Goal: Task Accomplishment & Management: Manage account settings

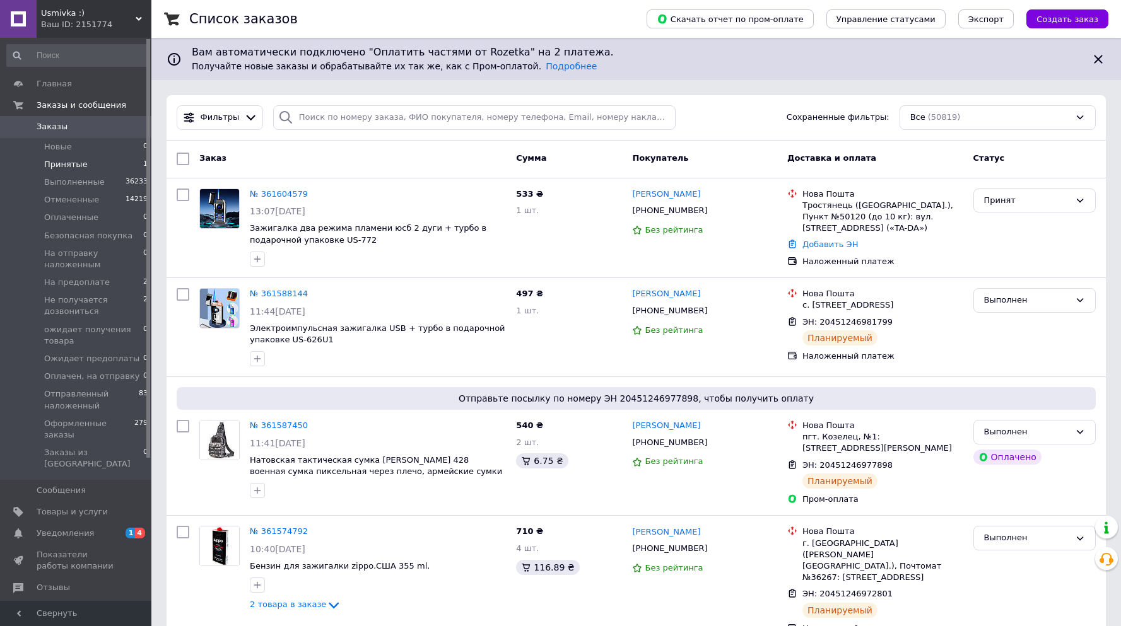
click at [77, 166] on span "Принятые" at bounding box center [66, 164] width 44 height 11
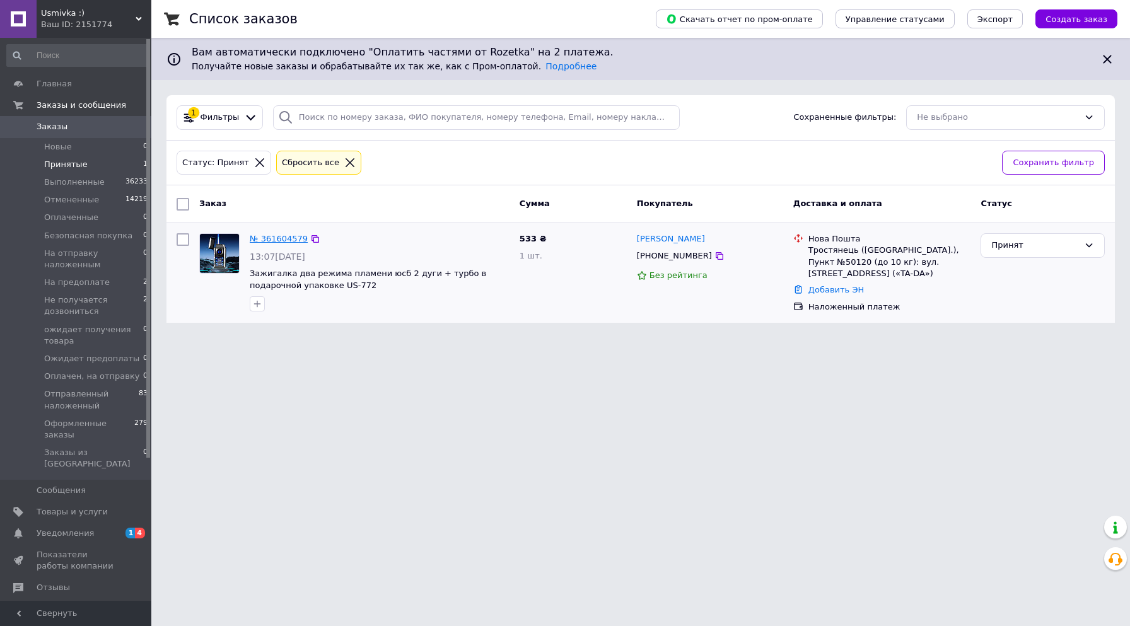
click at [277, 239] on link "№ 361604579" at bounding box center [279, 238] width 58 height 9
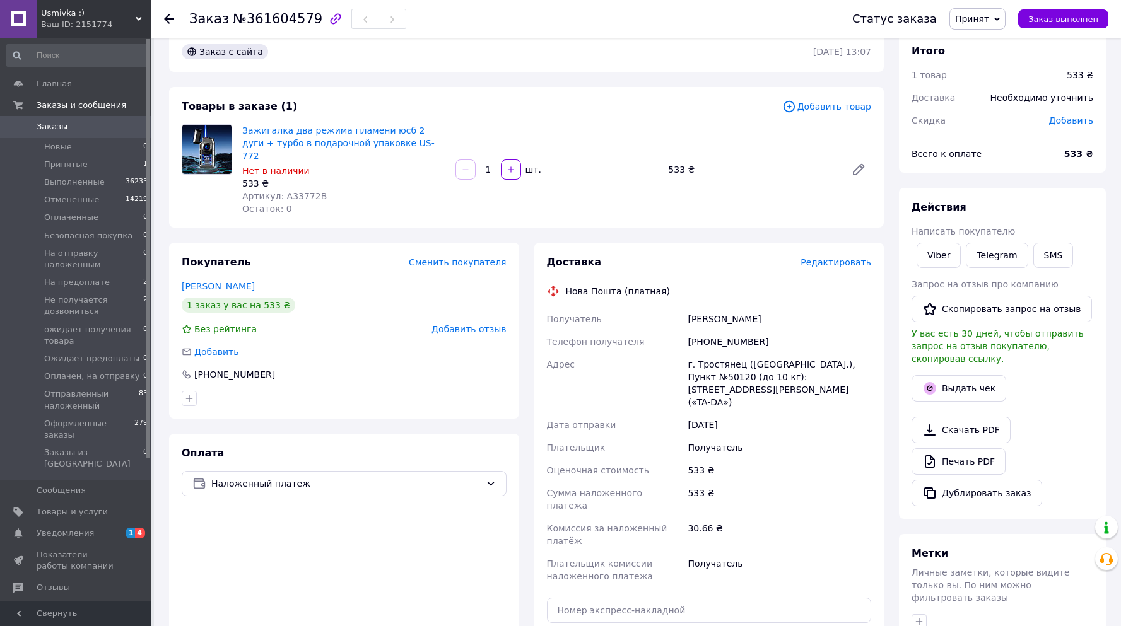
scroll to position [23, 0]
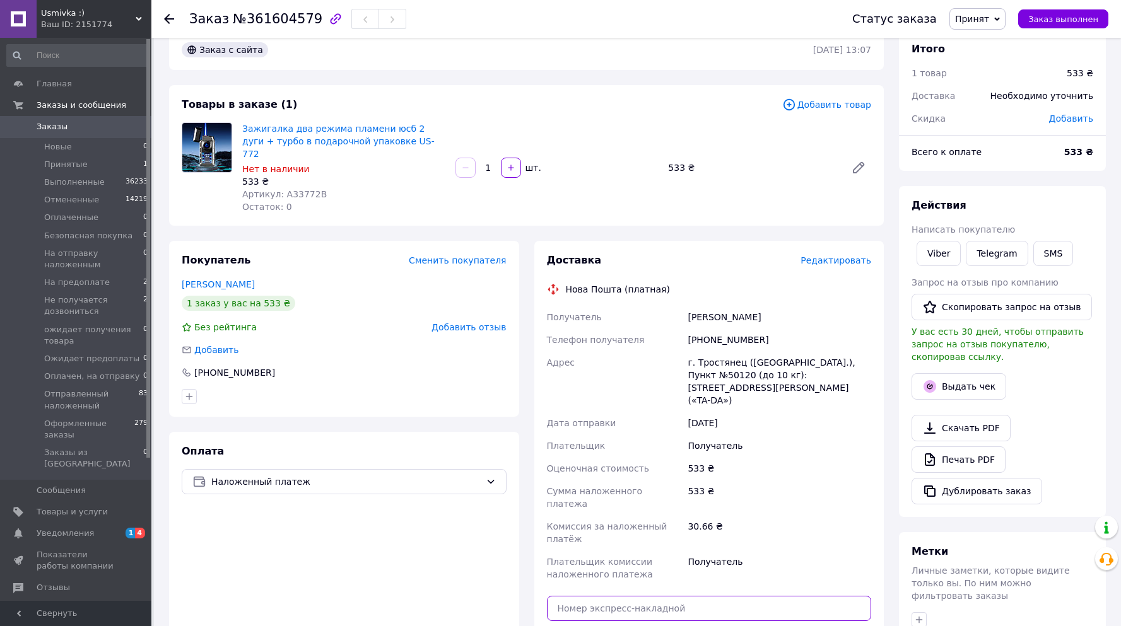
click at [672, 596] on input "text" at bounding box center [709, 608] width 325 height 25
paste input "20451247281012"
type input "20451247281012"
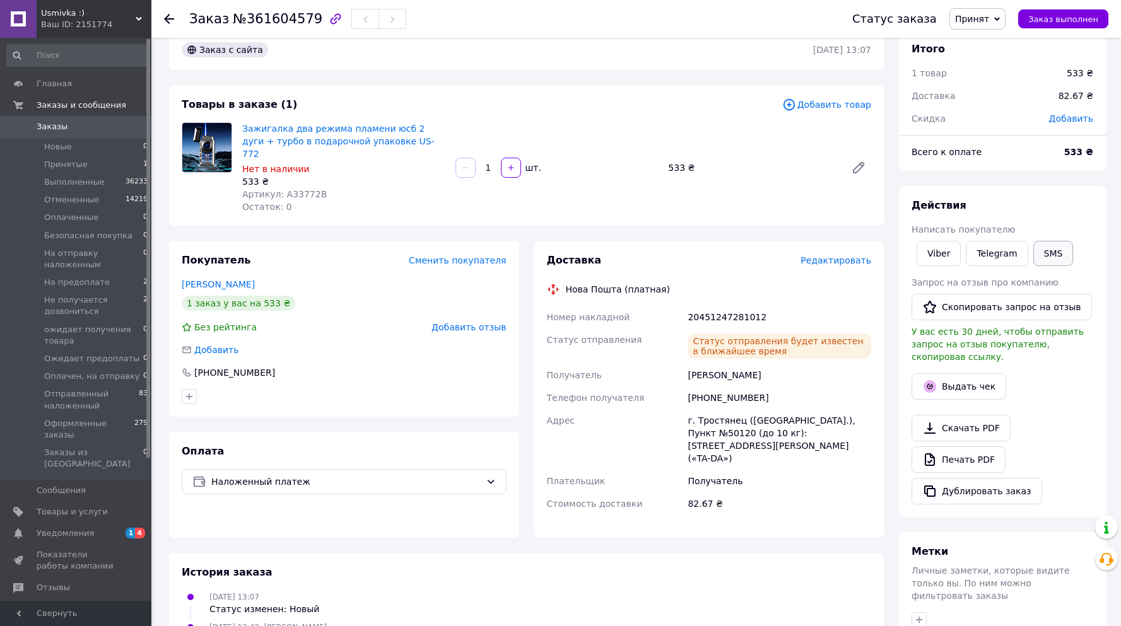
click at [1046, 258] on button "SMS" at bounding box center [1053, 253] width 40 height 25
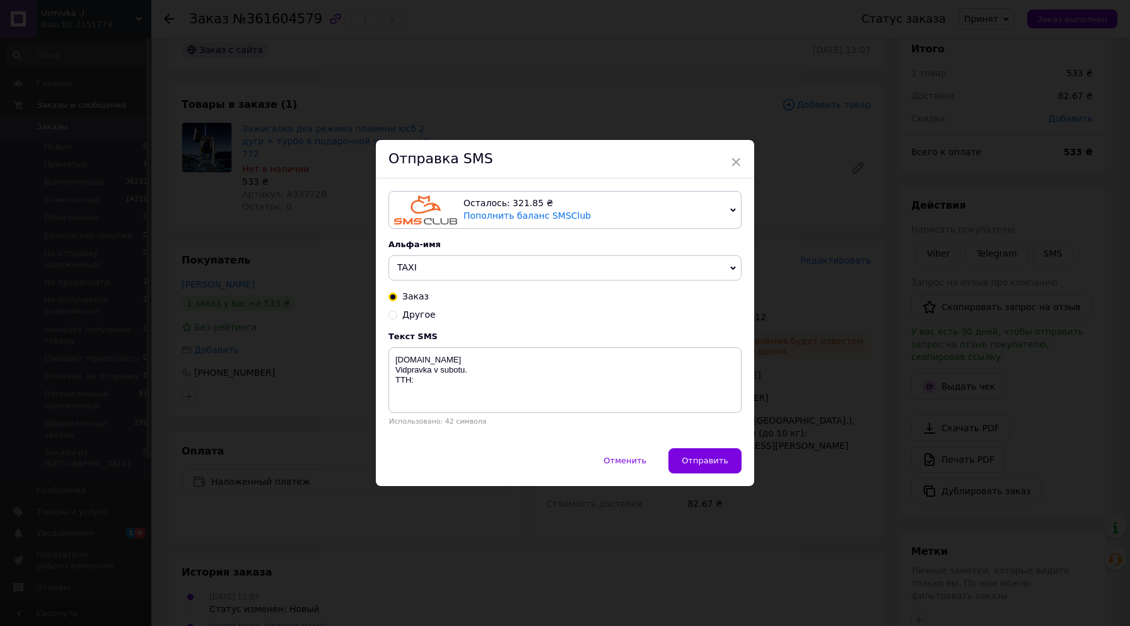
click at [452, 269] on span "TAXI" at bounding box center [564, 267] width 353 height 25
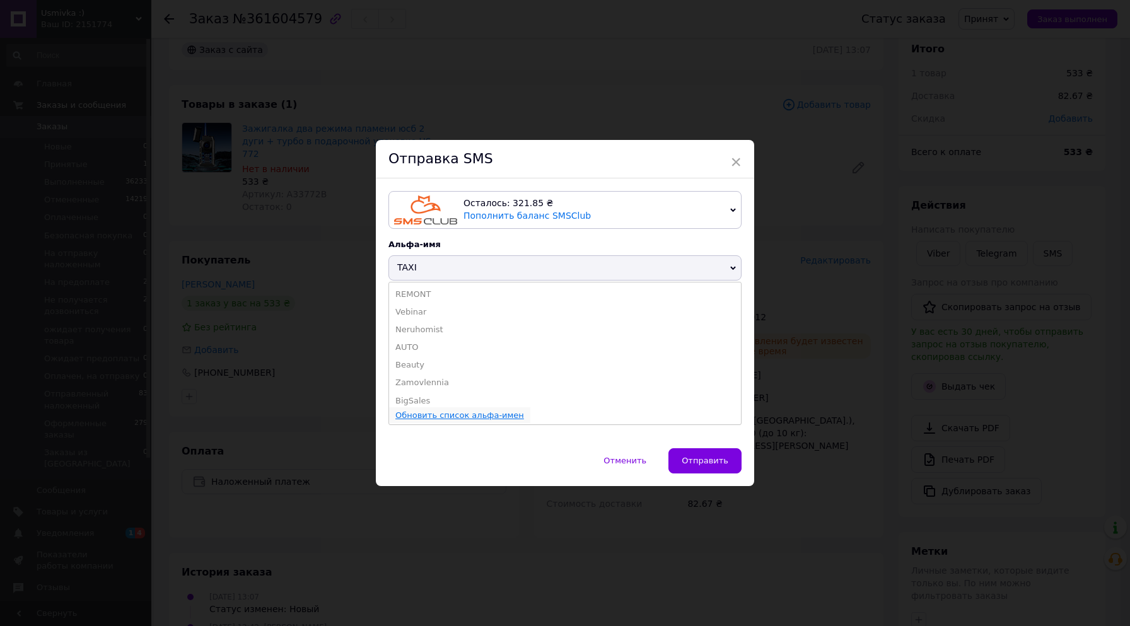
click at [470, 414] on link "Обновить список альфа-имен" at bounding box center [459, 415] width 129 height 9
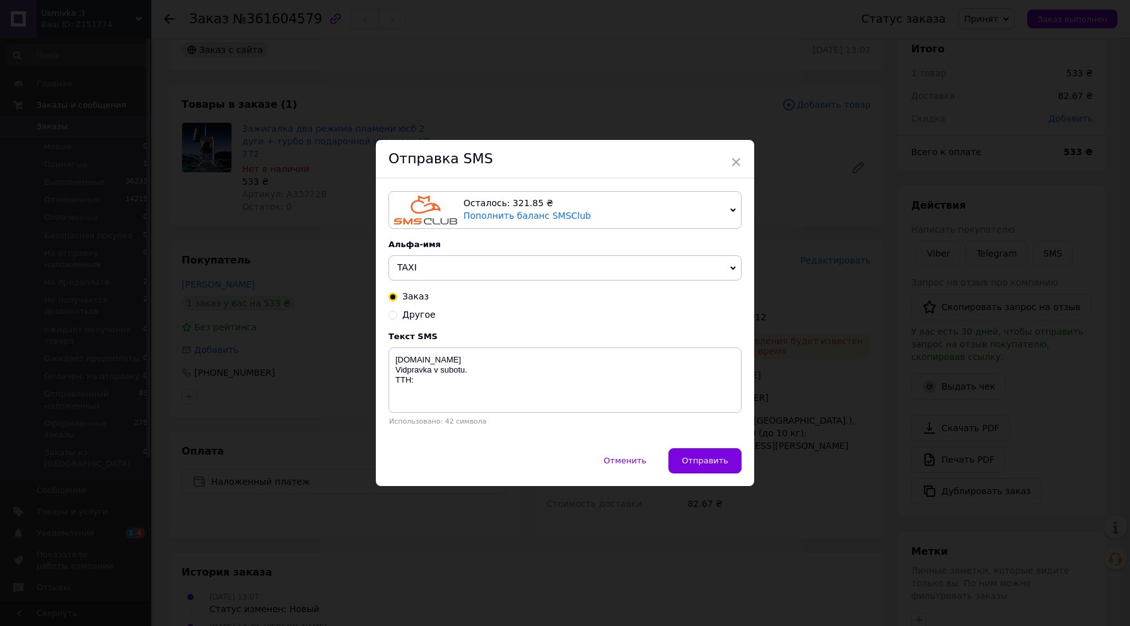
click at [730, 269] on icon at bounding box center [733, 268] width 6 height 6
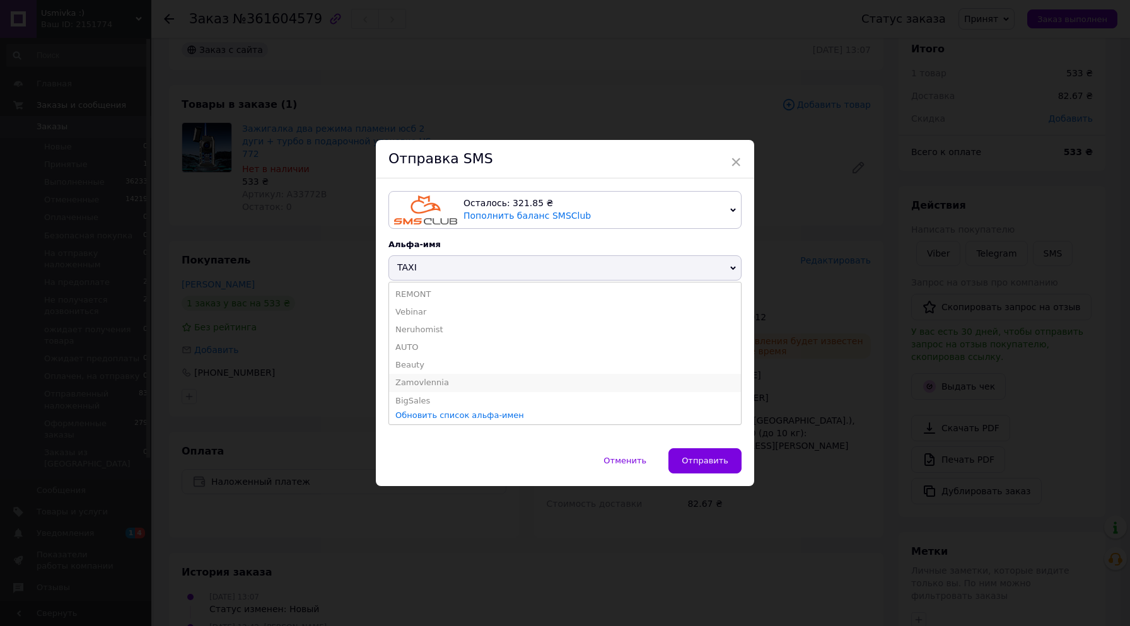
click at [438, 385] on li "Zamovlennia" at bounding box center [565, 383] width 352 height 18
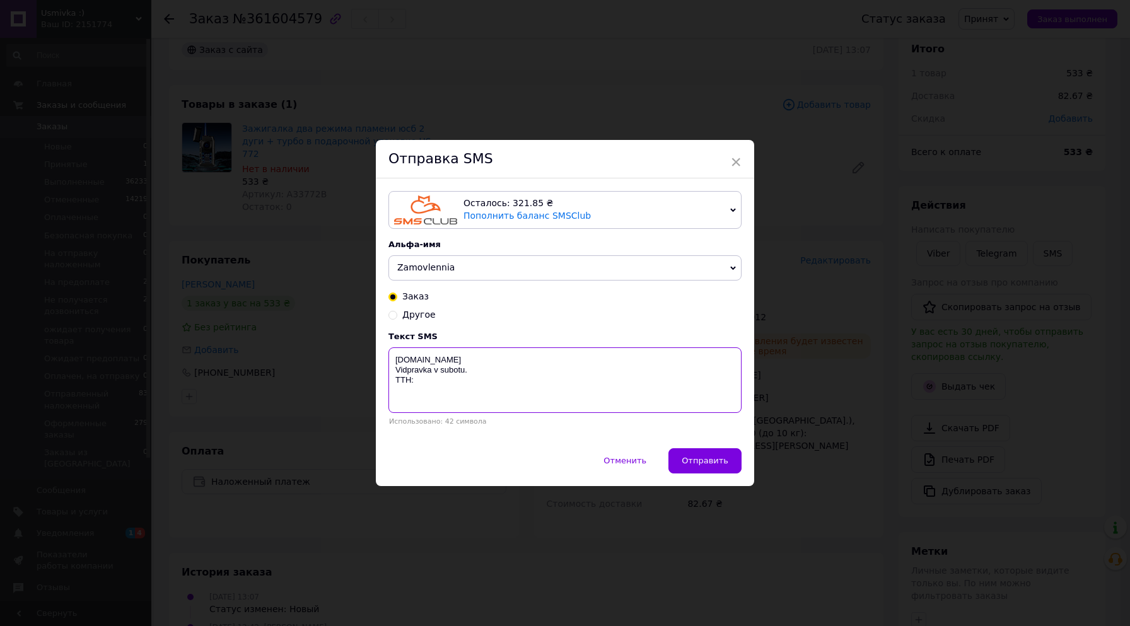
click at [426, 383] on textarea "Usmivka.com.ua Vidpravka v subotu. TTH:" at bounding box center [564, 380] width 353 height 66
paste textarea "20451247281012"
type textarea "Usmivka.com.ua Vidpravka v subotu. TTH:20451247281012"
click at [710, 460] on span "Отправить" at bounding box center [705, 460] width 47 height 9
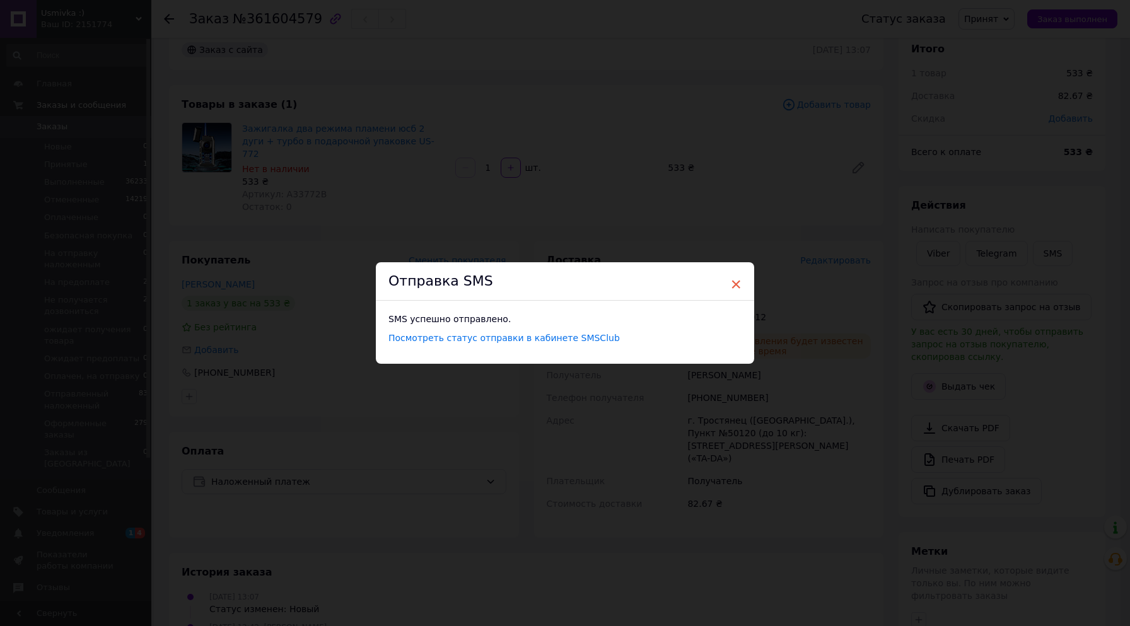
click at [732, 283] on span "×" at bounding box center [735, 284] width 11 height 21
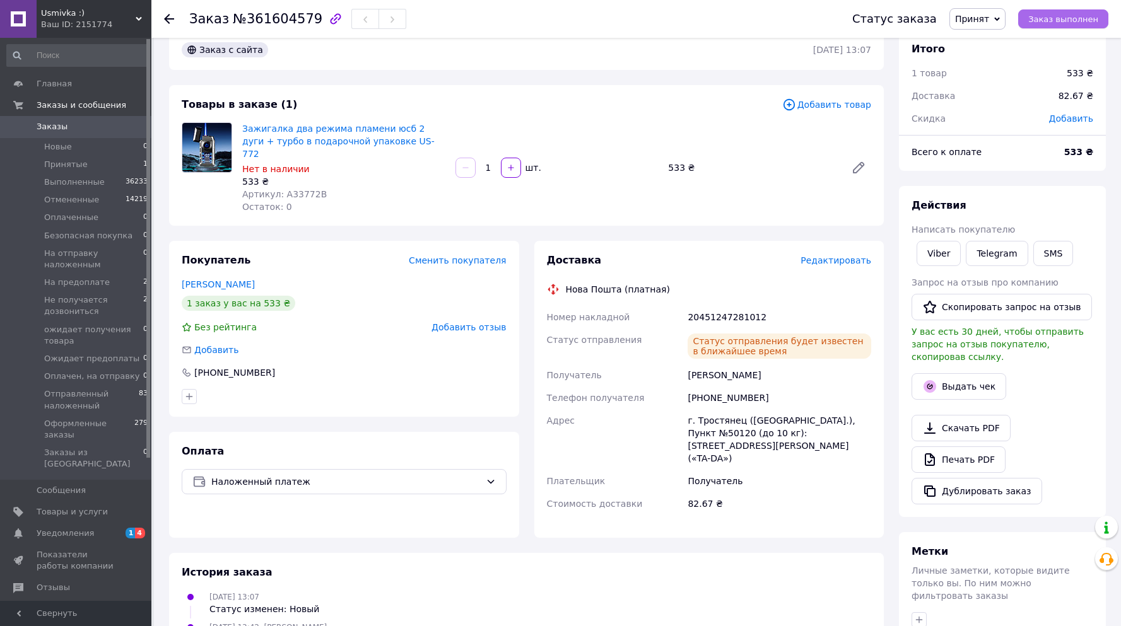
click at [1059, 25] on button "Заказ выполнен" at bounding box center [1063, 18] width 90 height 19
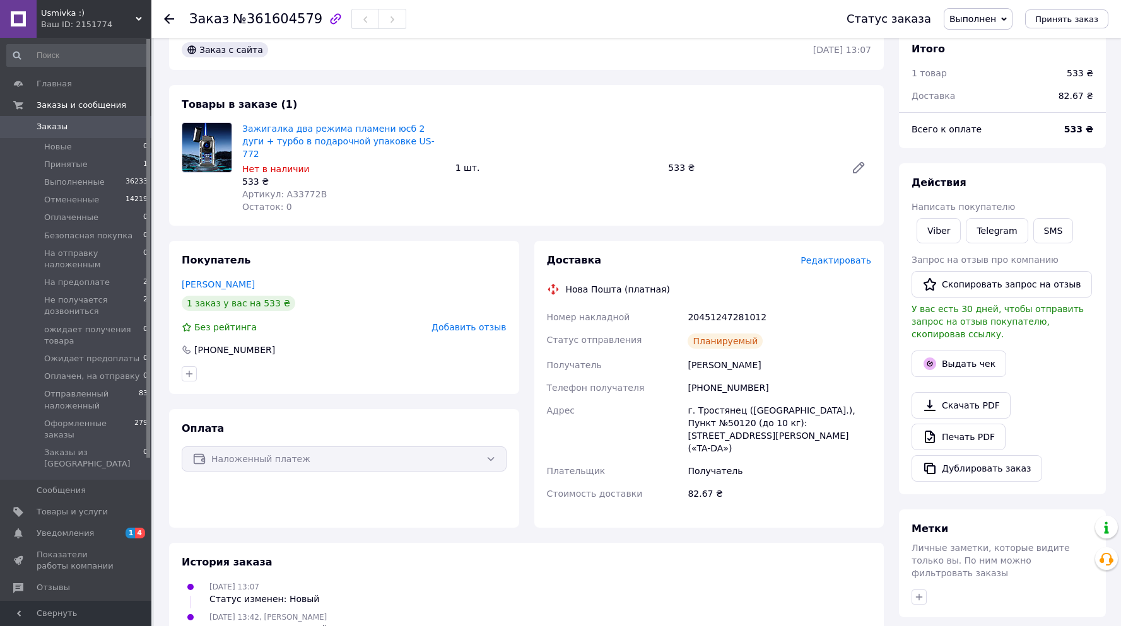
click at [173, 20] on use at bounding box center [169, 19] width 10 height 10
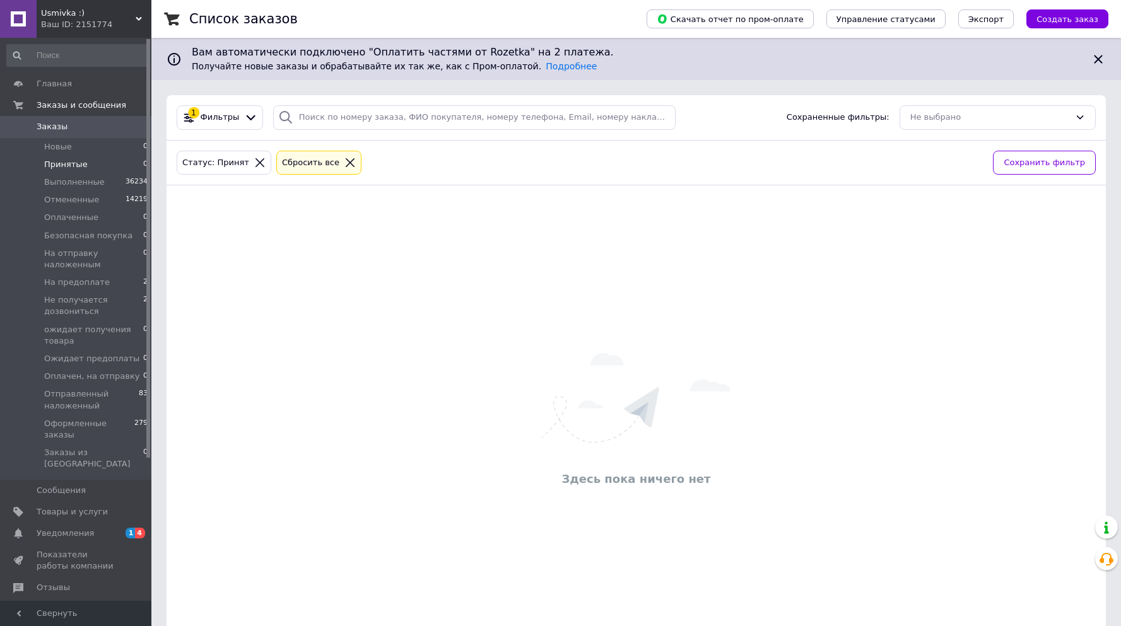
click at [254, 165] on icon at bounding box center [259, 162] width 11 height 11
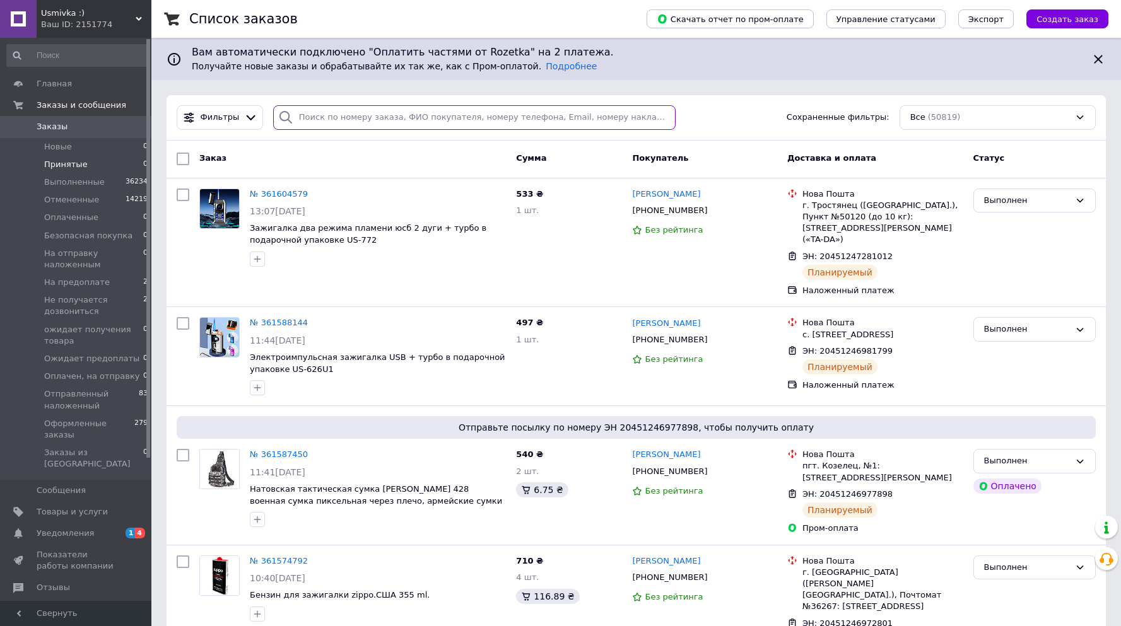
click at [329, 119] on input "search" at bounding box center [474, 117] width 403 height 25
paste input "20451243474895"
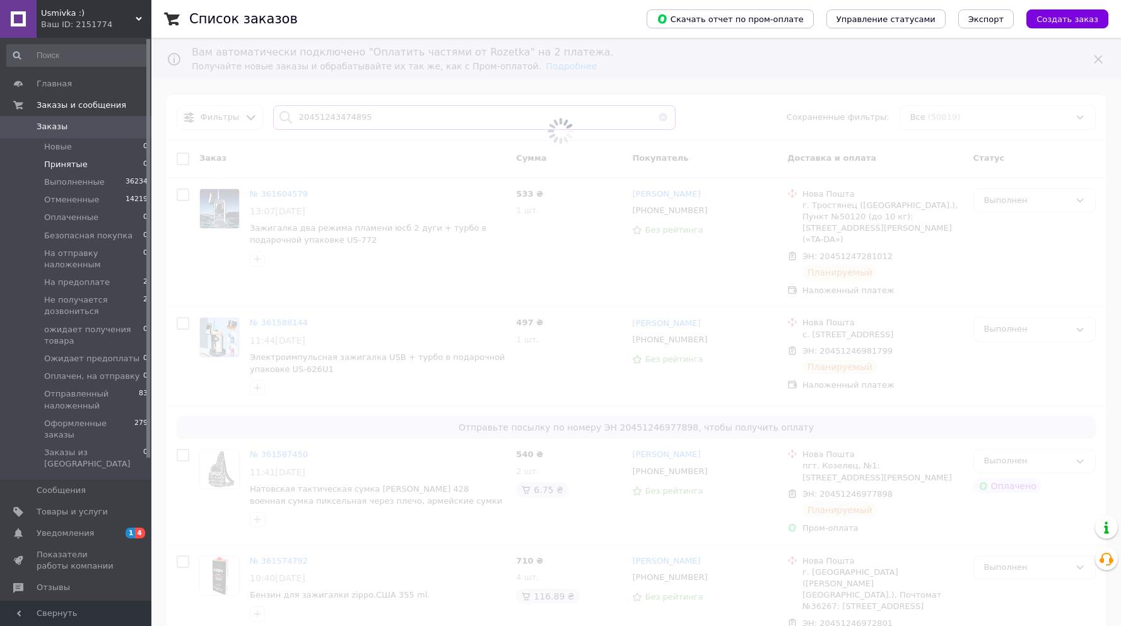
type input "20451243474895"
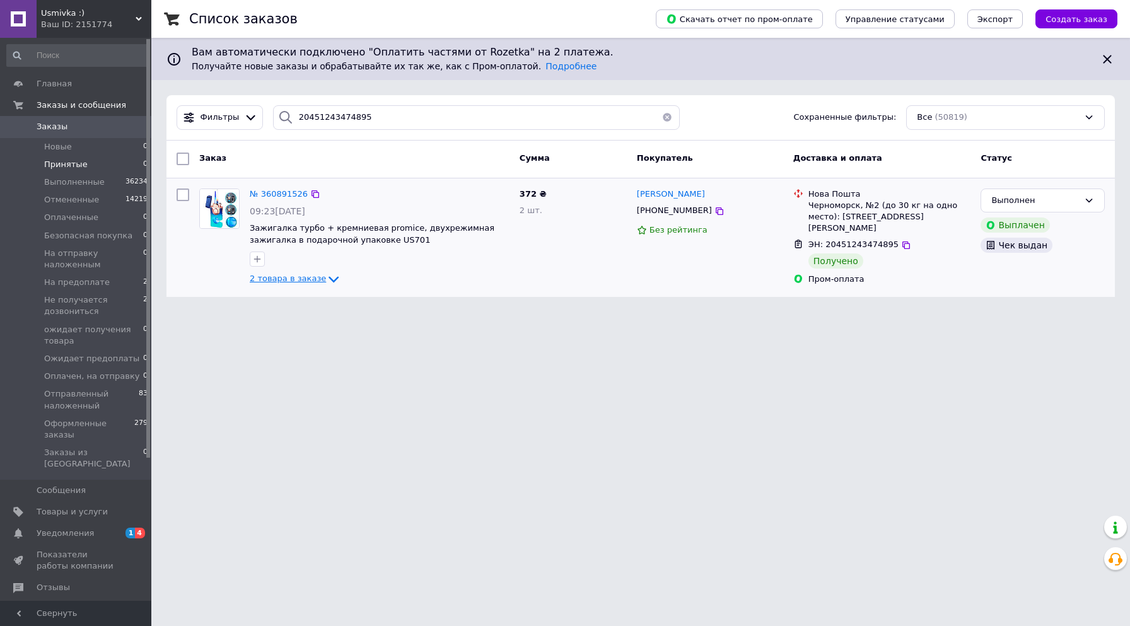
click at [326, 276] on icon at bounding box center [333, 279] width 15 height 15
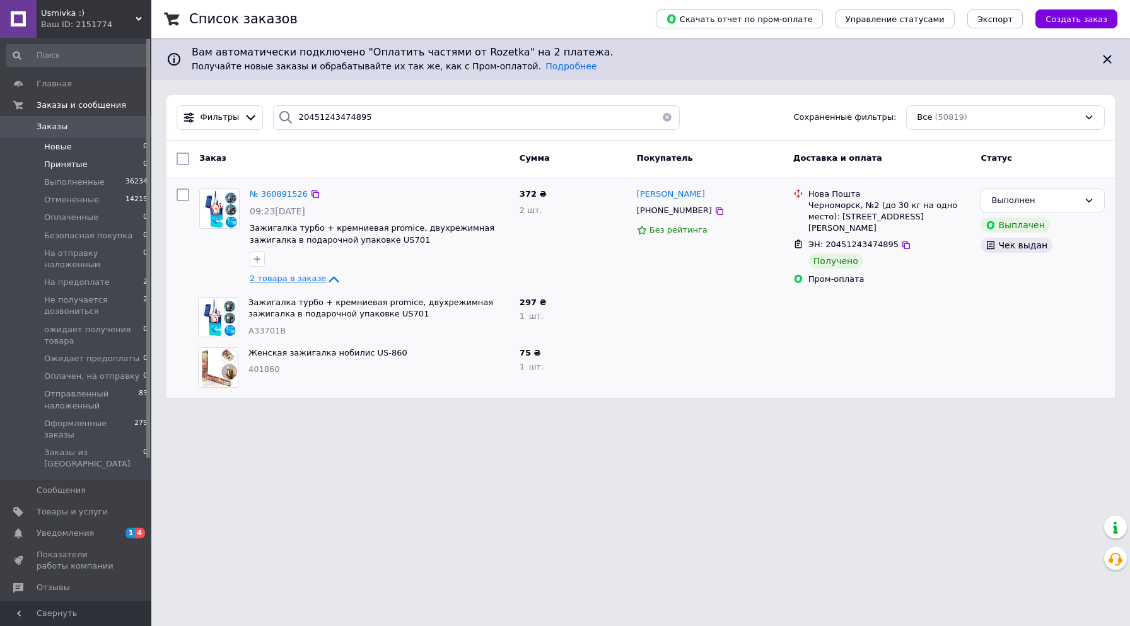
click at [71, 149] on li "Новые 0" at bounding box center [77, 147] width 155 height 18
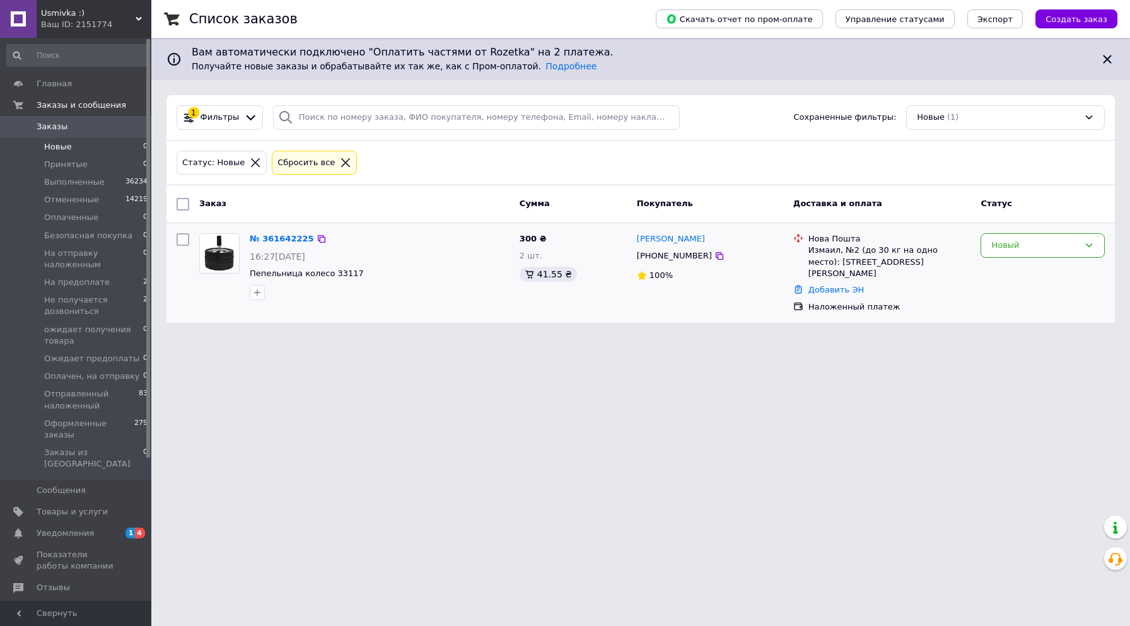
click at [970, 247] on div "Измаил, №2 (до 30 кг на одно место): ул. Тульчиановская, 56-58" at bounding box center [889, 262] width 163 height 35
click at [1006, 243] on div "Новый" at bounding box center [1035, 245] width 88 height 13
click at [998, 267] on li "Принят" at bounding box center [1042, 271] width 123 height 23
click at [340, 160] on icon at bounding box center [345, 162] width 11 height 11
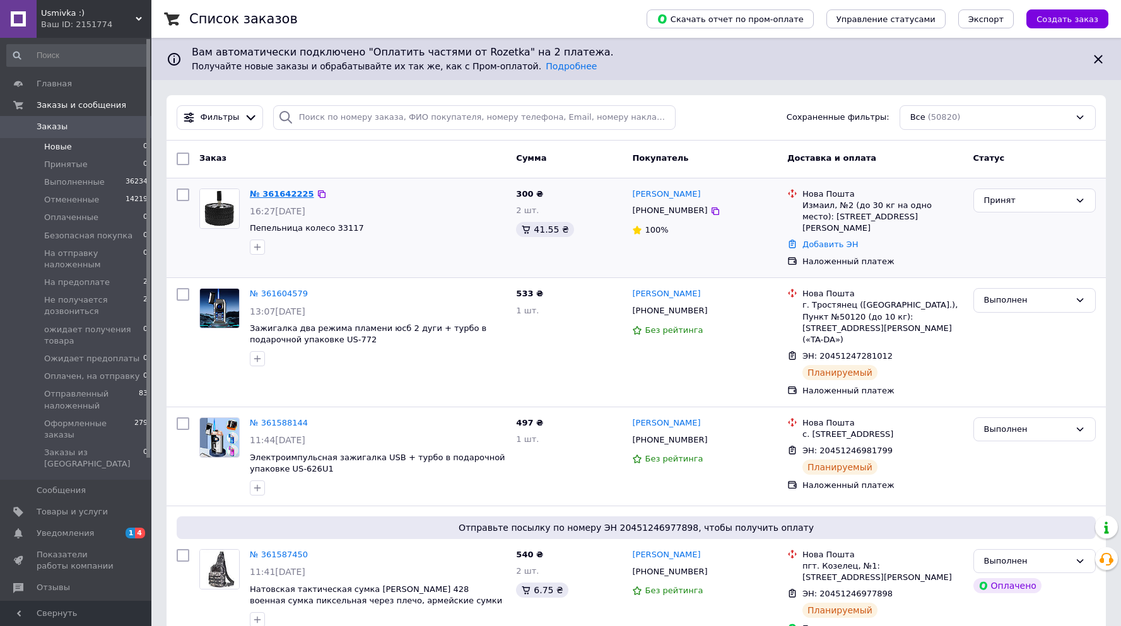
click at [274, 195] on link "№ 361642225" at bounding box center [282, 193] width 64 height 9
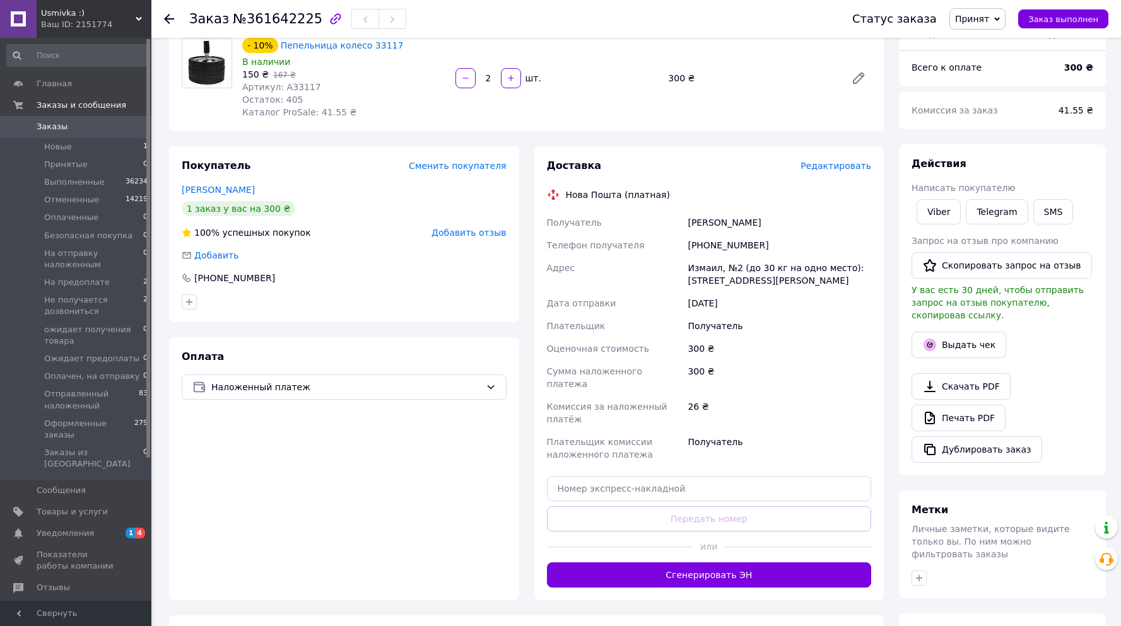
scroll to position [194, 0]
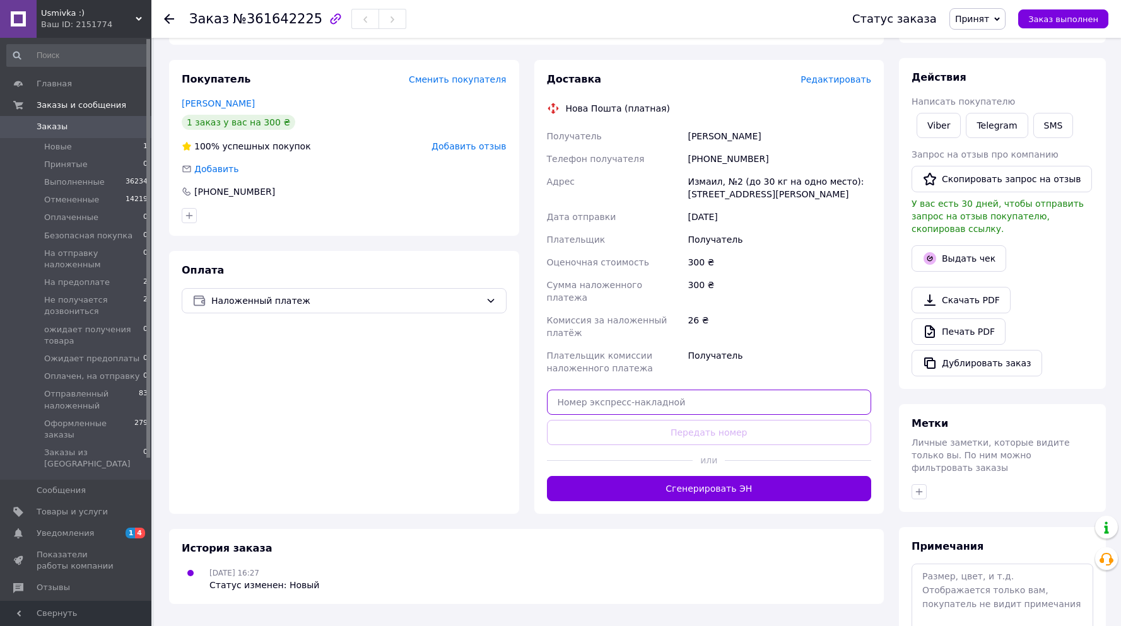
click at [680, 390] on input "text" at bounding box center [709, 402] width 325 height 25
paste input "20451247347660"
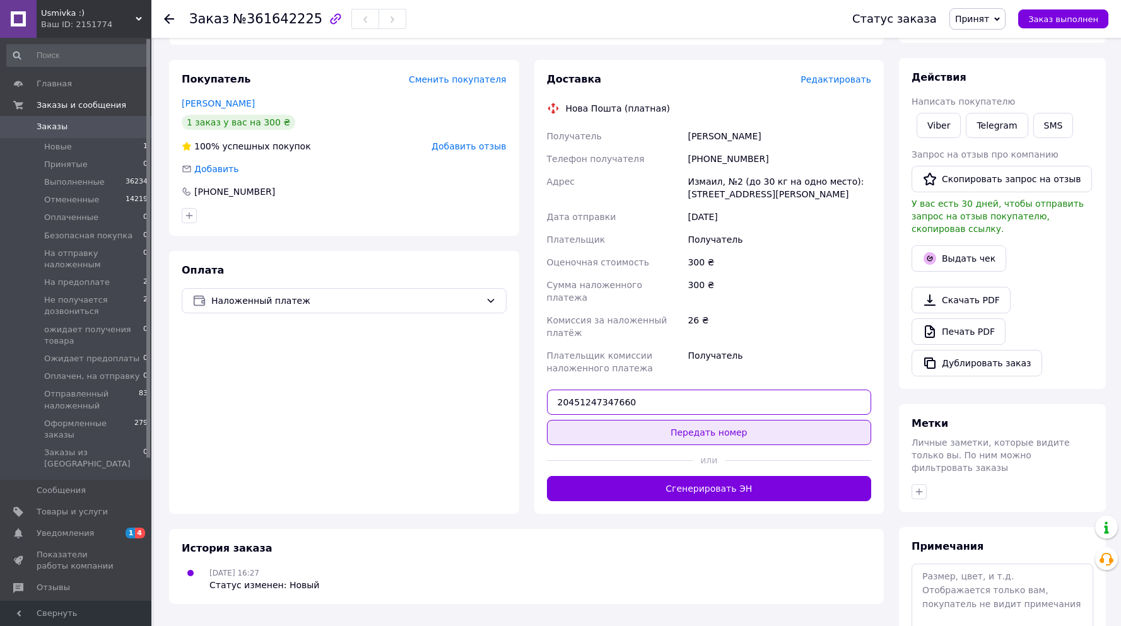
type input "20451247347660"
click at [721, 420] on button "Передать номер" at bounding box center [709, 432] width 325 height 25
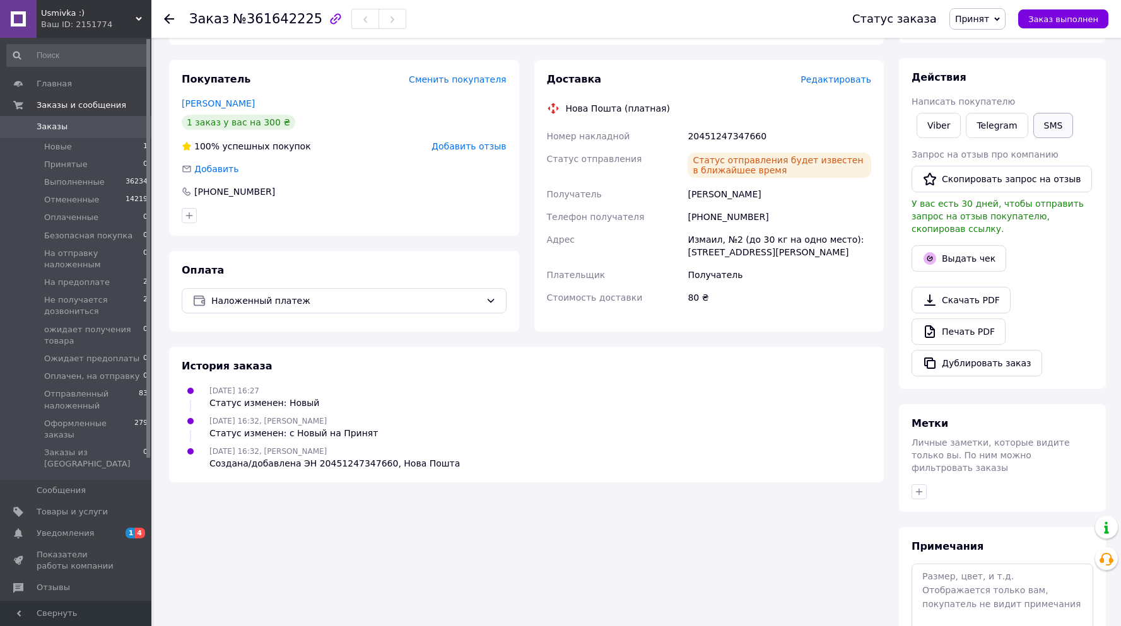
click at [1047, 128] on button "SMS" at bounding box center [1053, 125] width 40 height 25
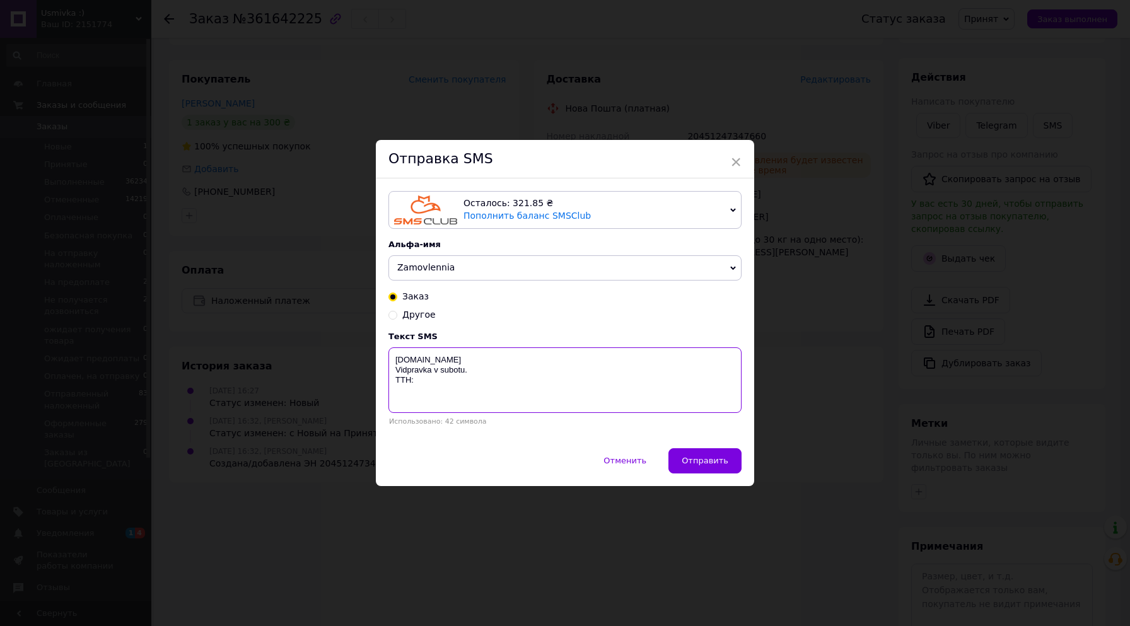
click at [431, 379] on textarea "Usmivka.com.ua Vidpravka v subotu. TTH:" at bounding box center [564, 380] width 353 height 66
paste textarea "20451247347660"
type textarea "Usmivka.com.ua Vidpravka v subotu. TTH:20451247347660"
click at [696, 461] on span "Отправить" at bounding box center [705, 460] width 47 height 9
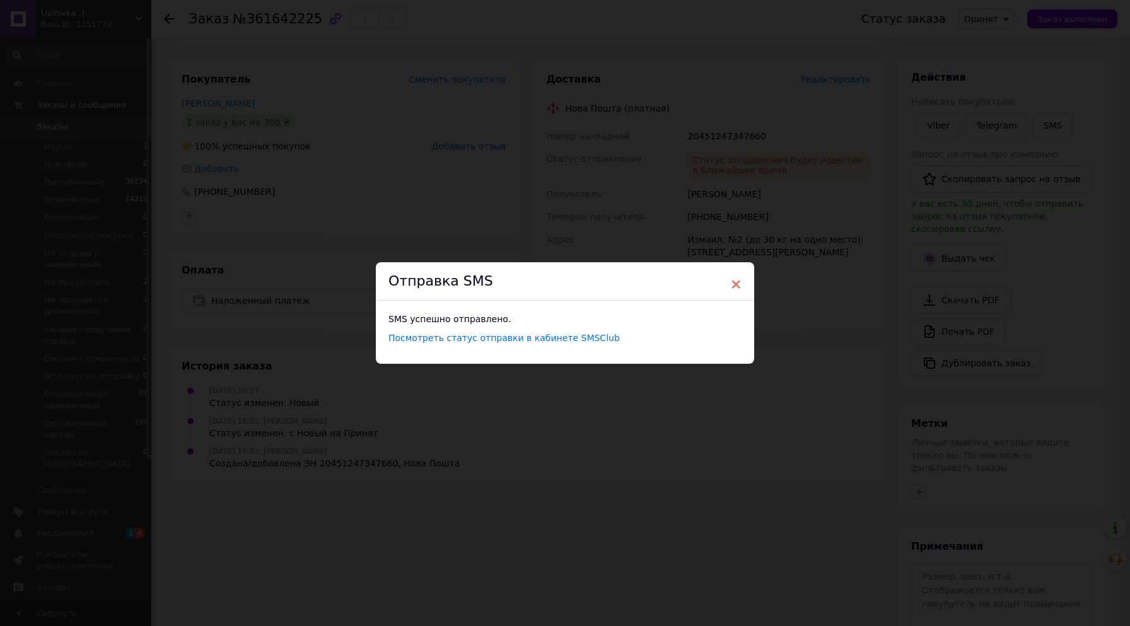
click at [736, 283] on span "×" at bounding box center [735, 284] width 11 height 21
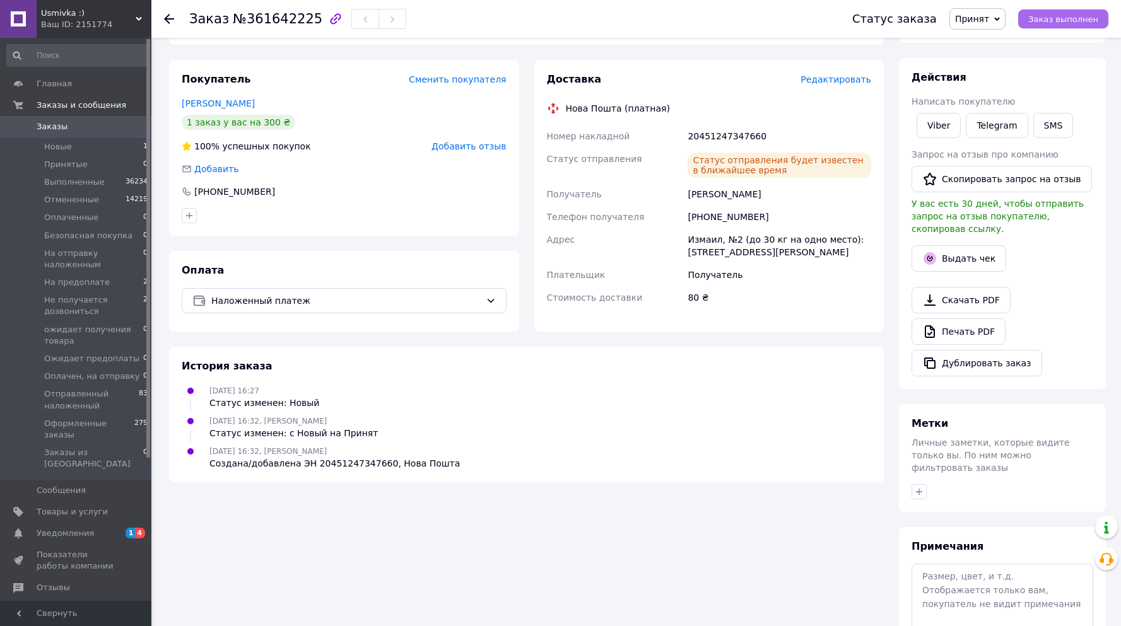
click at [1063, 23] on span "Заказ выполнен" at bounding box center [1063, 19] width 70 height 9
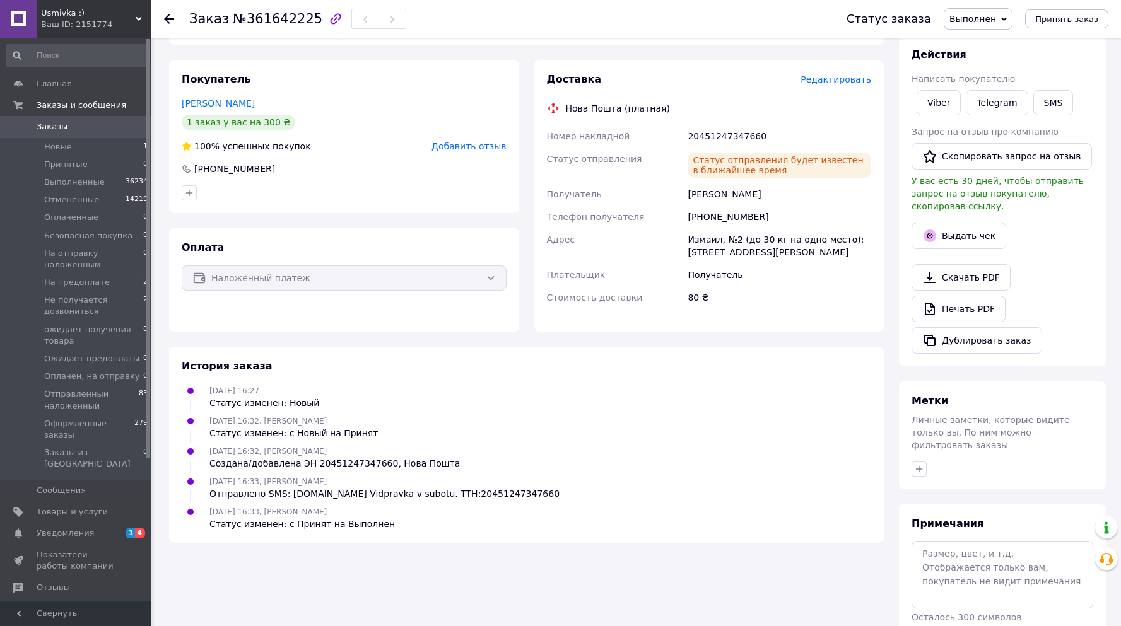
scroll to position [0, 0]
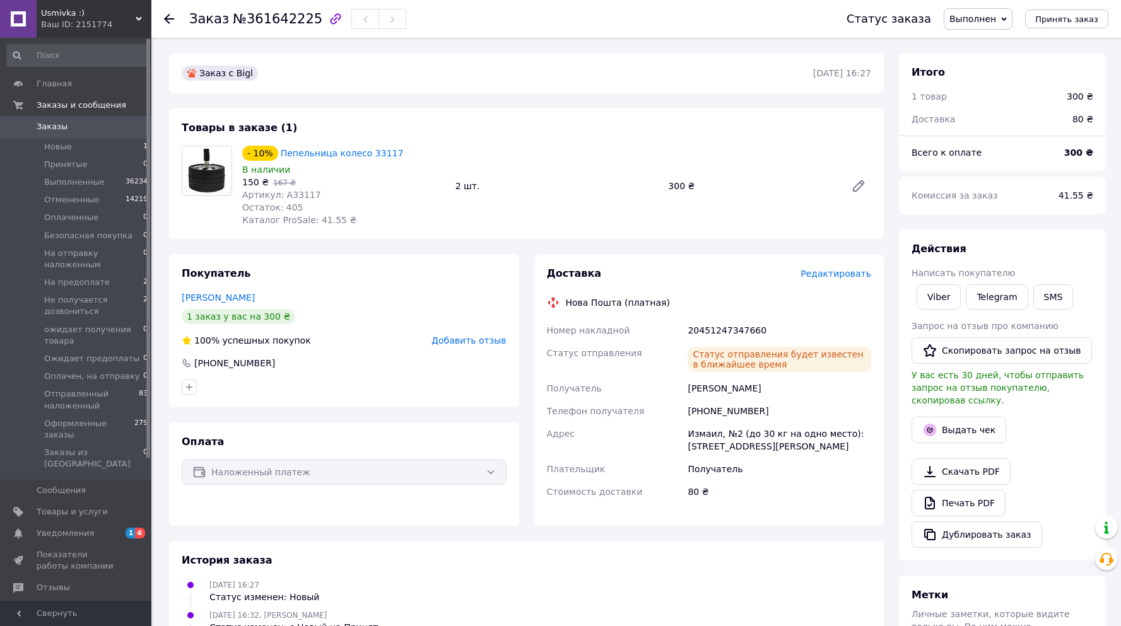
click at [172, 20] on use at bounding box center [169, 19] width 10 height 10
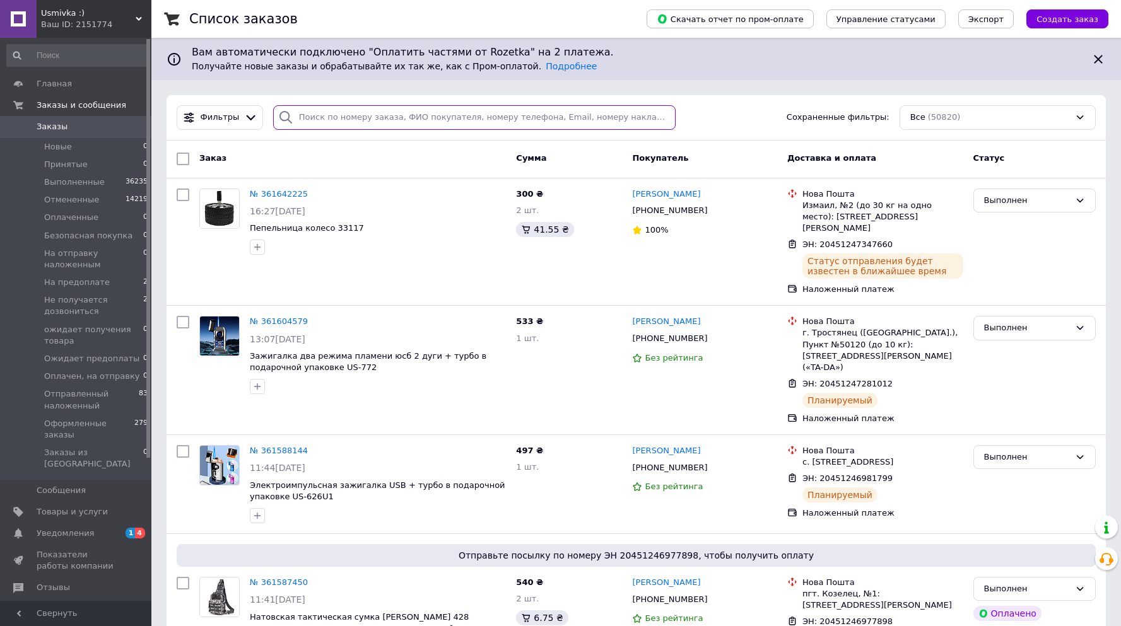
click at [308, 117] on input "search" at bounding box center [474, 117] width 403 height 25
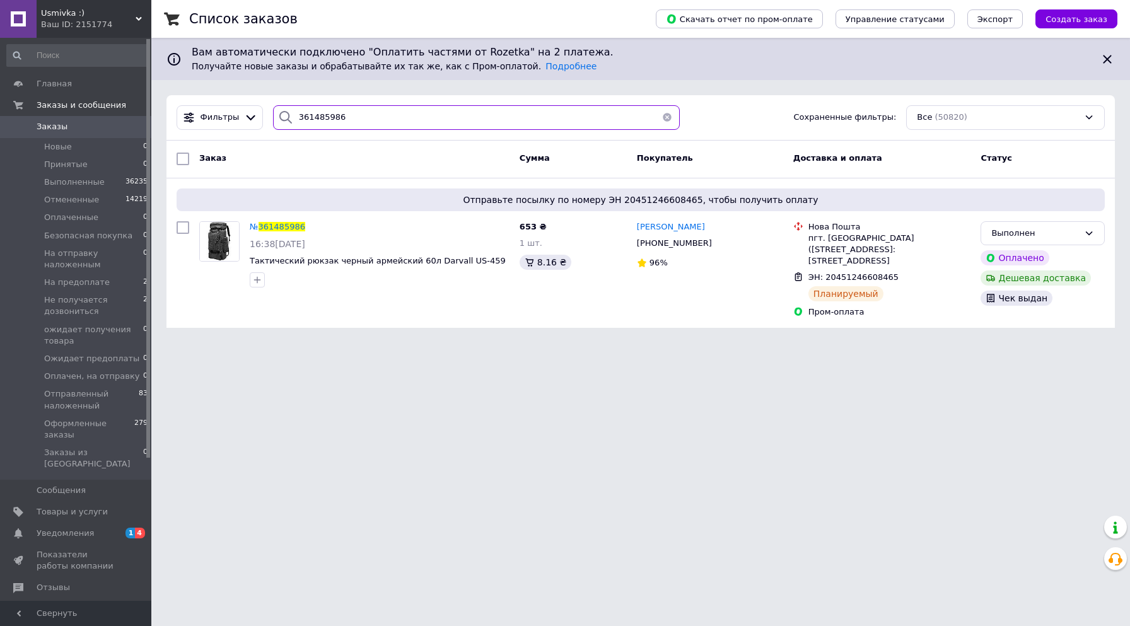
type input "361485986"
click at [660, 114] on button "button" at bounding box center [667, 117] width 25 height 25
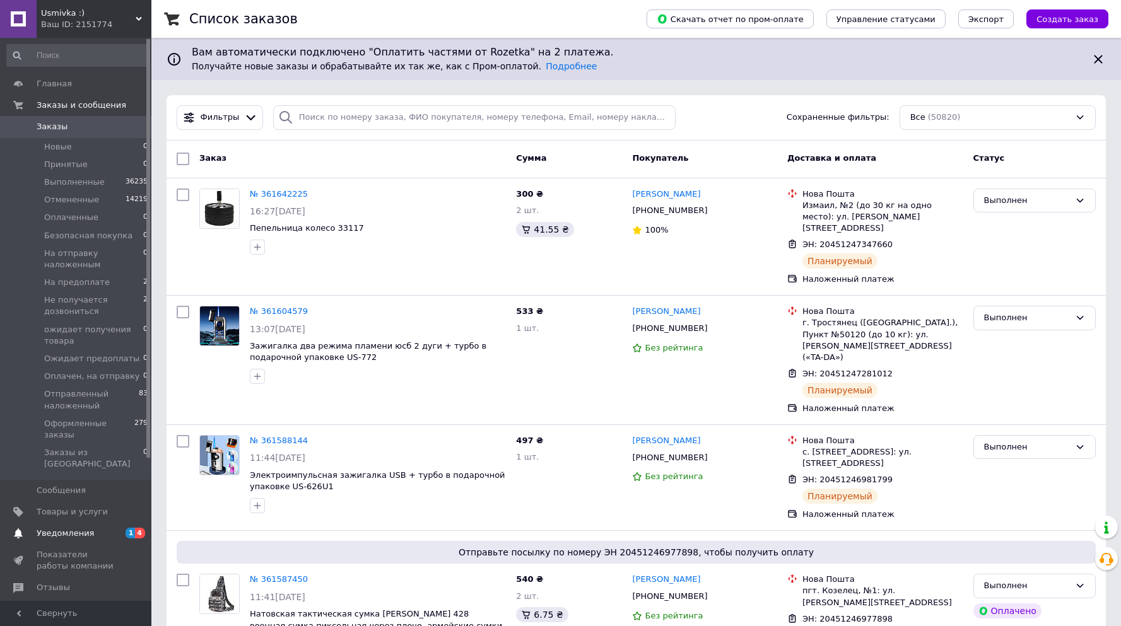
click at [81, 528] on span "Уведомления" at bounding box center [65, 533] width 57 height 11
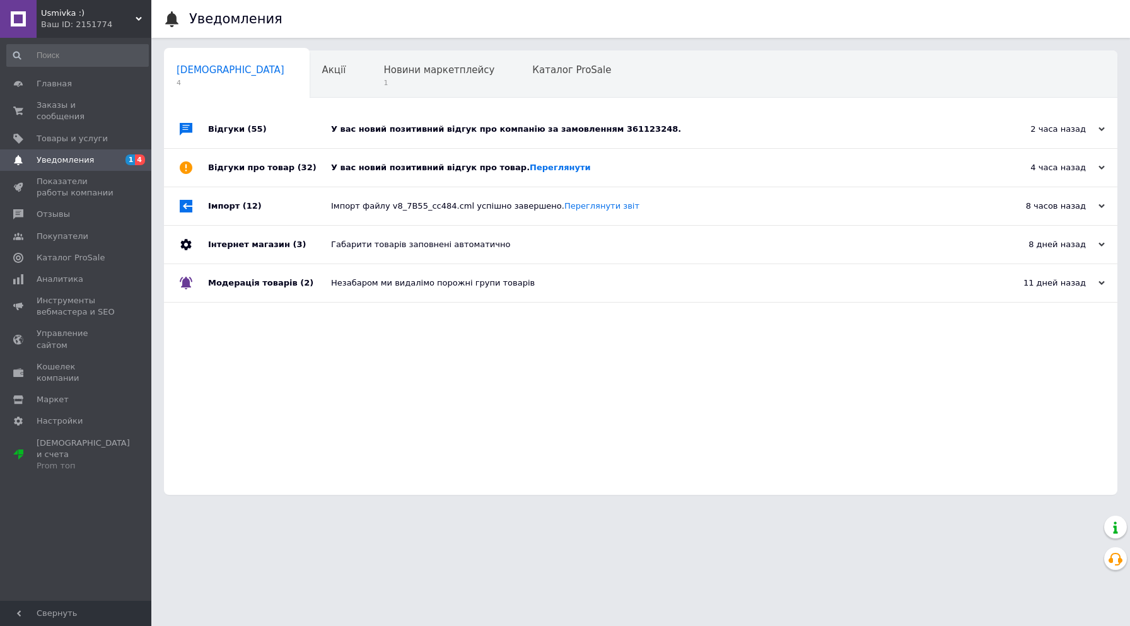
click at [349, 127] on div "У вас новий позитивний відгук про компанію за замовленням 361123248." at bounding box center [655, 129] width 648 height 11
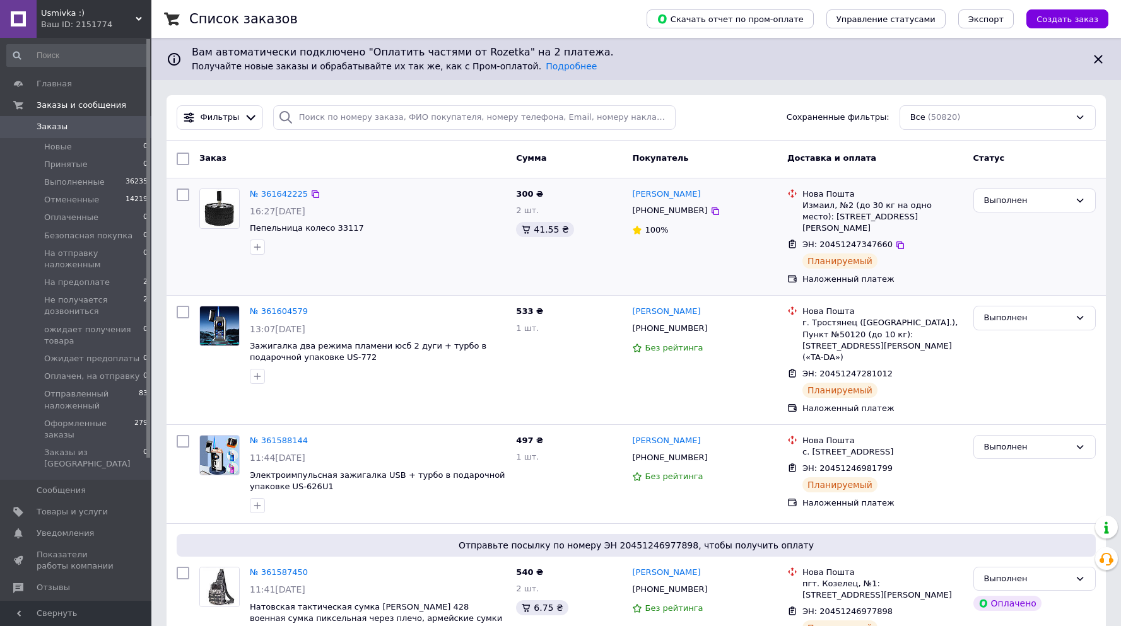
click at [518, 193] on span "300 ₴" at bounding box center [529, 193] width 27 height 9
copy span "300"
click at [284, 192] on link "№ 361642225" at bounding box center [279, 193] width 58 height 9
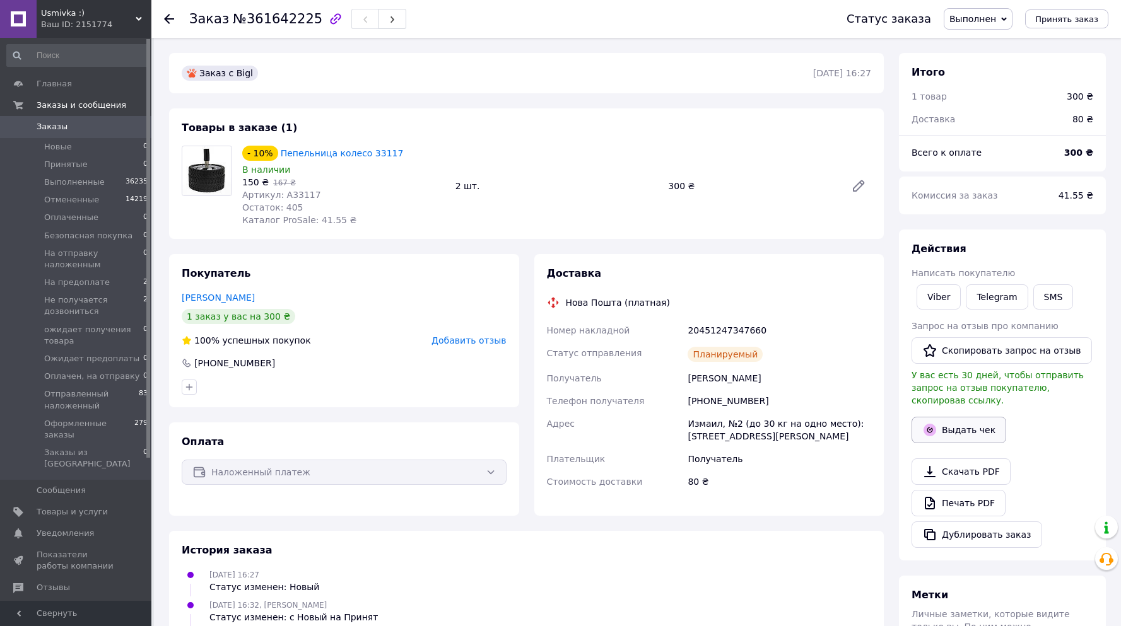
click at [965, 417] on button "Выдать чек" at bounding box center [958, 430] width 95 height 26
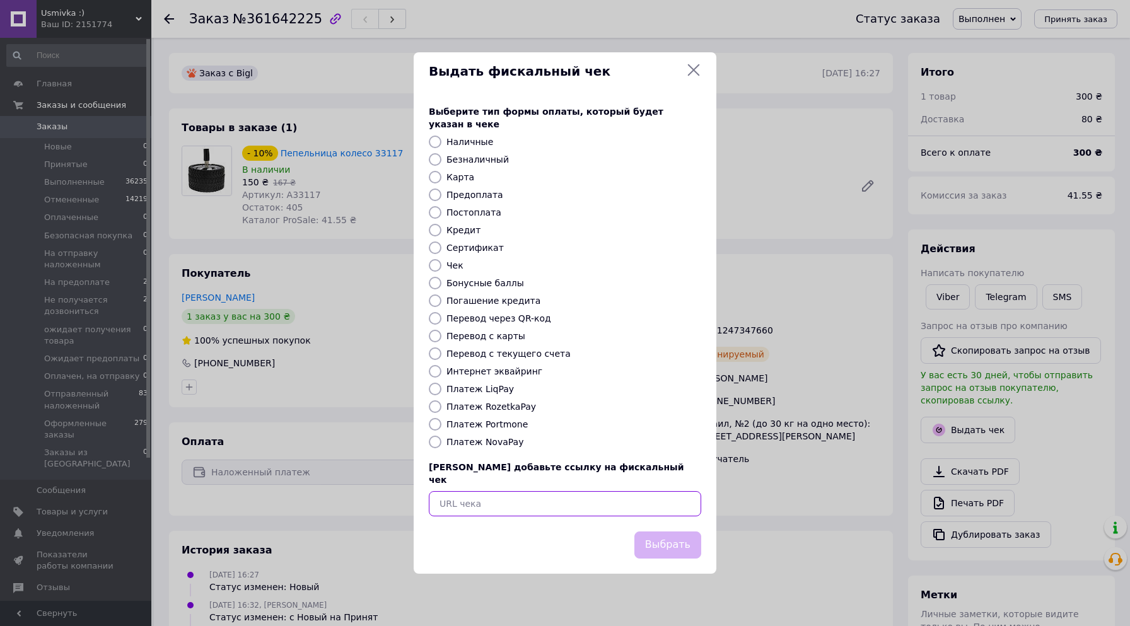
click at [501, 491] on input "text" at bounding box center [565, 503] width 272 height 25
paste input "https://cabinet.tax.gov.ua/cashregs/check?id=5203943826&fn=4000206109&date=2025…"
type input "https://cabinet.tax.gov.ua/cashregs/check?id=5203943826&fn=4000206109&date=2025…"
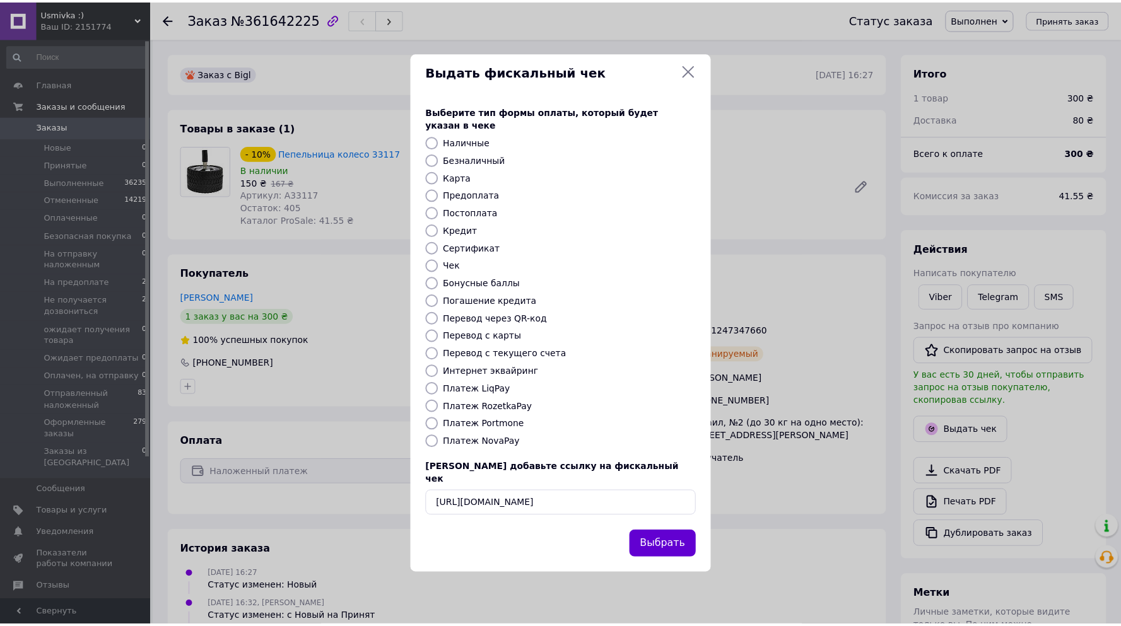
scroll to position [0, 0]
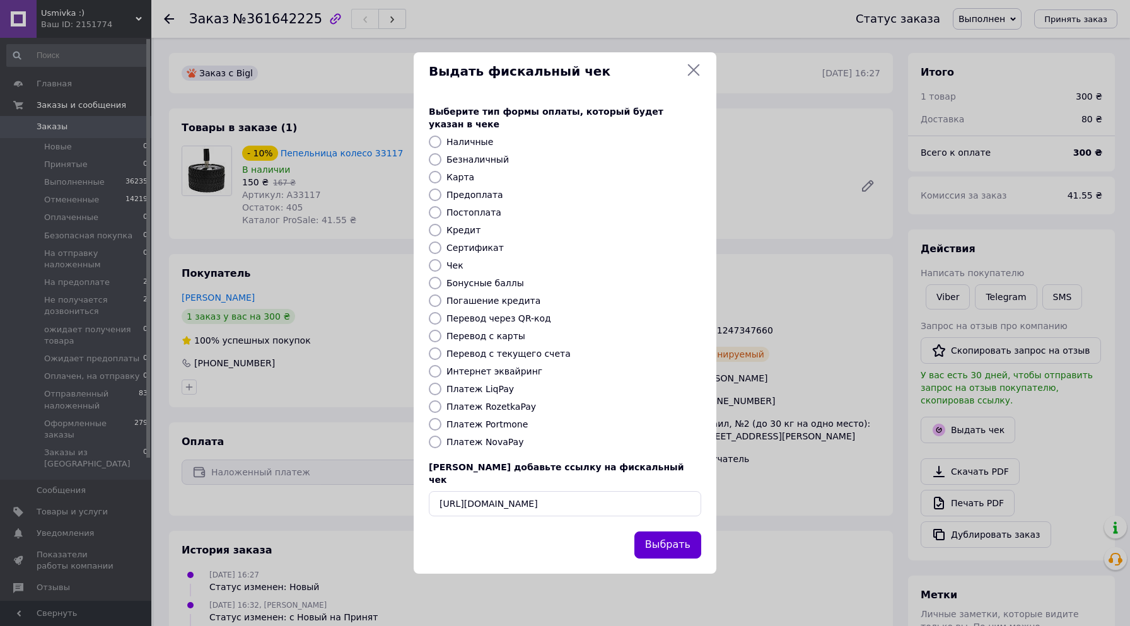
click at [668, 534] on button "Выбрать" at bounding box center [667, 545] width 67 height 27
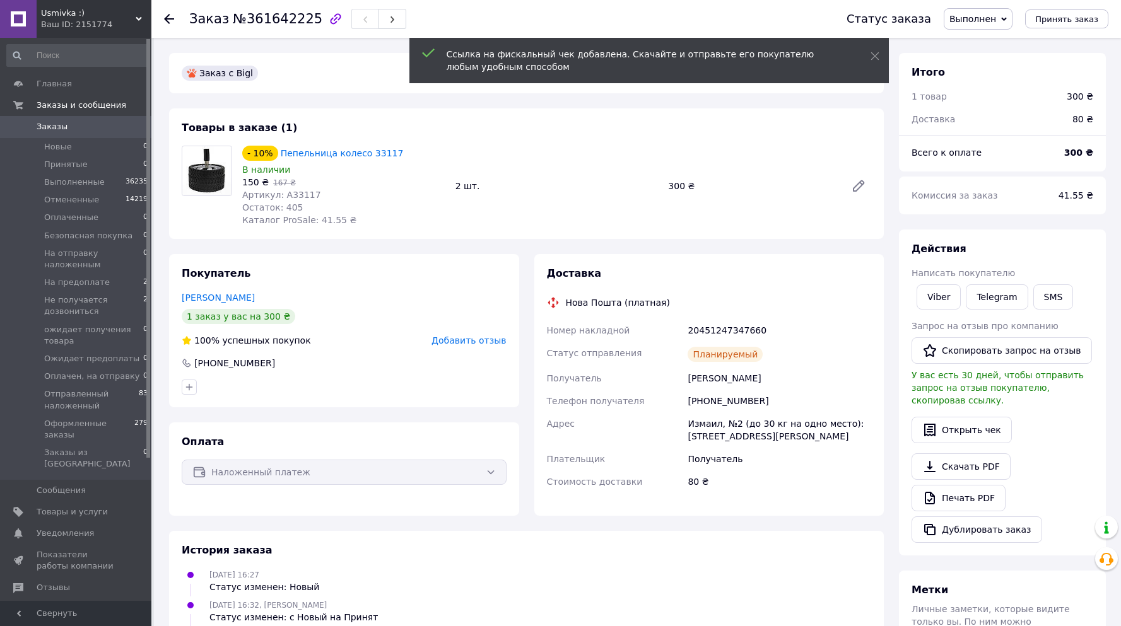
click at [171, 16] on icon at bounding box center [169, 19] width 10 height 10
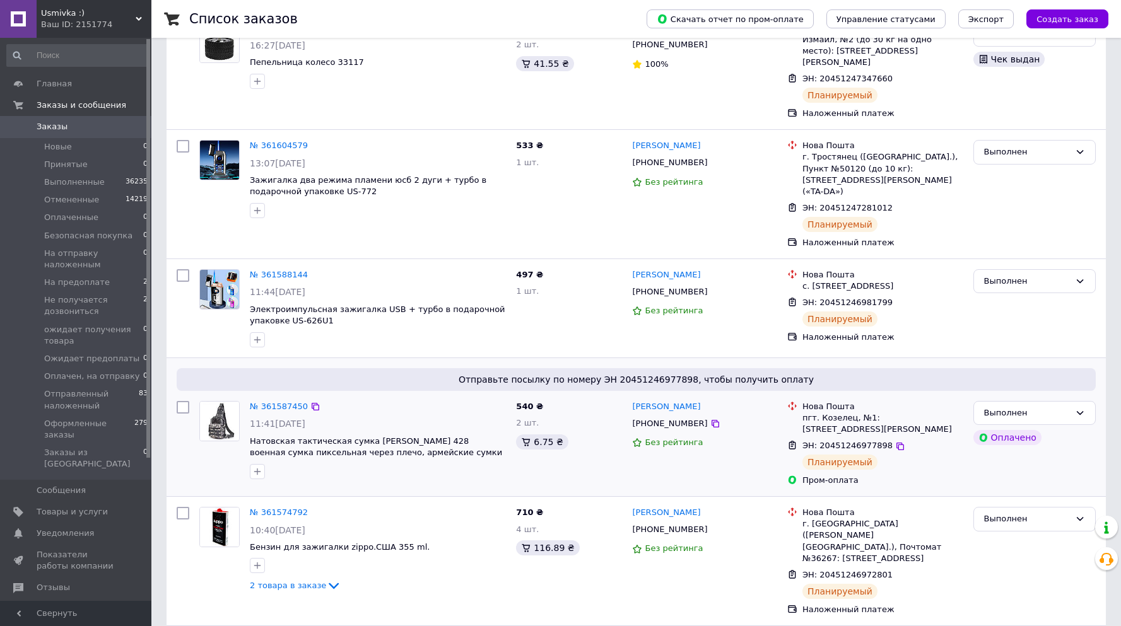
scroll to position [195, 0]
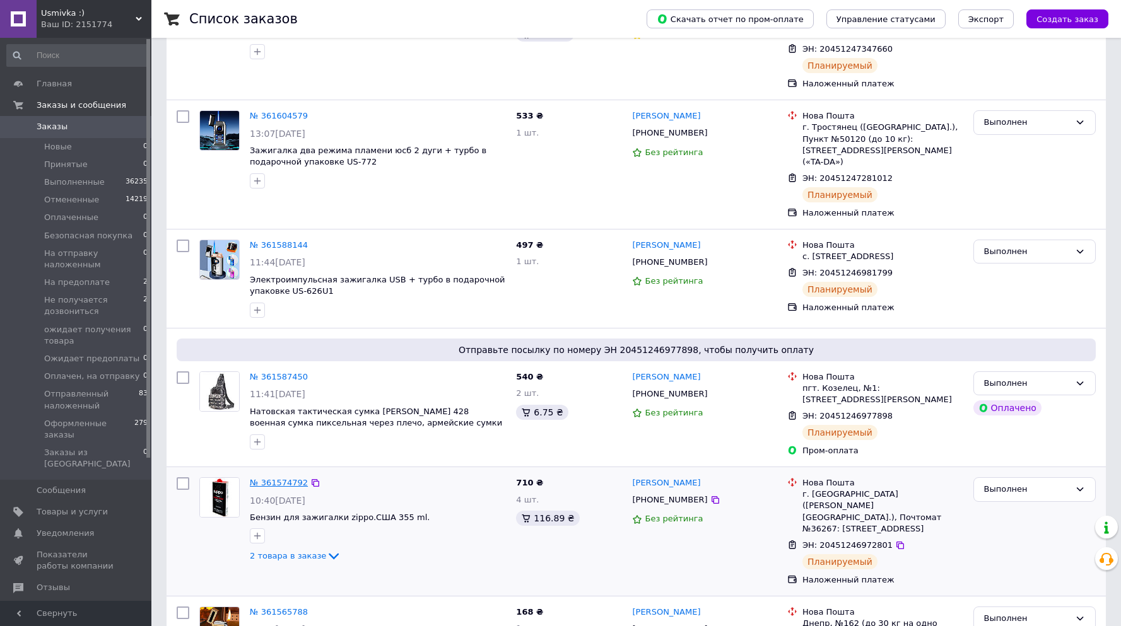
drag, startPoint x: 289, startPoint y: 460, endPoint x: 282, endPoint y: 467, distance: 9.4
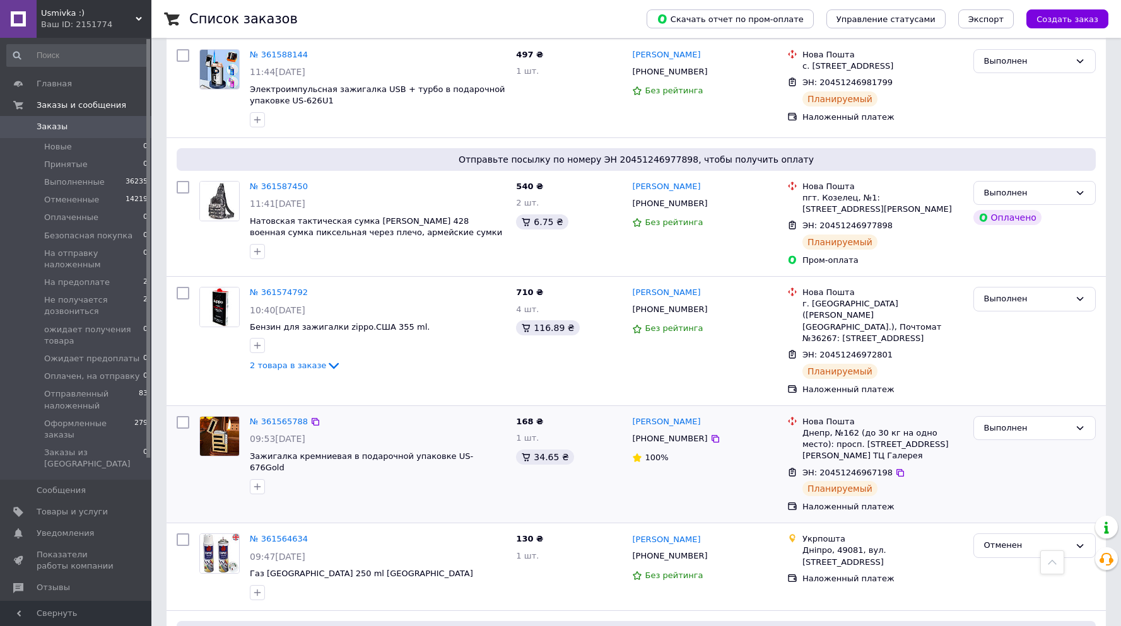
scroll to position [390, 0]
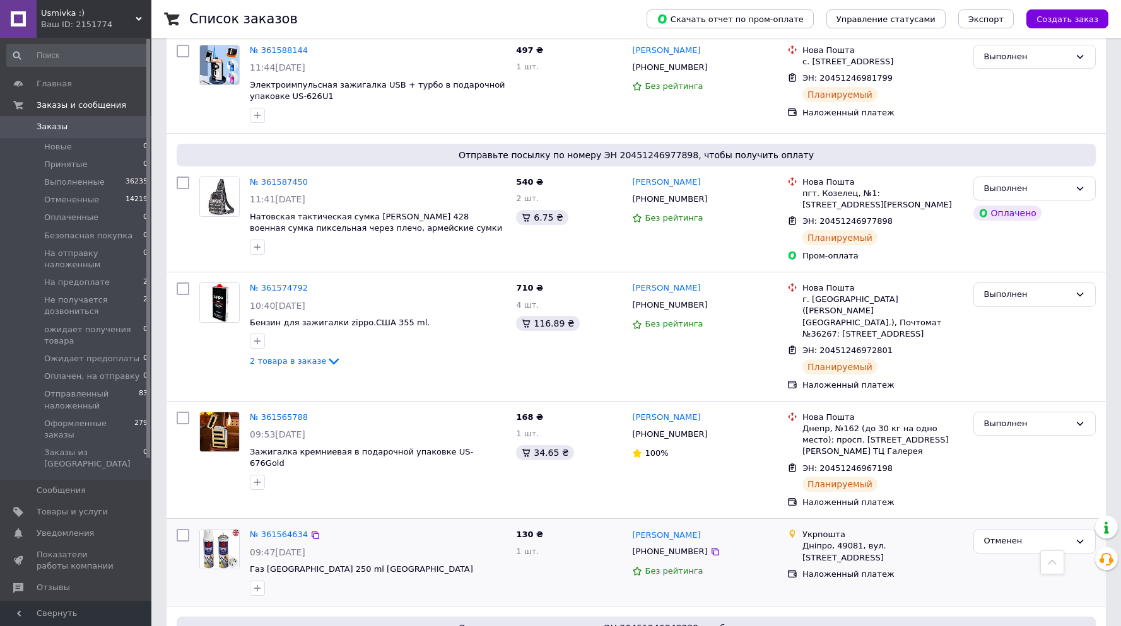
drag, startPoint x: 280, startPoint y: 493, endPoint x: 376, endPoint y: 542, distance: 108.3
click at [376, 578] on div at bounding box center [377, 588] width 261 height 20
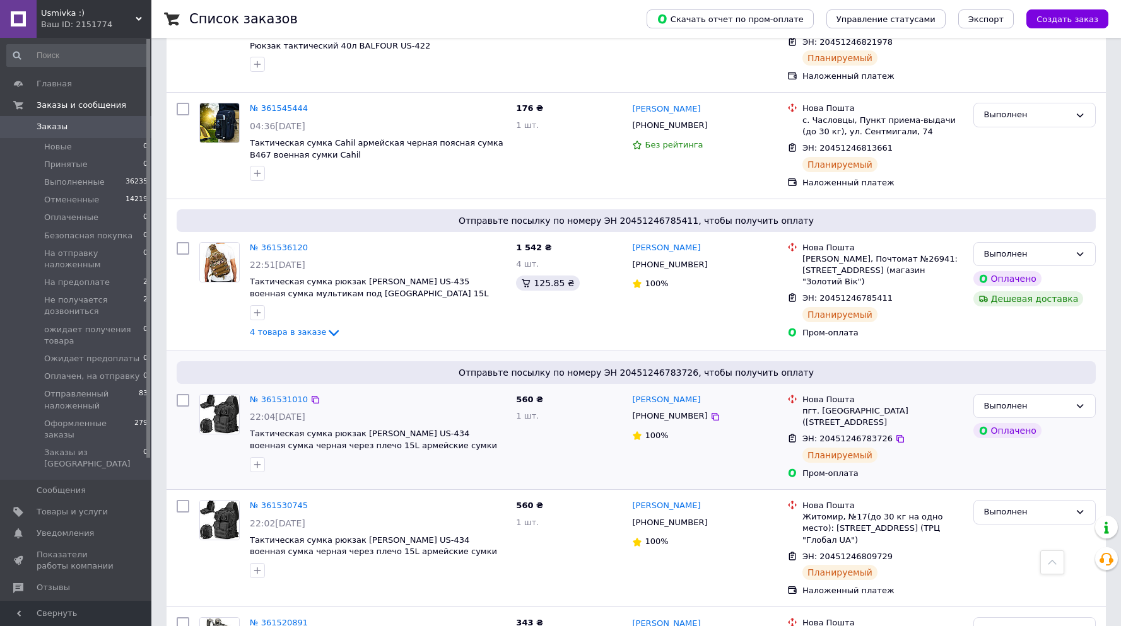
scroll to position [1920, 0]
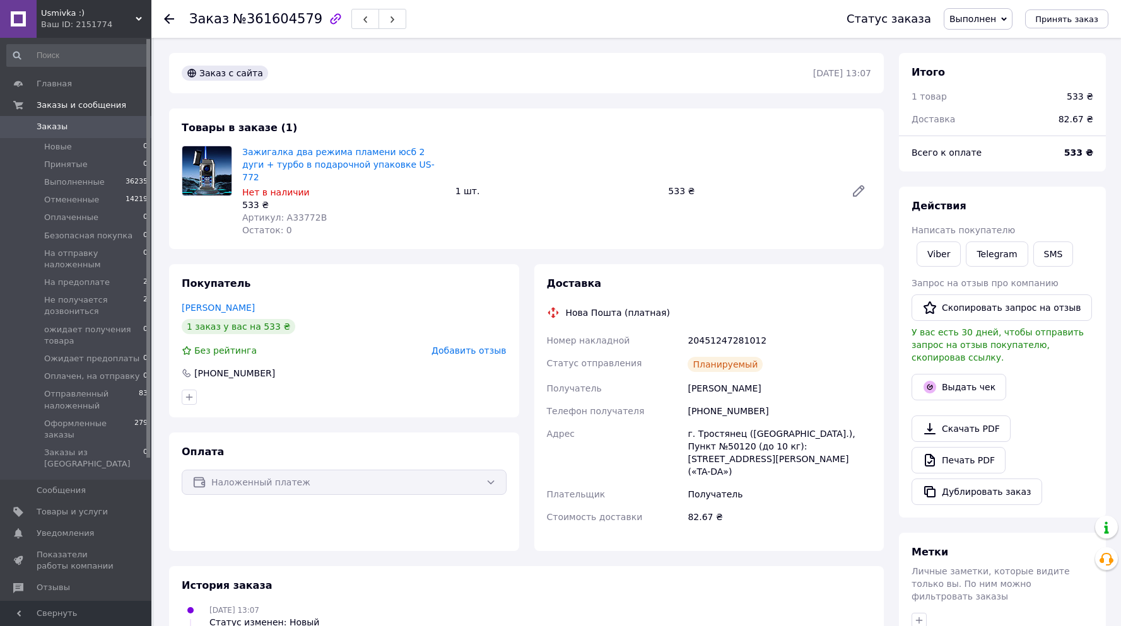
click at [1071, 99] on div "533 ₴" at bounding box center [1079, 96] width 26 height 13
copy div "533"
click at [953, 374] on button "Выдать чек" at bounding box center [958, 387] width 95 height 26
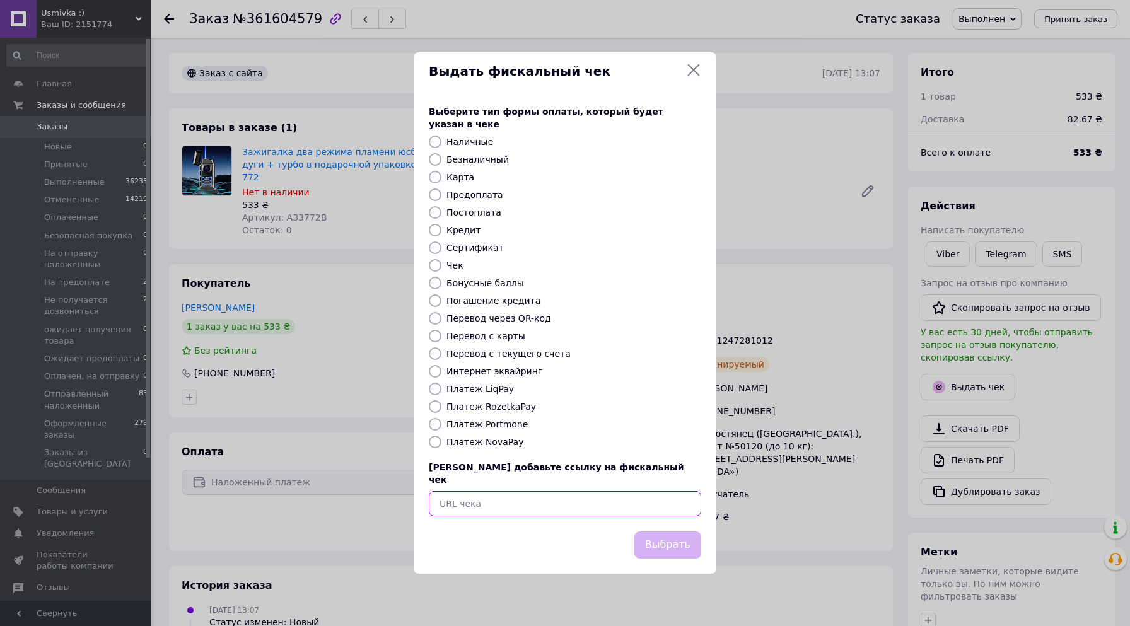
click at [497, 491] on input "text" at bounding box center [565, 503] width 272 height 25
paste input "[URL][DOMAIN_NAME]"
type input "[URL][DOMAIN_NAME]"
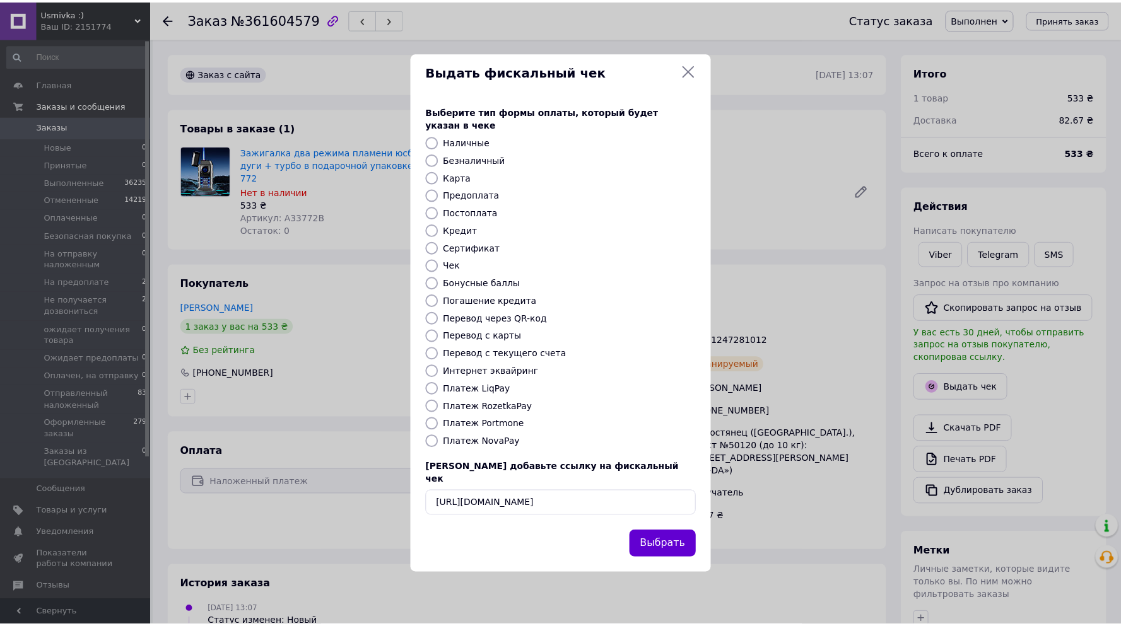
scroll to position [0, 0]
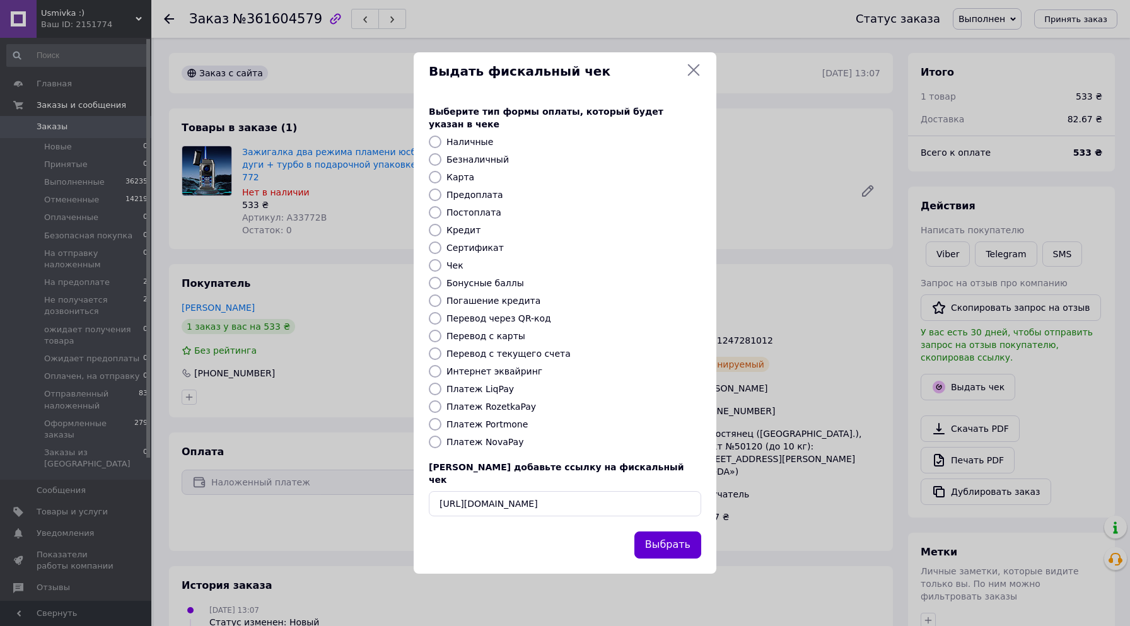
click at [689, 532] on button "Выбрать" at bounding box center [667, 545] width 67 height 27
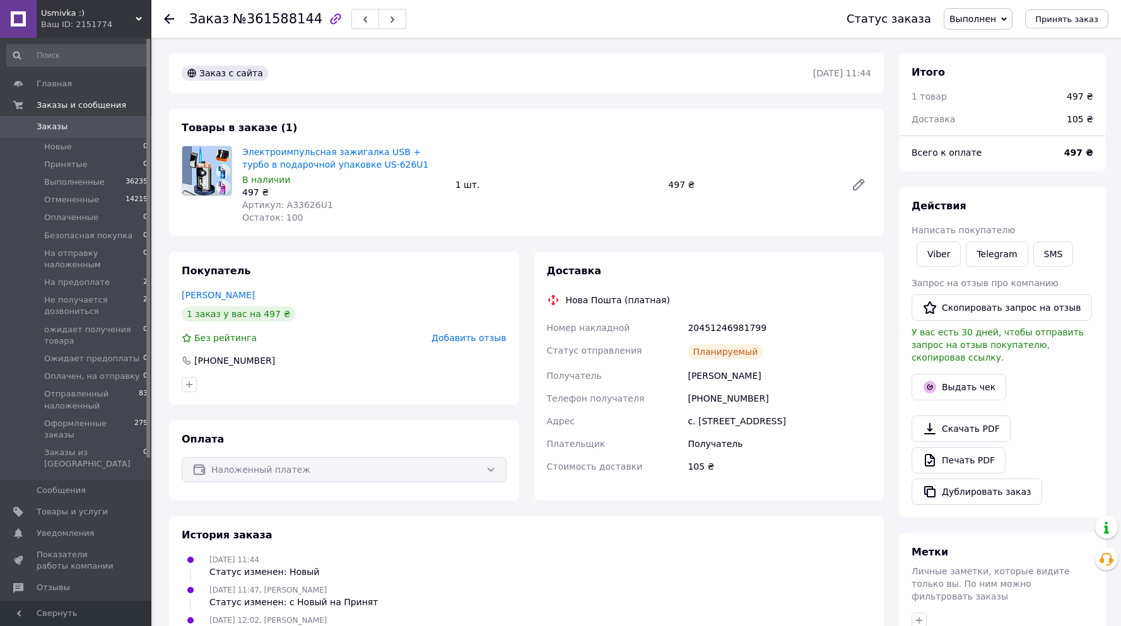
click at [1071, 95] on div "497 ₴" at bounding box center [1079, 96] width 26 height 13
copy div "497"
click at [962, 375] on button "Выдать чек" at bounding box center [958, 387] width 95 height 26
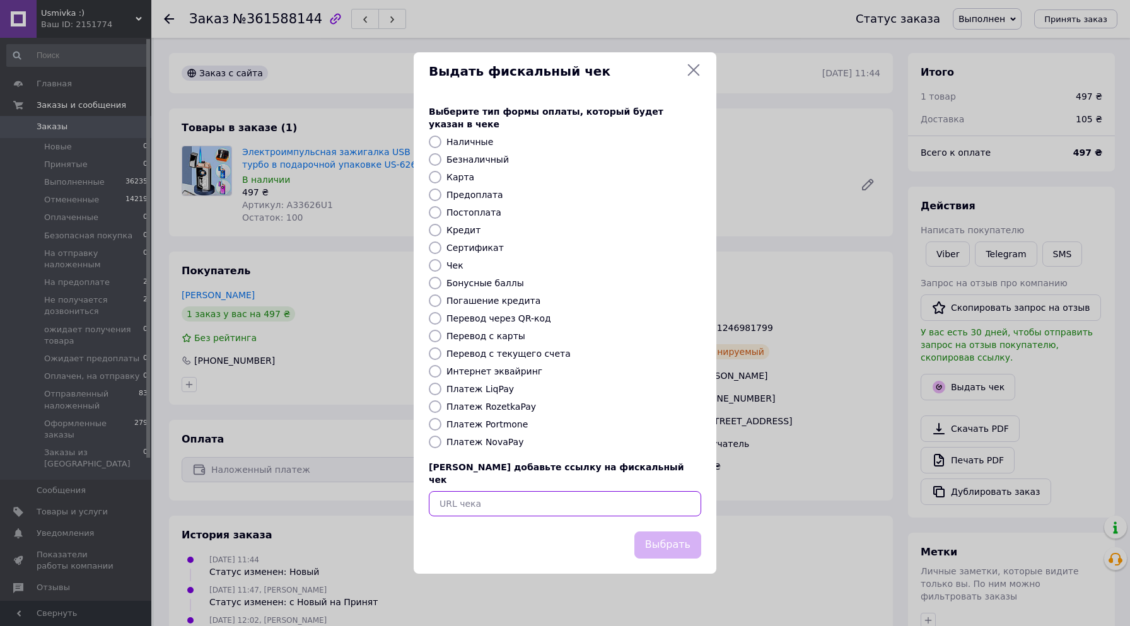
click at [492, 491] on input "text" at bounding box center [565, 503] width 272 height 25
paste input "[URL][DOMAIN_NAME]"
type input "https://cabinet.tax.gov.ua/cashregs/check?id=5204085725&fn=4000206109&date=2025…"
click at [683, 533] on button "Выбрать" at bounding box center [667, 545] width 67 height 27
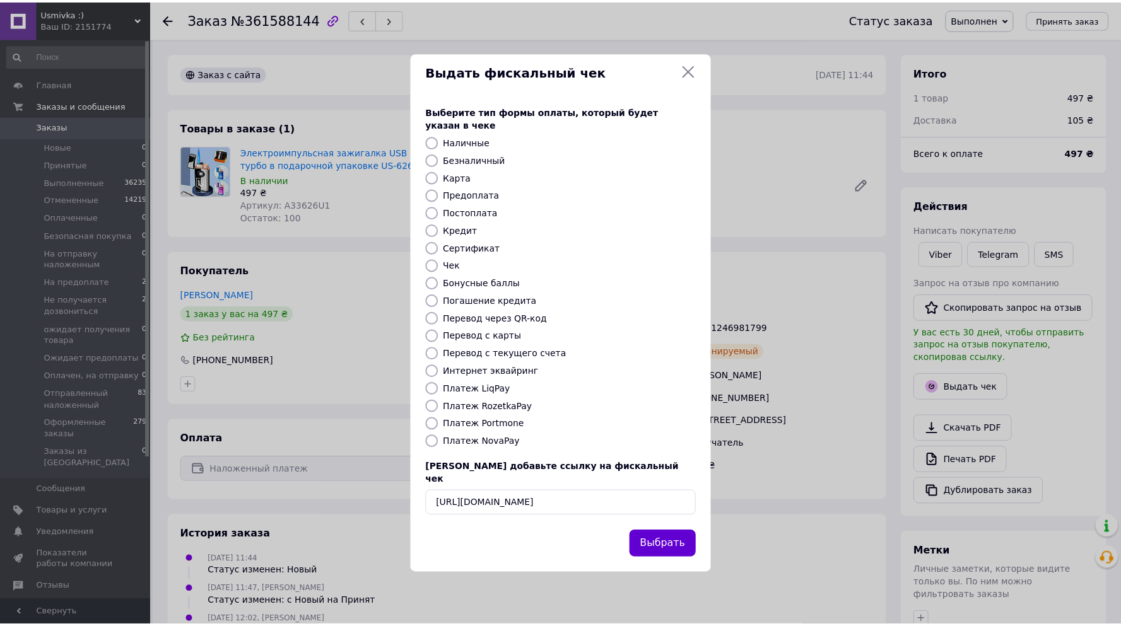
scroll to position [0, 0]
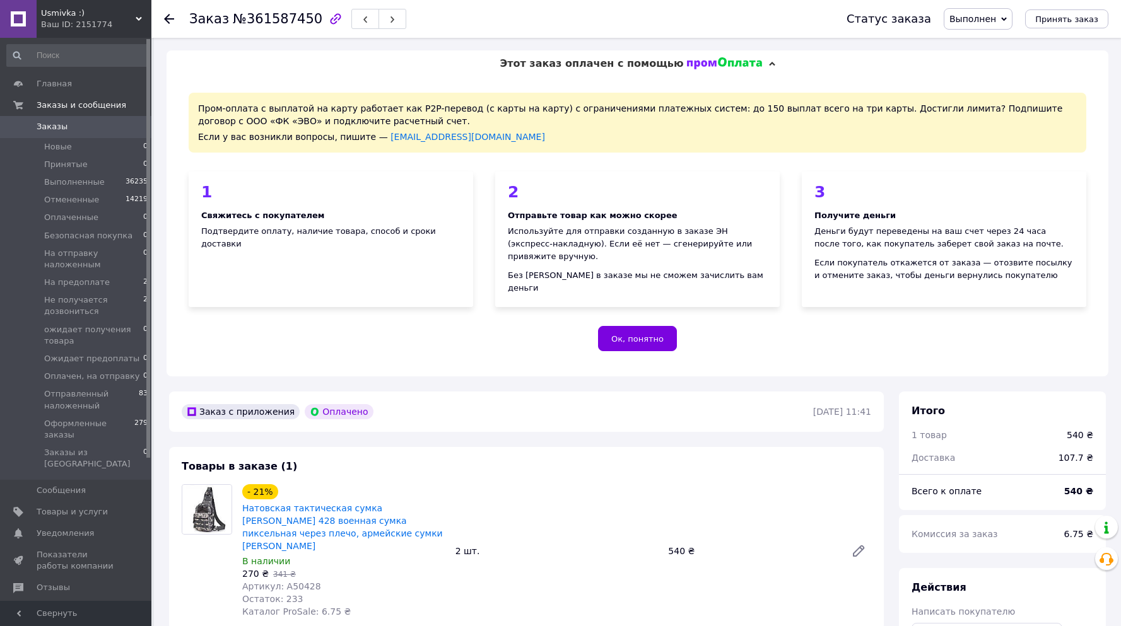
click at [1075, 429] on div "540 ₴" at bounding box center [1079, 435] width 26 height 13
copy div "540"
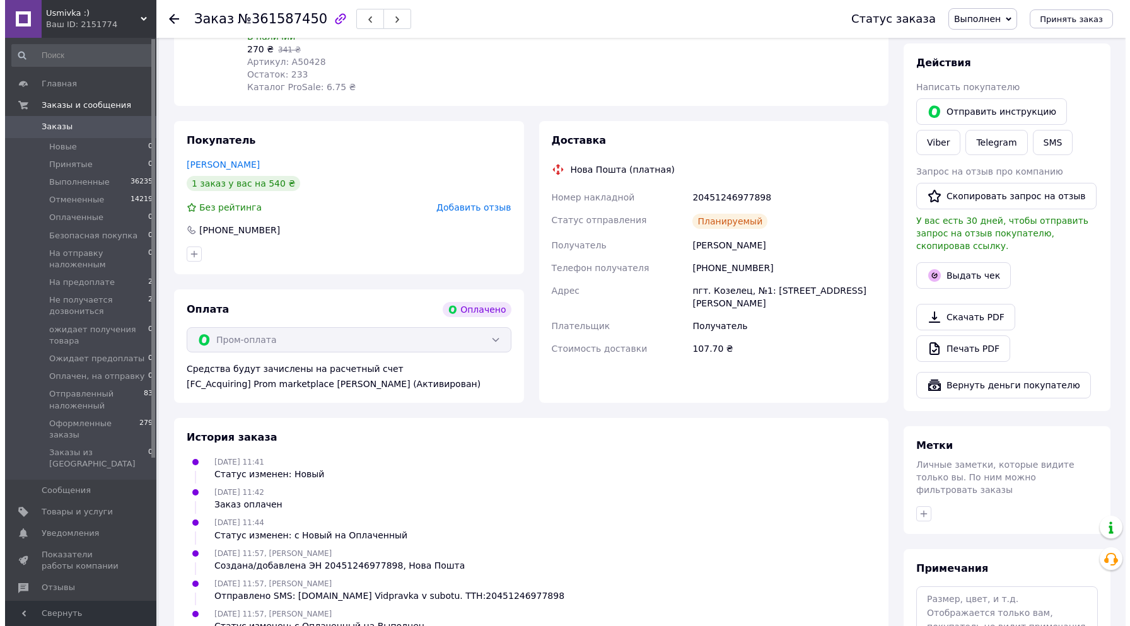
scroll to position [592, 0]
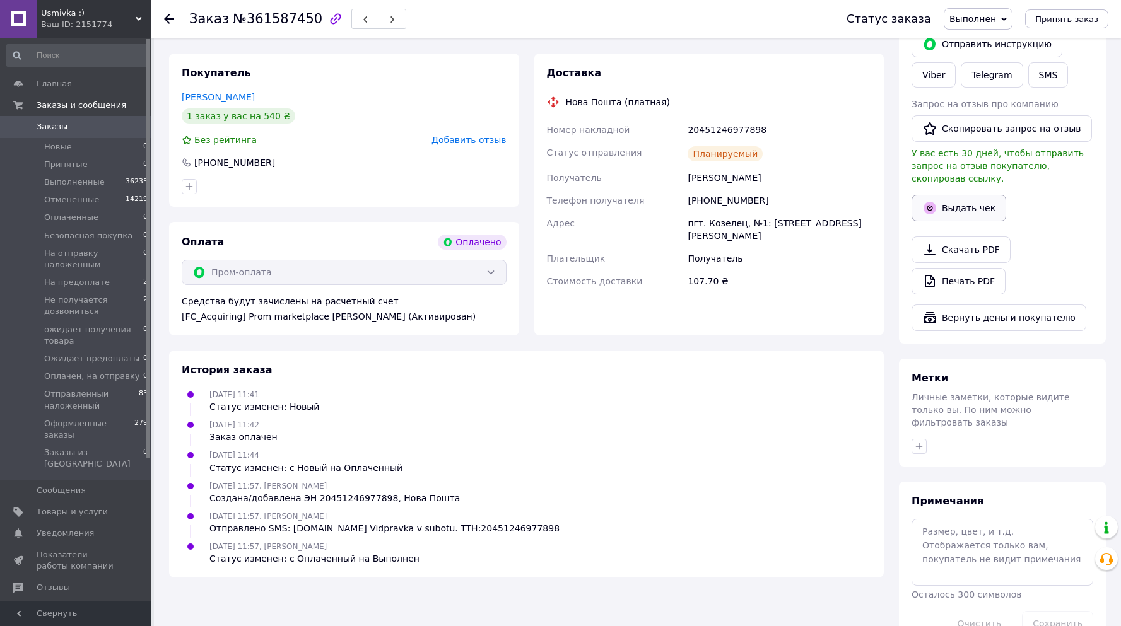
click at [938, 195] on button "Выдать чек" at bounding box center [958, 208] width 95 height 26
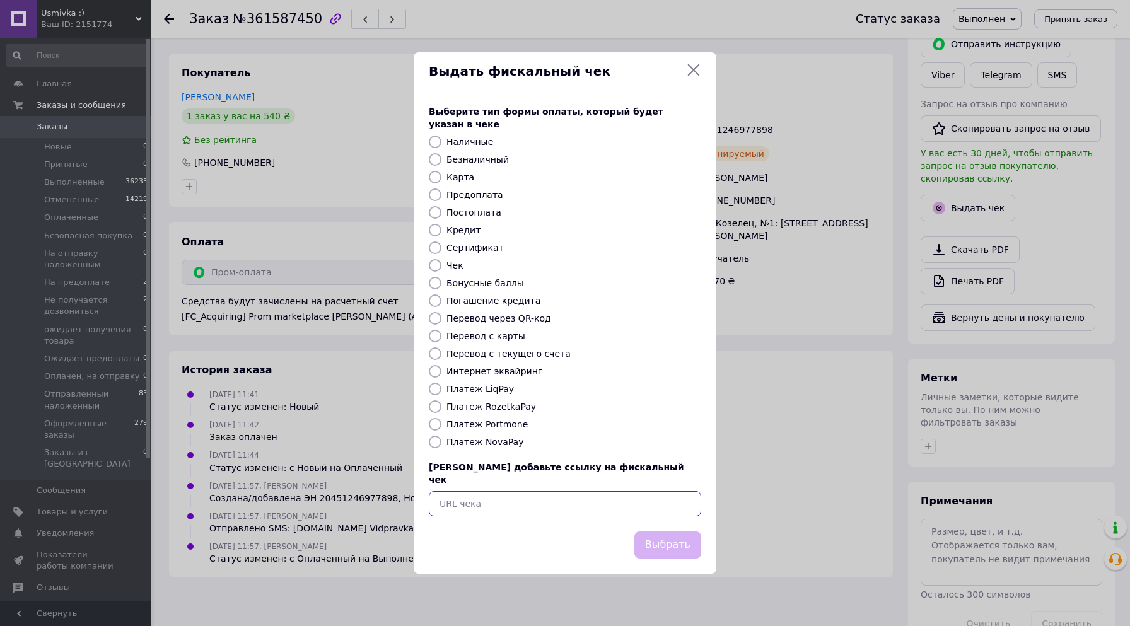
click at [528, 495] on input "text" at bounding box center [565, 503] width 272 height 25
paste input "[URL][DOMAIN_NAME]"
type input "https://cabinet.tax.gov.ua/cashregs/check?id=5204077510&fn=4000206109&date=2025…"
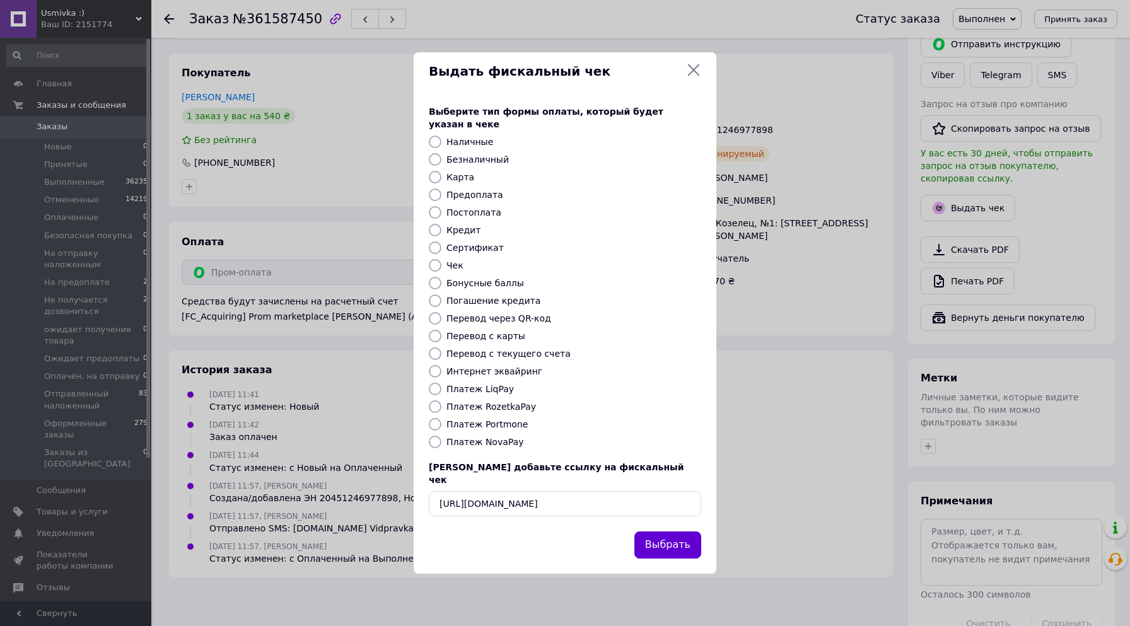
click at [670, 532] on button "Выбрать" at bounding box center [667, 545] width 67 height 27
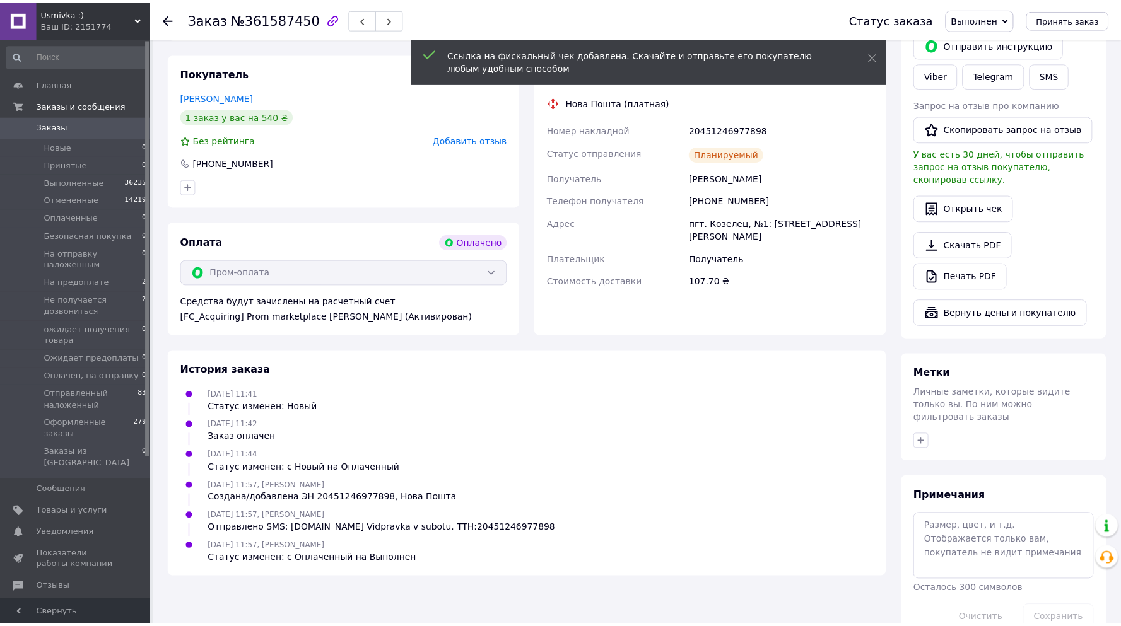
scroll to position [587, 0]
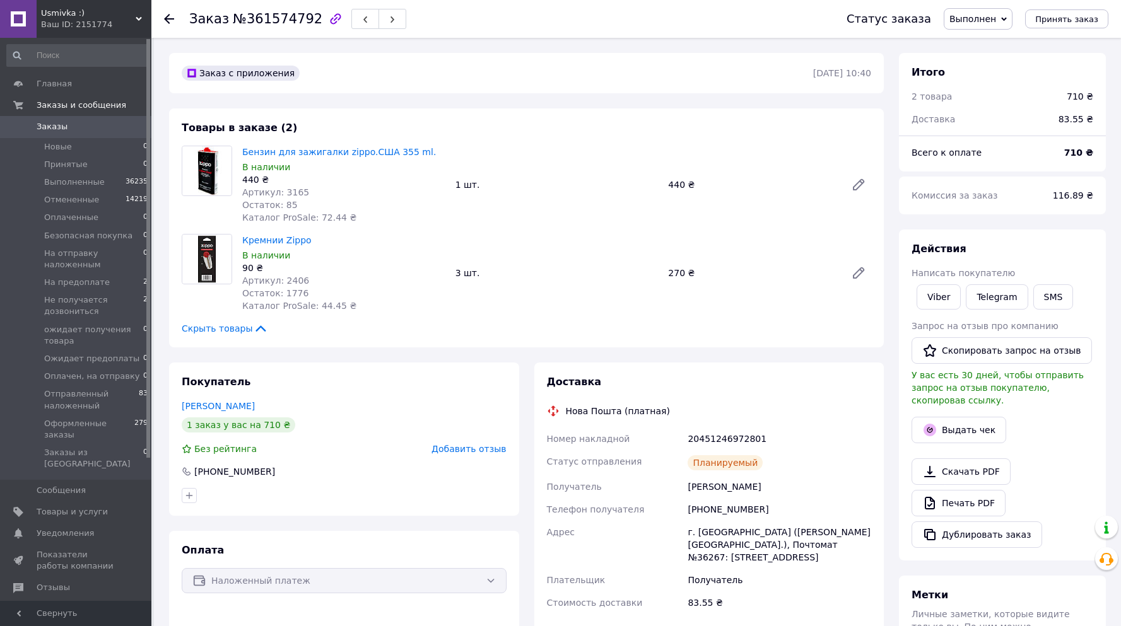
click at [1073, 95] on div "710 ₴" at bounding box center [1079, 96] width 26 height 13
copy div "710"
click at [962, 419] on button "Выдать чек" at bounding box center [958, 430] width 95 height 26
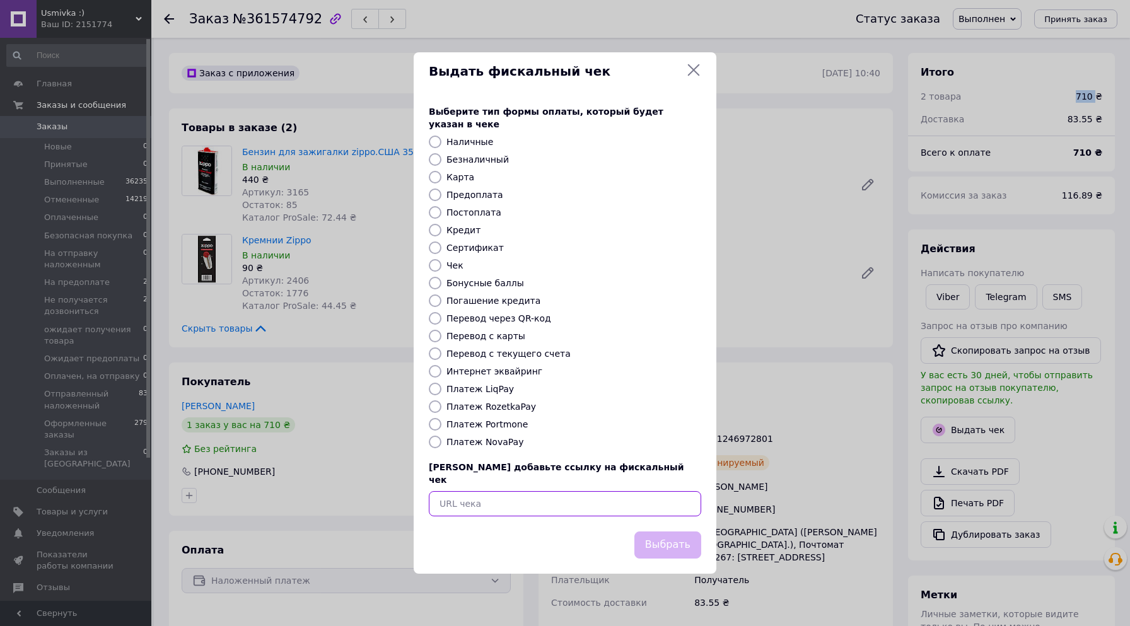
click at [461, 504] on input "text" at bounding box center [565, 503] width 272 height 25
paste input "https://cabinet.tax.gov.ua/cashregs/check?id=5204070280&fn=4000206109&date=2025…"
type input "https://cabinet.tax.gov.ua/cashregs/check?id=5204070280&fn=4000206109&date=2025…"
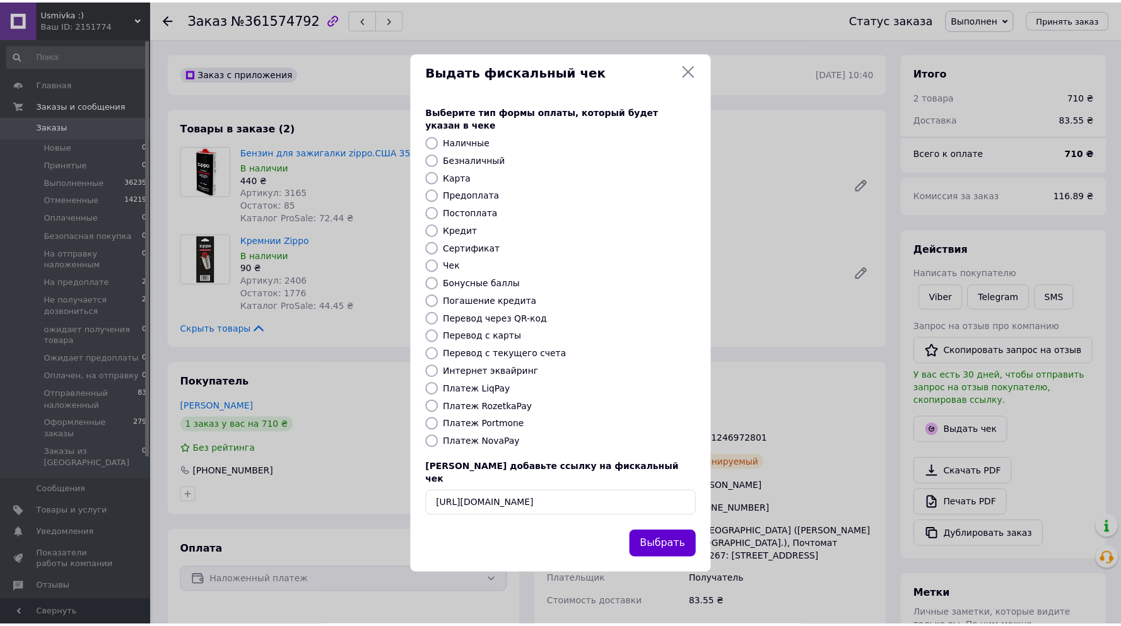
scroll to position [0, 0]
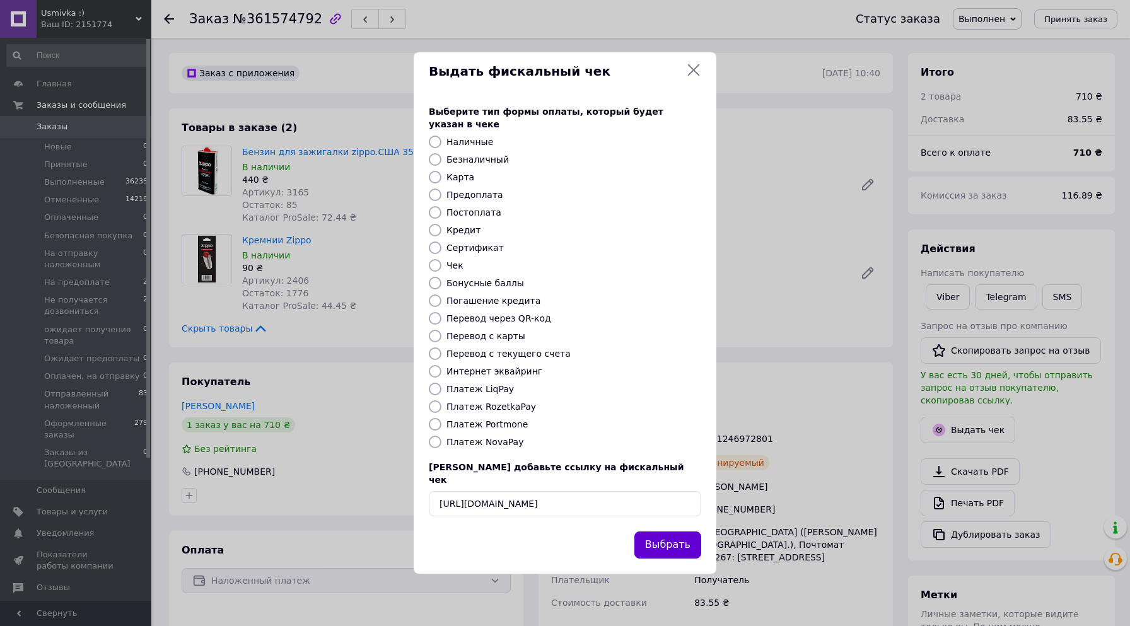
click at [682, 532] on button "Выбрать" at bounding box center [667, 545] width 67 height 27
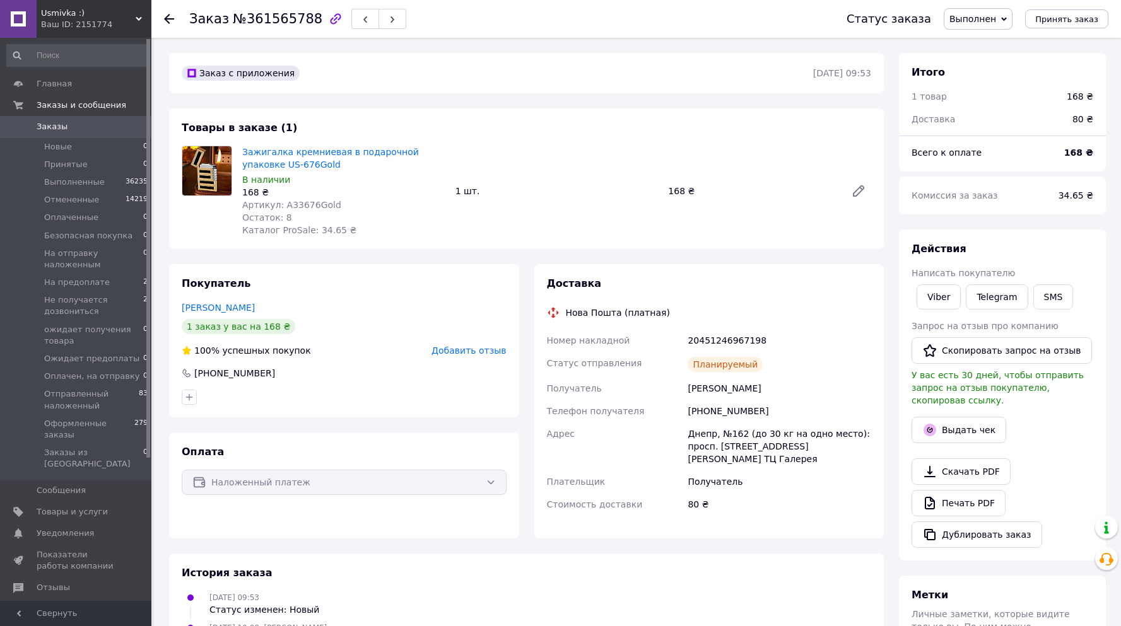
click at [1077, 96] on div "168 ₴" at bounding box center [1079, 96] width 26 height 13
copy div "168"
click at [971, 417] on button "Выдать чек" at bounding box center [958, 430] width 95 height 26
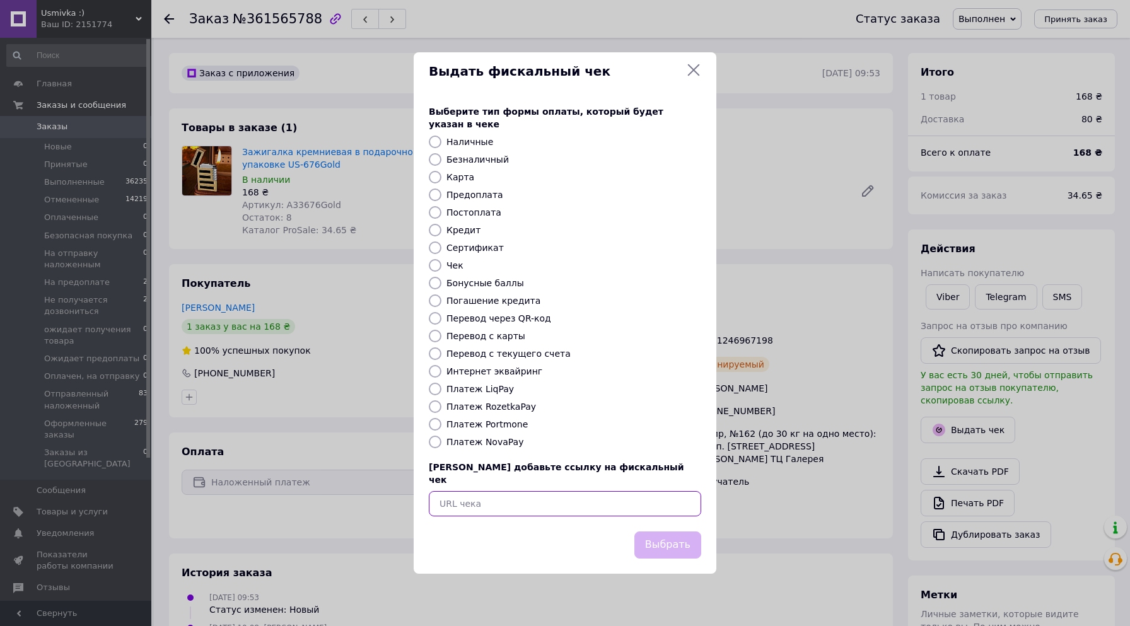
click at [465, 491] on input "text" at bounding box center [565, 503] width 272 height 25
paste input "https://cabinet.tax.gov.ua/cashregs/check?id=5204062815&fn=4000206109&date=2025…"
type input "https://cabinet.tax.gov.ua/cashregs/check?id=5204062815&fn=4000206109&date=2025…"
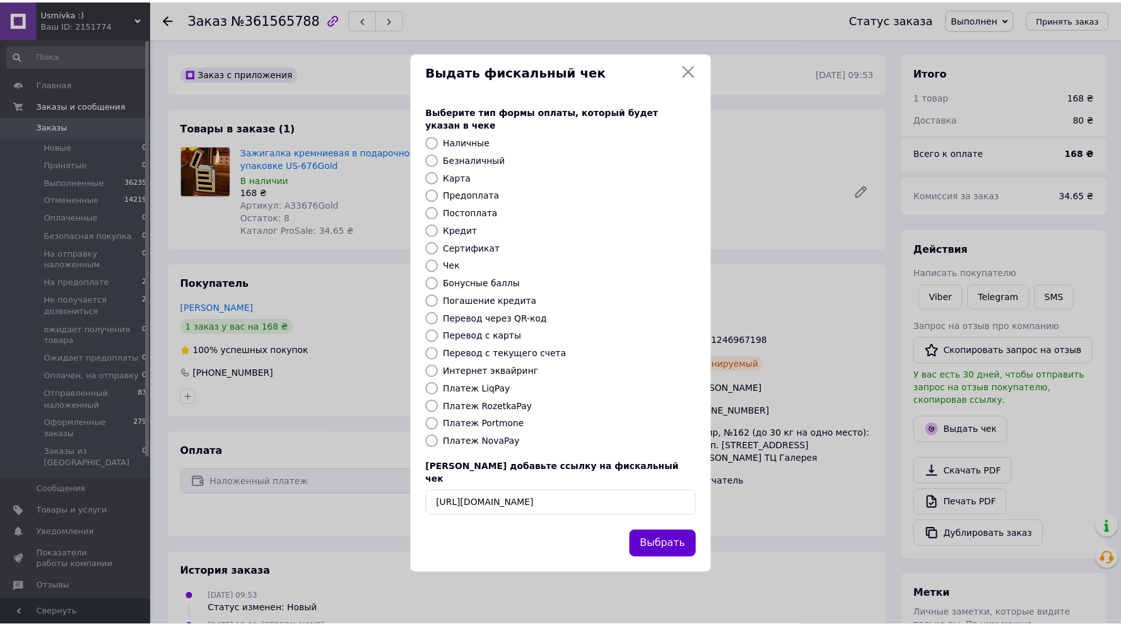
scroll to position [0, 0]
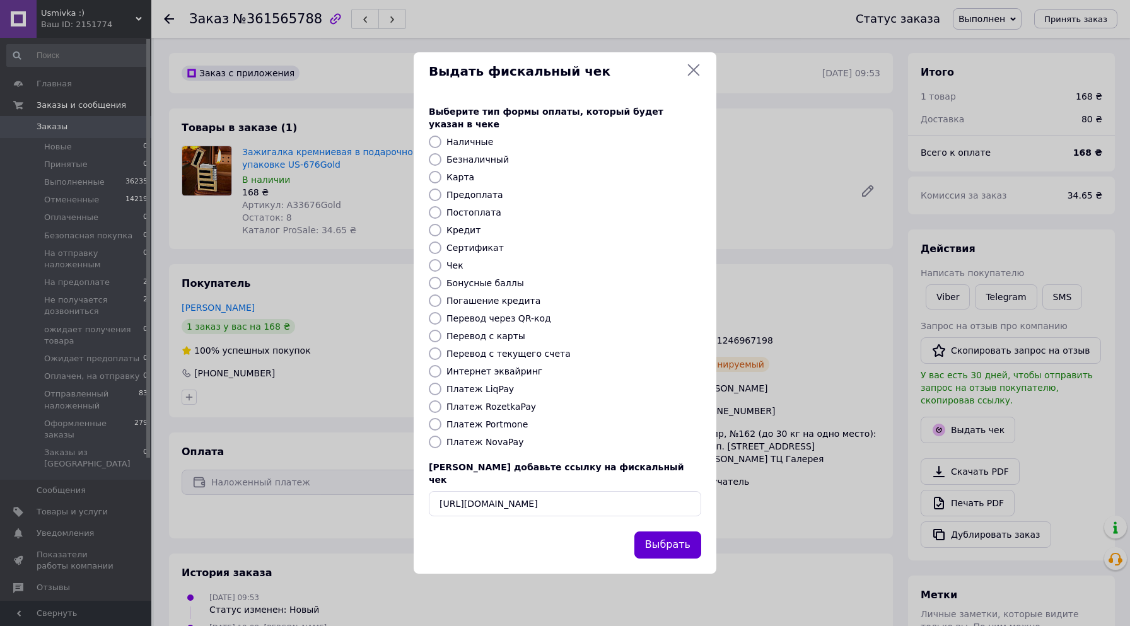
click at [661, 532] on button "Выбрать" at bounding box center [667, 545] width 67 height 27
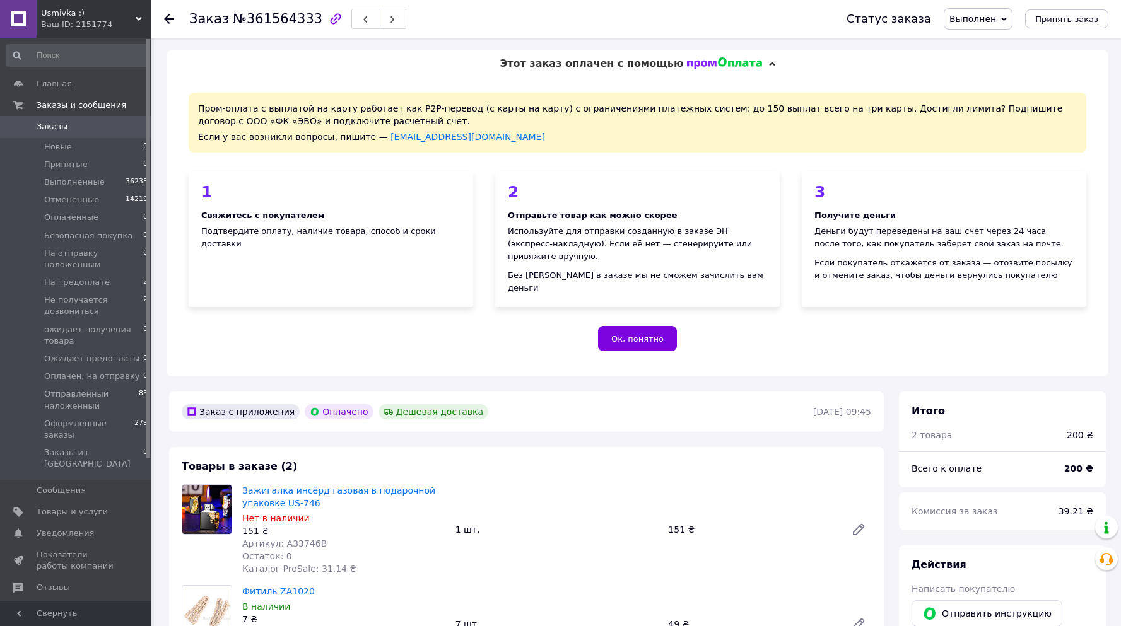
click at [1075, 429] on div "200 ₴" at bounding box center [1079, 435] width 26 height 13
copy div "200"
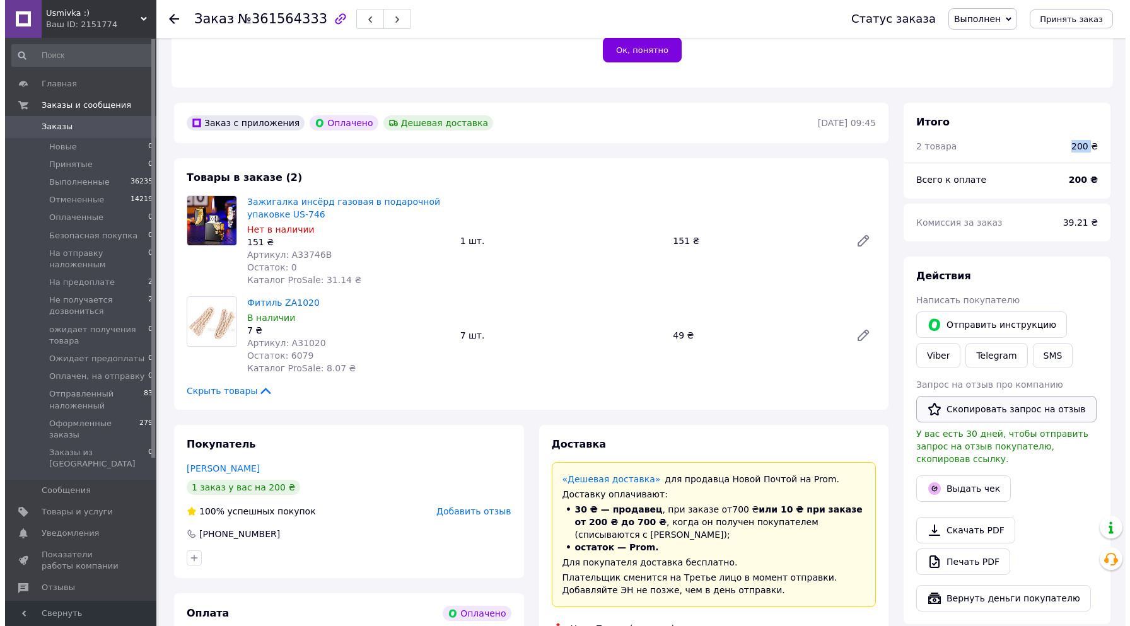
scroll to position [296, 0]
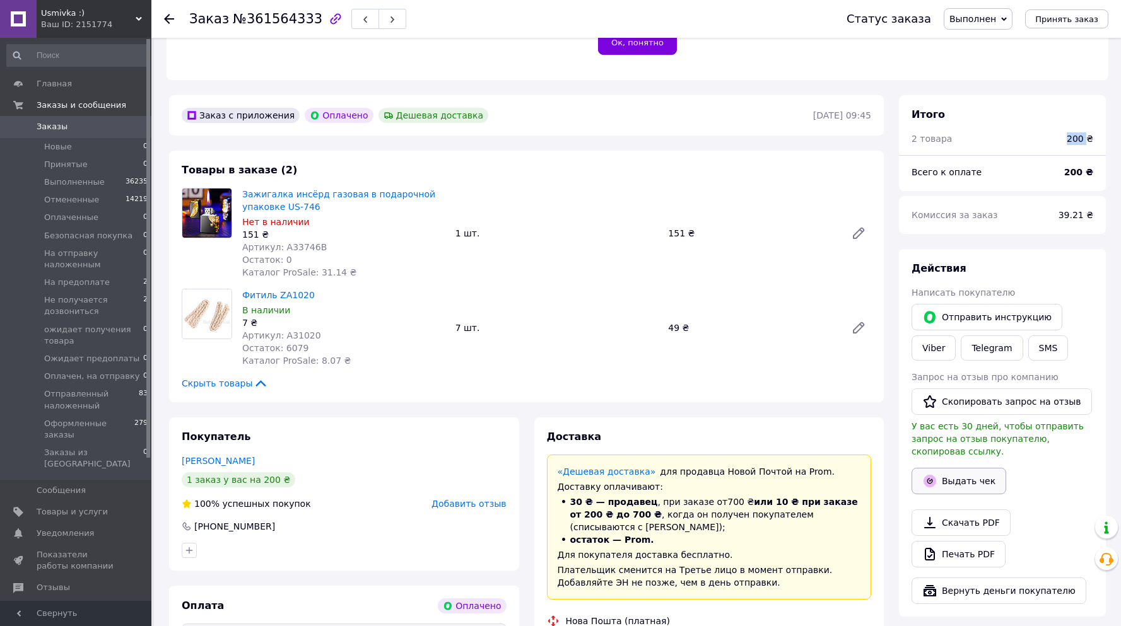
click at [949, 468] on button "Выдать чек" at bounding box center [958, 481] width 95 height 26
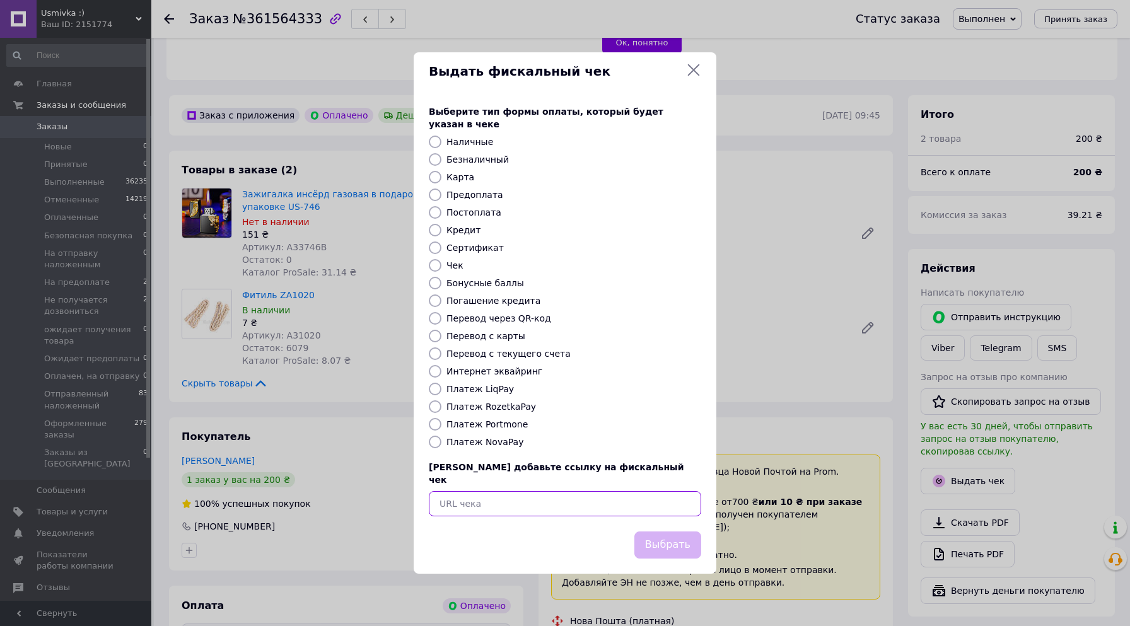
click at [542, 495] on input "text" at bounding box center [565, 503] width 272 height 25
paste input "[URL][DOMAIN_NAME]"
type input "[URL][DOMAIN_NAME]"
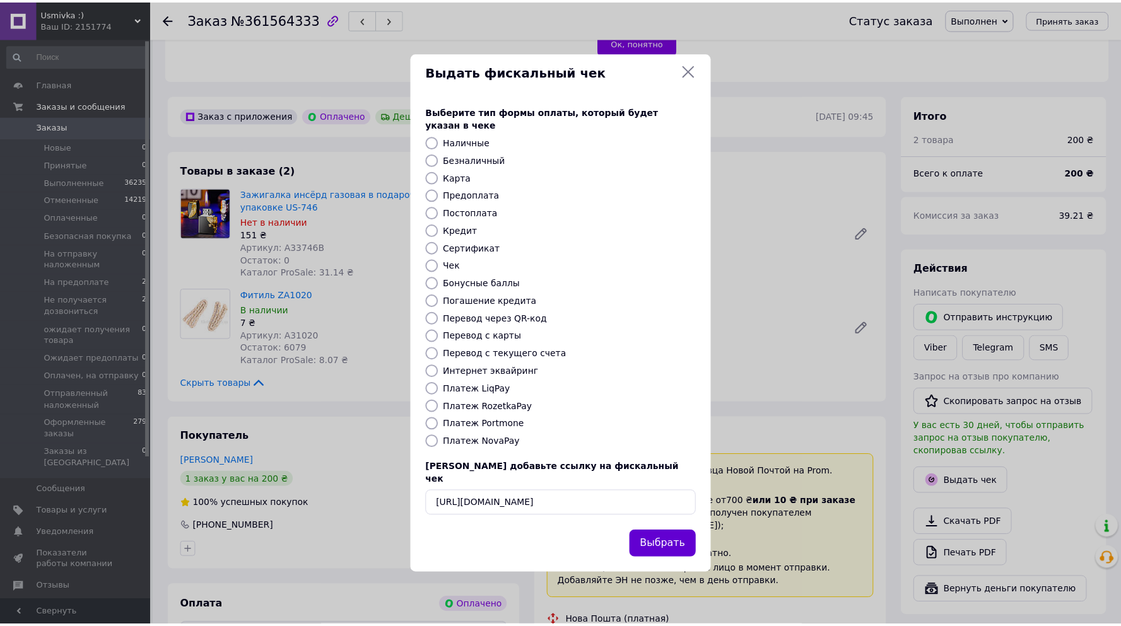
scroll to position [0, 0]
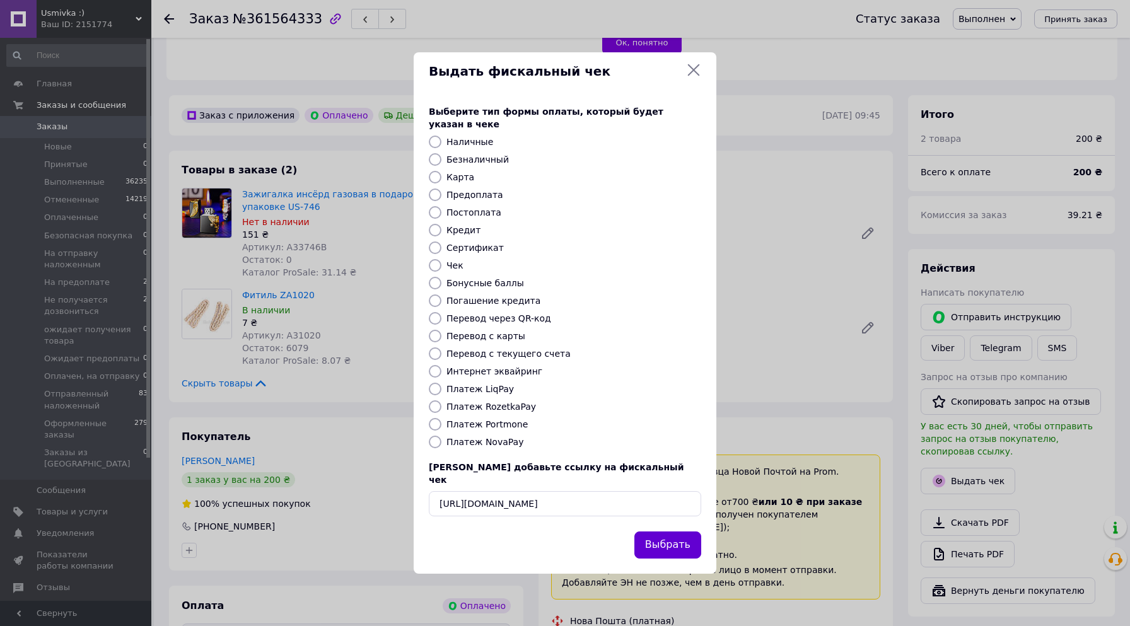
click at [670, 532] on button "Выбрать" at bounding box center [667, 545] width 67 height 27
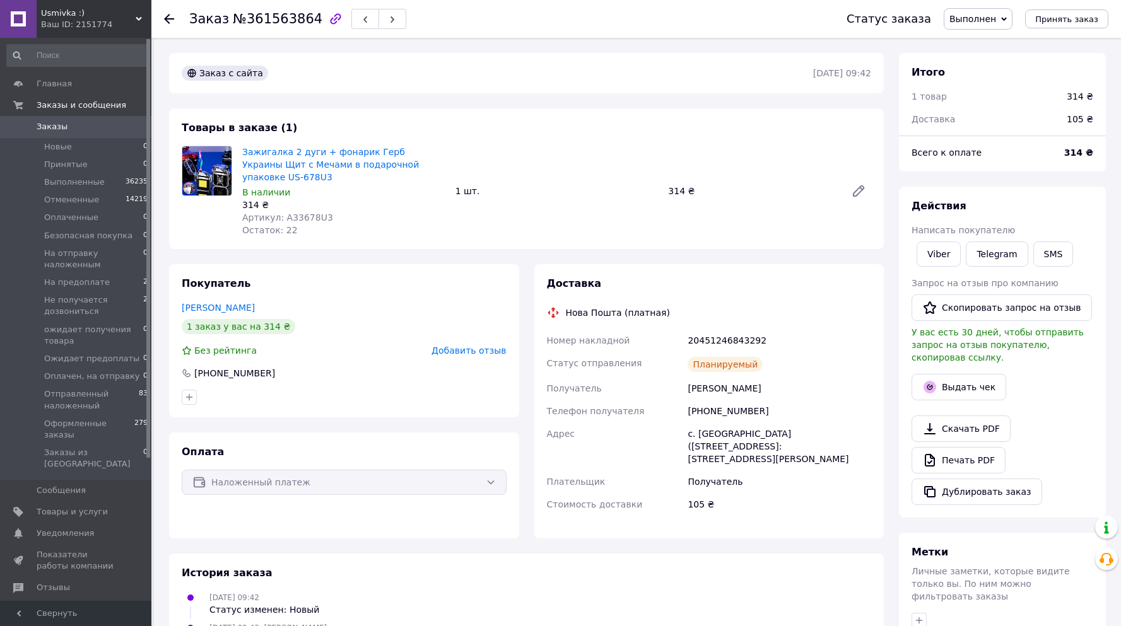
click at [1074, 94] on div "314 ₴" at bounding box center [1079, 96] width 26 height 13
copy div "314"
click at [959, 374] on button "Выдать чек" at bounding box center [958, 387] width 95 height 26
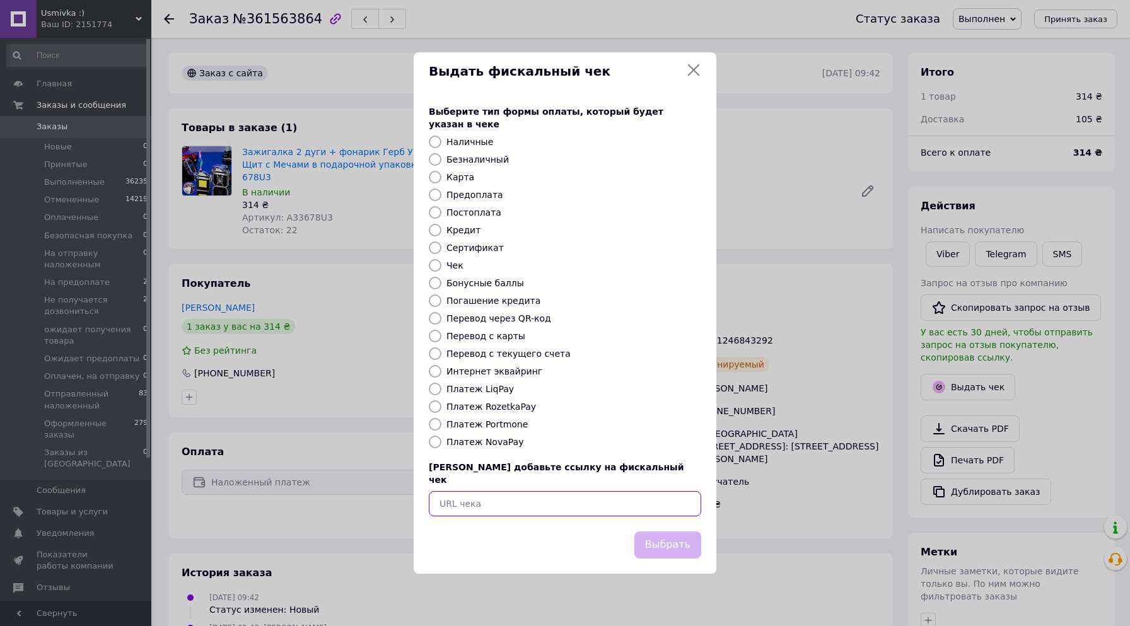
click at [467, 491] on input "text" at bounding box center [565, 503] width 272 height 25
paste input "https://cabinet.tax.gov.ua/cashregs/check?id=5204047818&fn=4000206109&date=2025…"
type input "https://cabinet.tax.gov.ua/cashregs/check?id=5204047818&fn=4000206109&date=2025…"
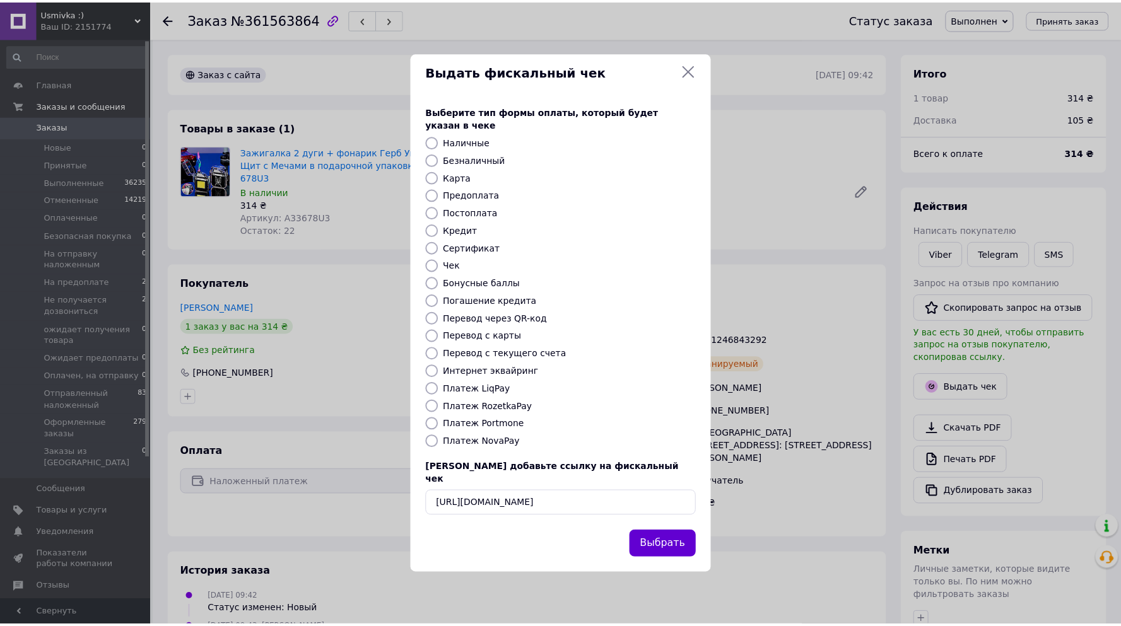
scroll to position [0, 0]
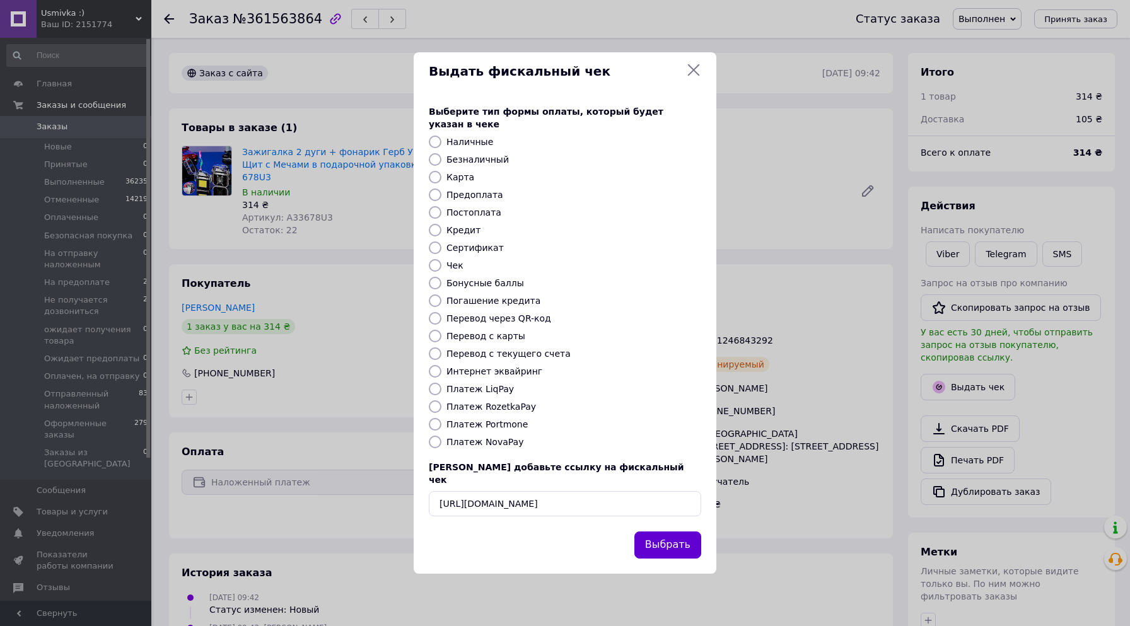
click at [661, 532] on button "Выбрать" at bounding box center [667, 545] width 67 height 27
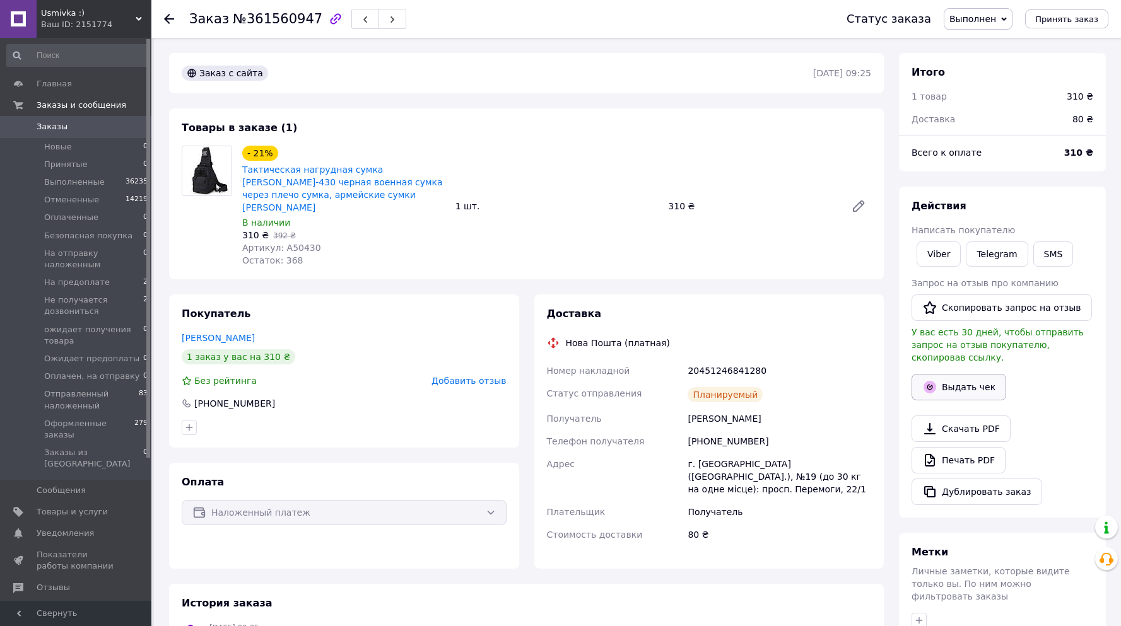
click at [962, 374] on button "Выдать чек" at bounding box center [958, 387] width 95 height 26
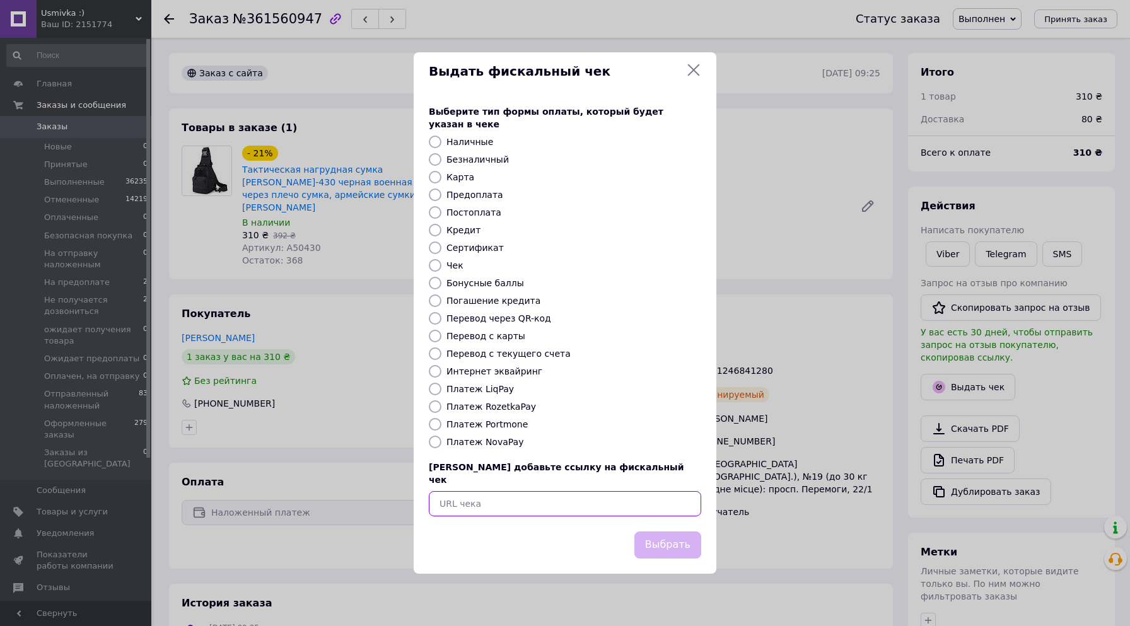
click at [494, 495] on input "text" at bounding box center [565, 503] width 272 height 25
paste input "https://cabinet.tax.gov.ua/cashregs/check?id=5204039270&fn=4000206109&date=2025…"
type input "https://cabinet.tax.gov.ua/cashregs/check?id=5204039270&fn=4000206109&date=2025…"
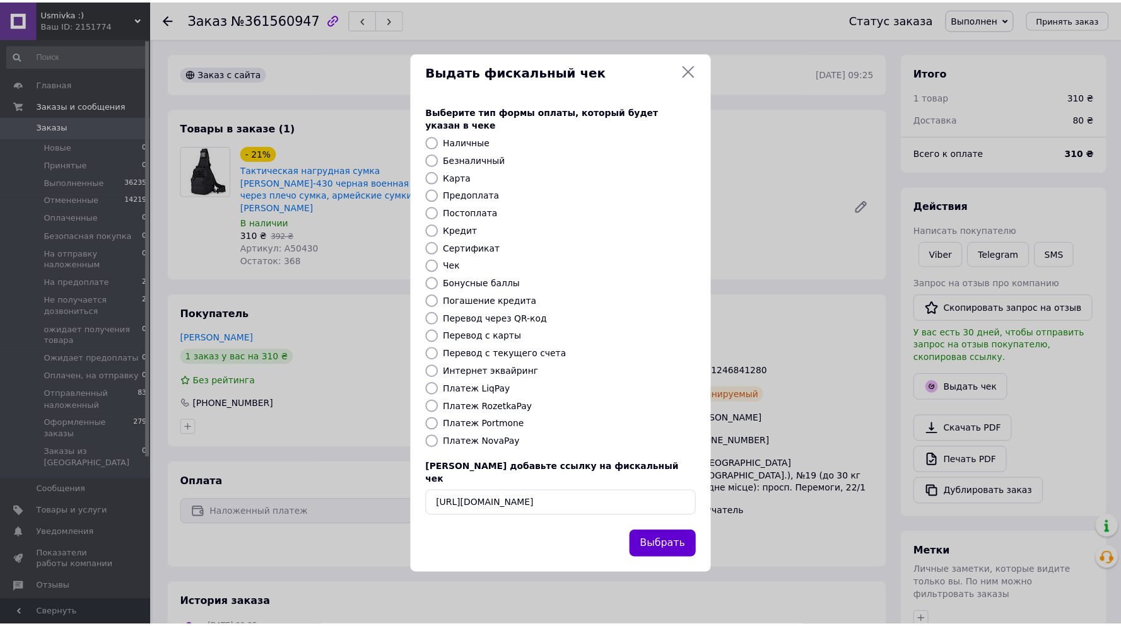
scroll to position [0, 0]
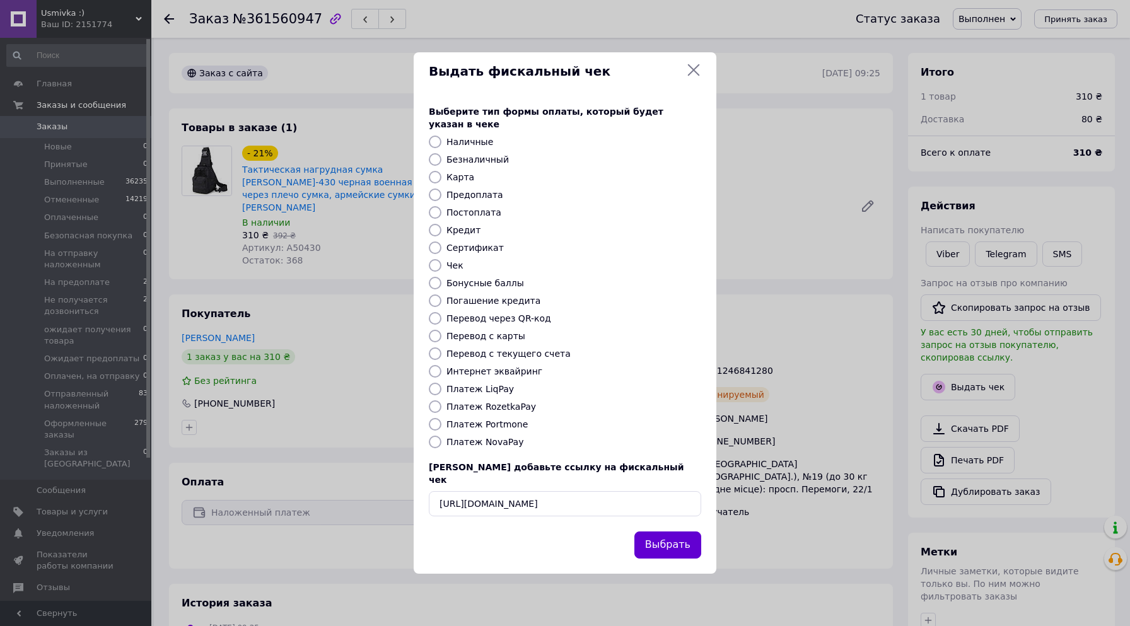
click at [664, 532] on button "Выбрать" at bounding box center [667, 545] width 67 height 27
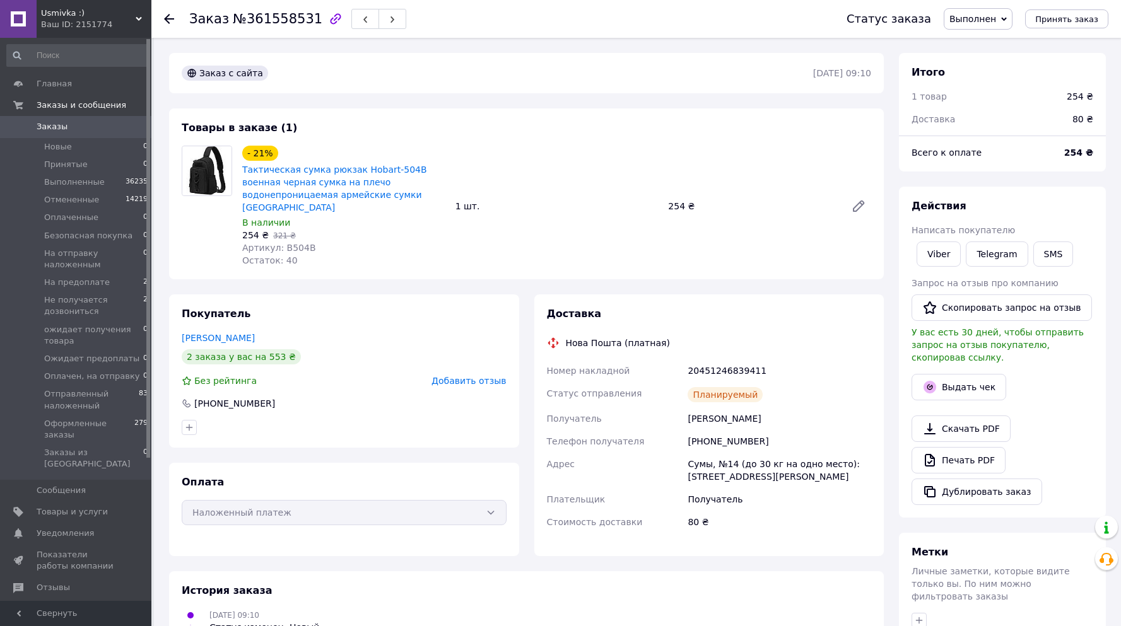
click at [1076, 97] on div "254 ₴" at bounding box center [1079, 96] width 26 height 13
copy div "254"
click at [962, 374] on button "Выдать чек" at bounding box center [958, 387] width 95 height 26
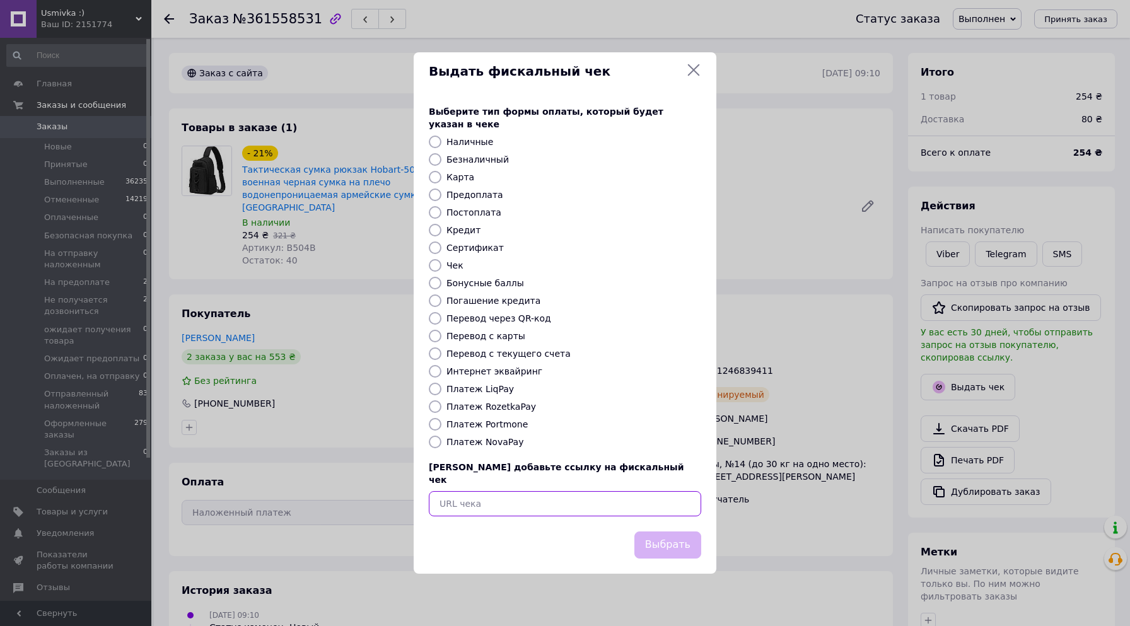
click at [487, 491] on input "text" at bounding box center [565, 503] width 272 height 25
paste input "[URL][DOMAIN_NAME]"
type input "[URL][DOMAIN_NAME]"
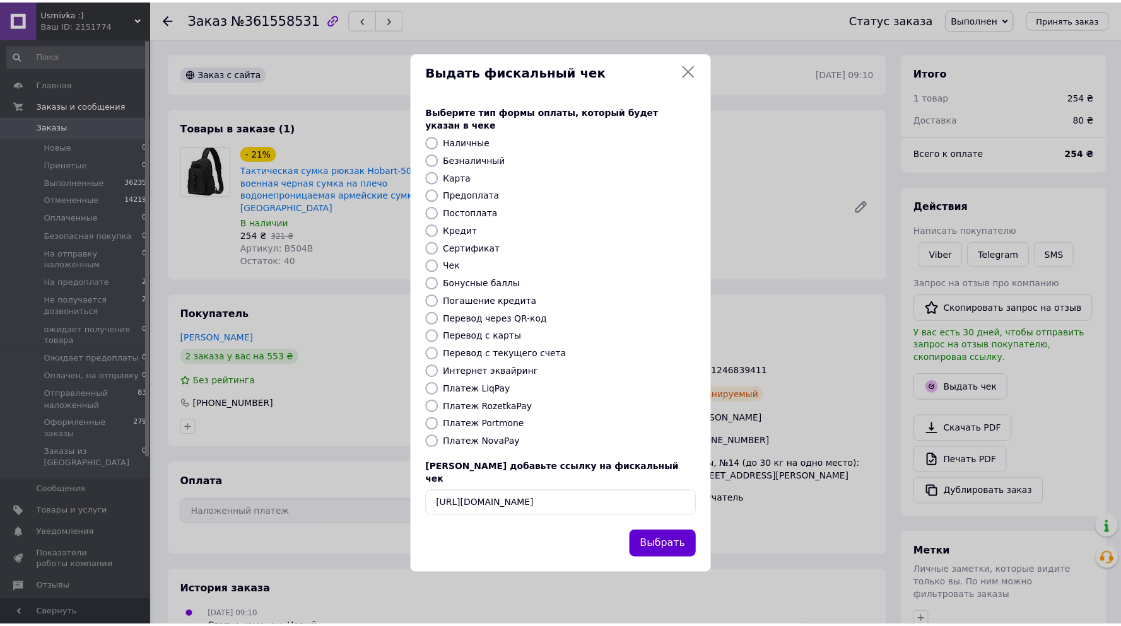
scroll to position [0, 0]
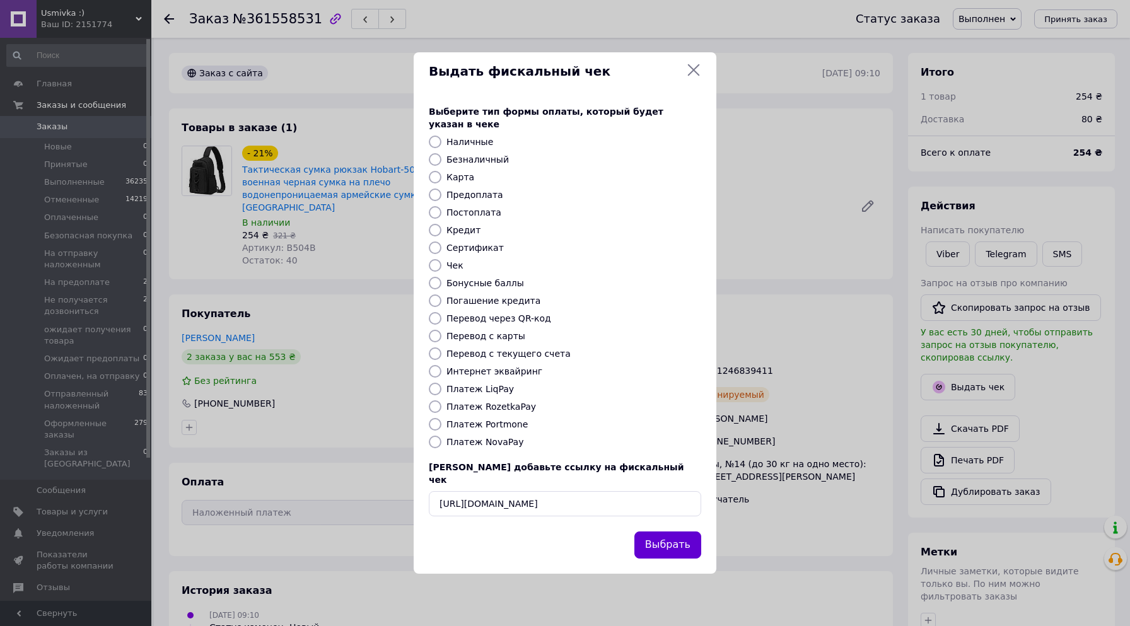
click at [667, 532] on button "Выбрать" at bounding box center [667, 545] width 67 height 27
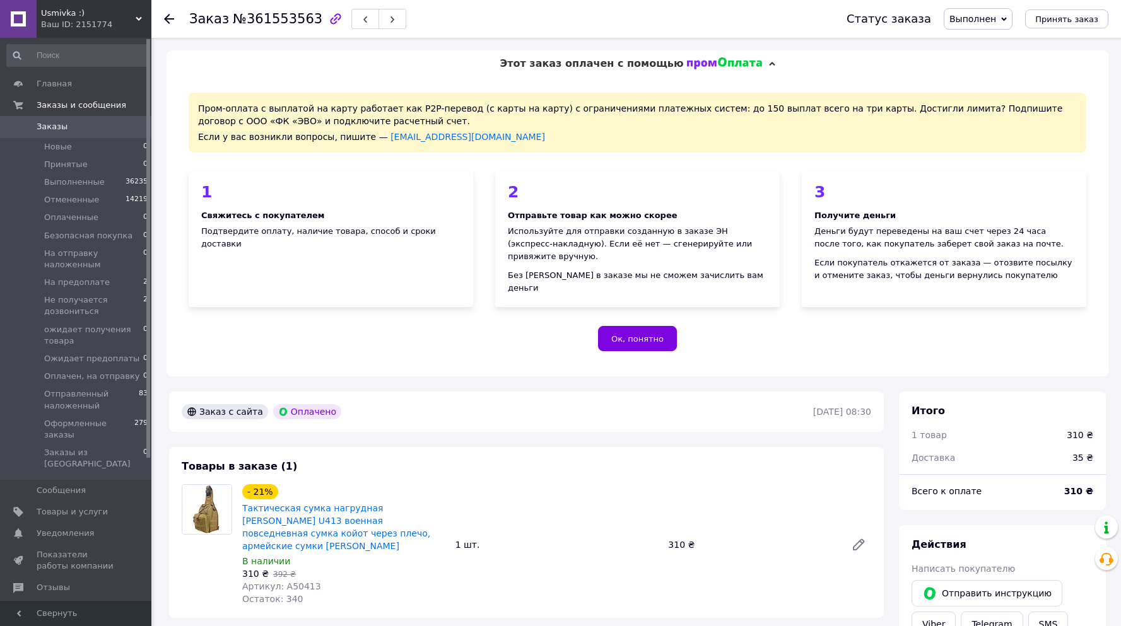
click at [1073, 429] on div "310 ₴" at bounding box center [1079, 435] width 26 height 13
copy div "310"
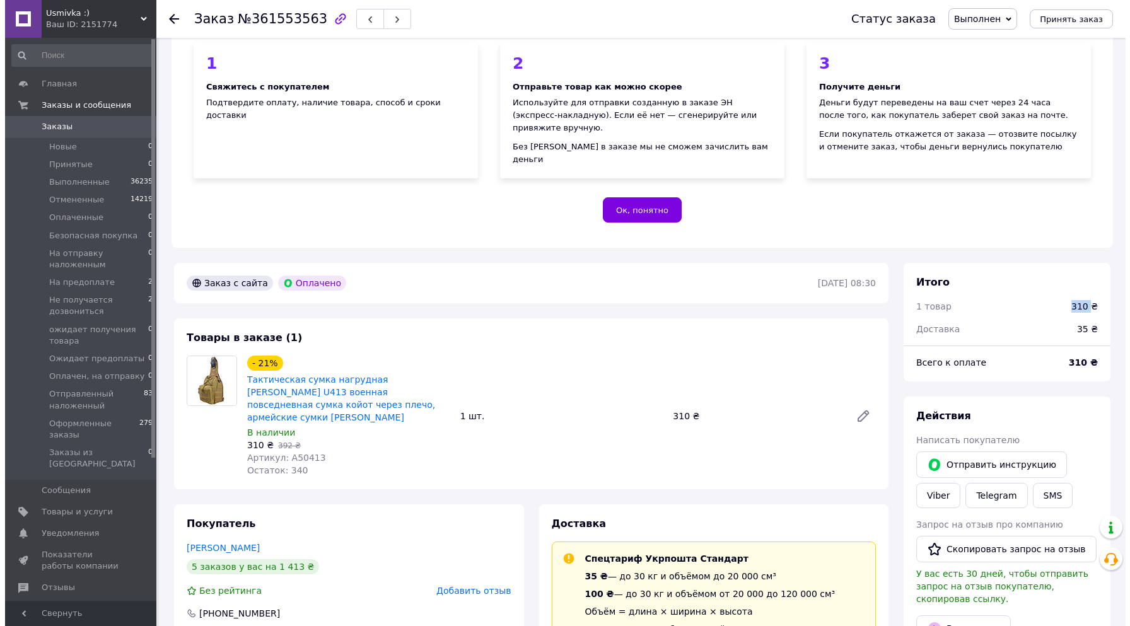
scroll to position [257, 0]
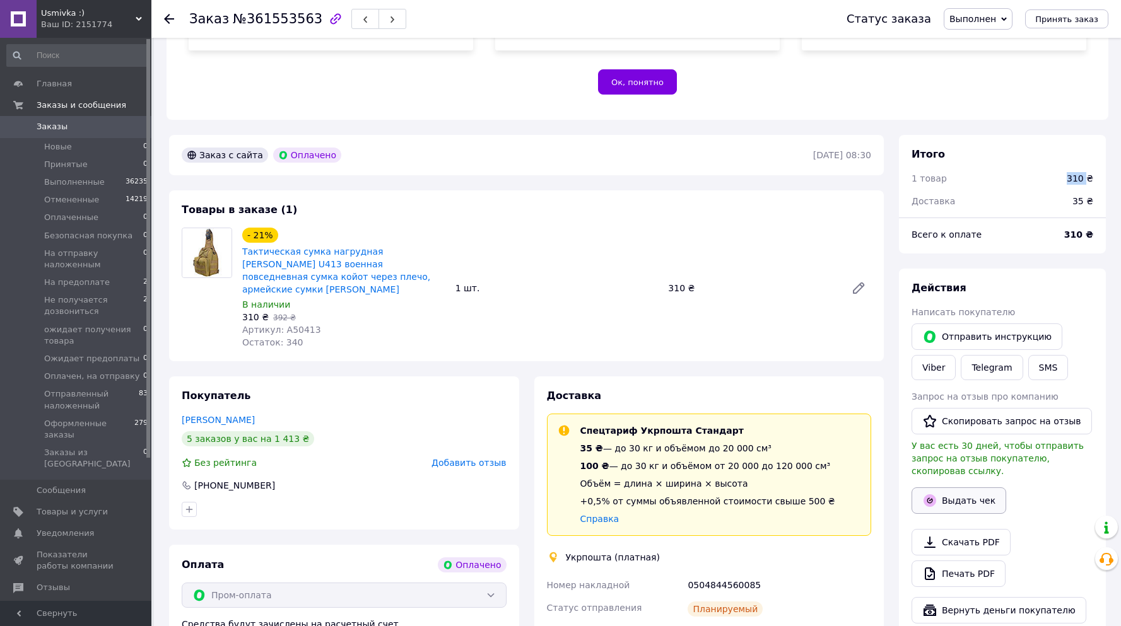
click at [947, 487] on button "Выдать чек" at bounding box center [958, 500] width 95 height 26
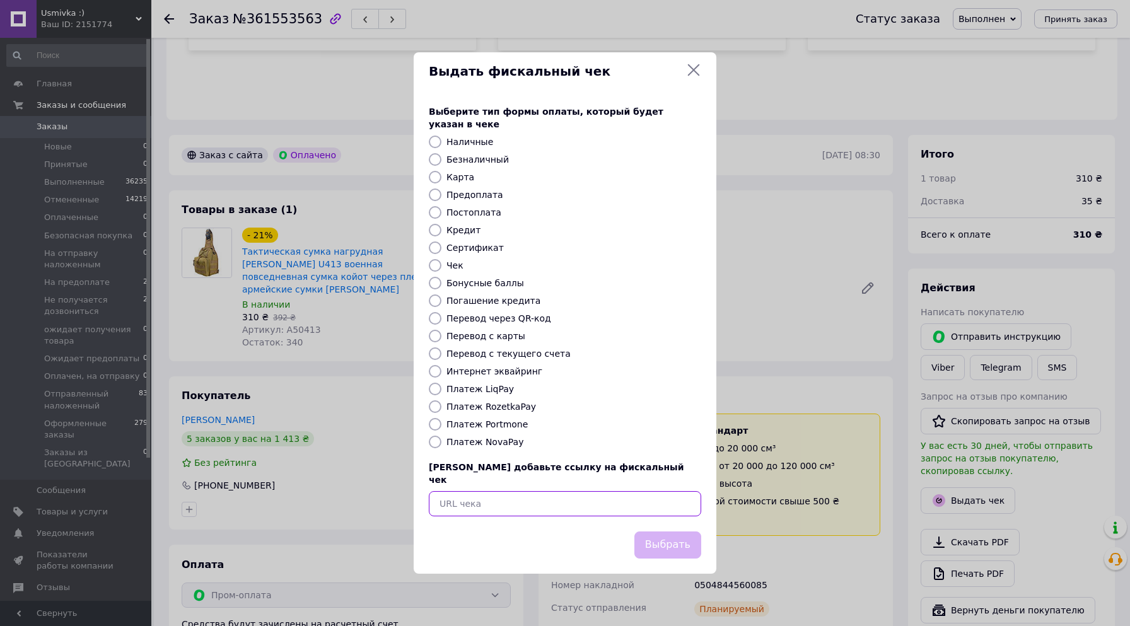
click at [480, 491] on input "text" at bounding box center [565, 503] width 272 height 25
paste input "https://cabinet.tax.gov.ua/cashregs/check?id=5204026100&fn=4000206109&date=2025…"
type input "https://cabinet.tax.gov.ua/cashregs/check?id=5204026100&fn=4000206109&date=2025…"
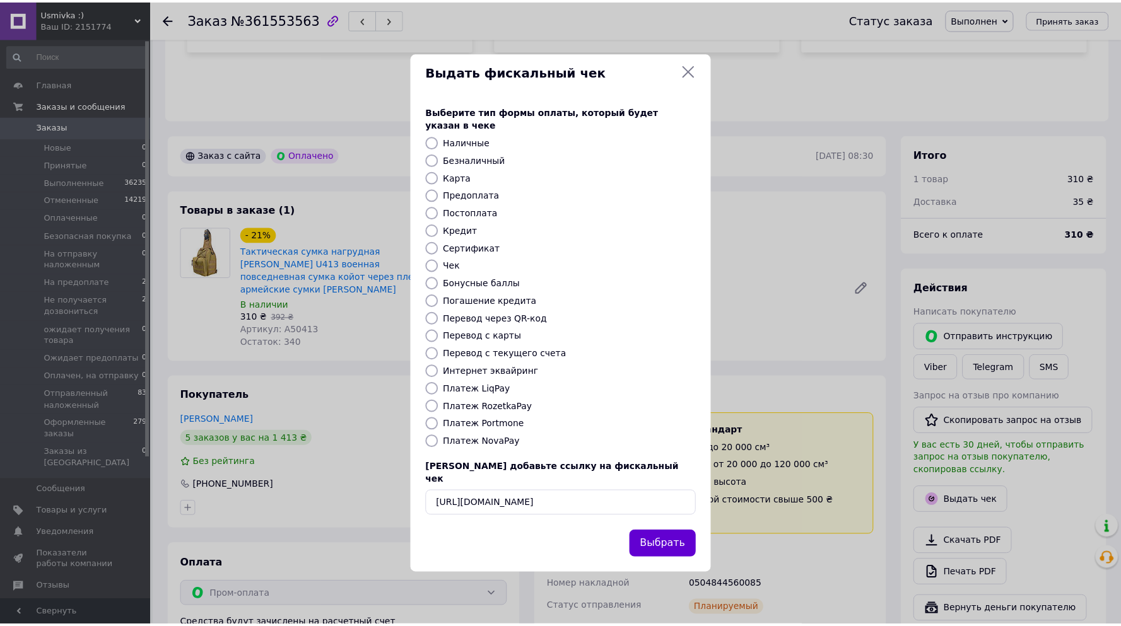
scroll to position [0, 0]
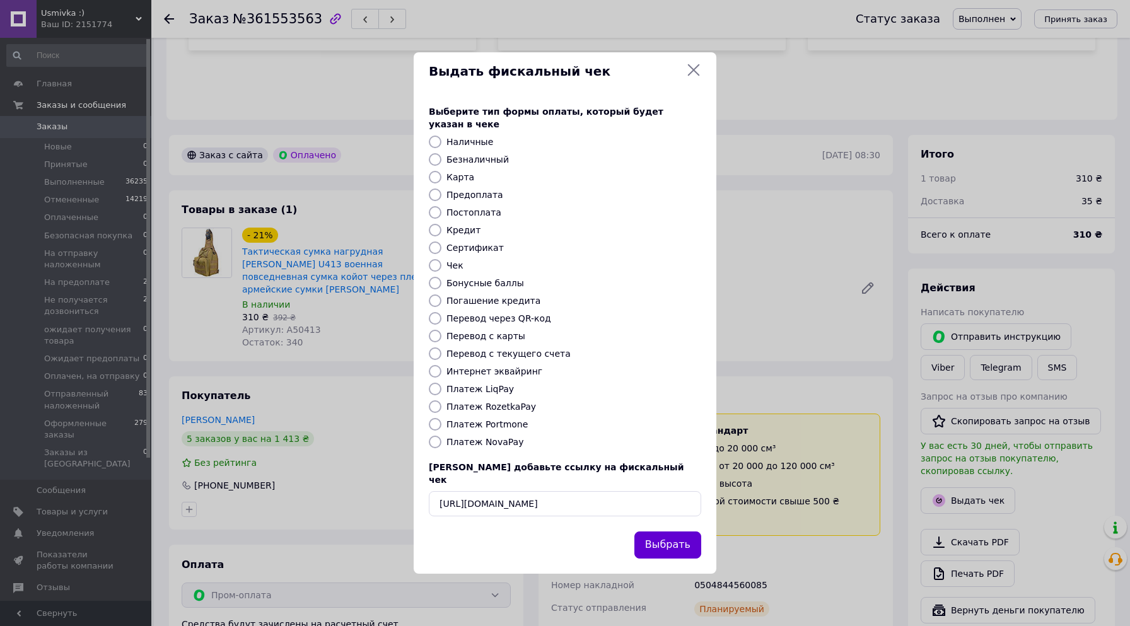
click at [677, 532] on button "Выбрать" at bounding box center [667, 545] width 67 height 27
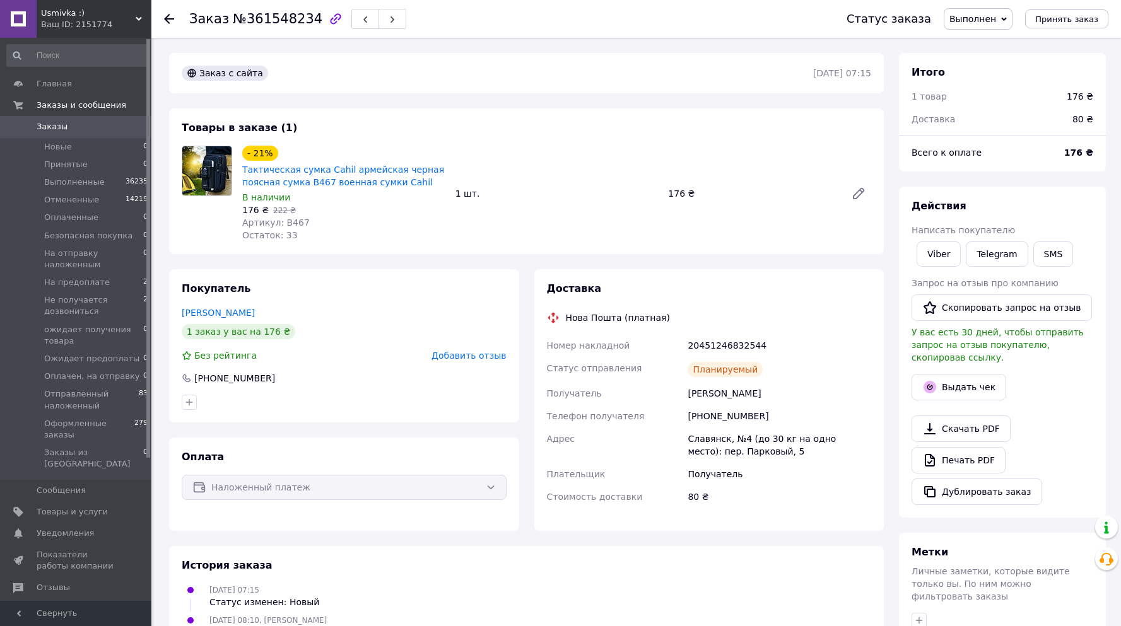
click at [1076, 96] on div "176 ₴" at bounding box center [1079, 96] width 26 height 13
copy div "176"
click at [976, 374] on button "Выдать чек" at bounding box center [958, 387] width 95 height 26
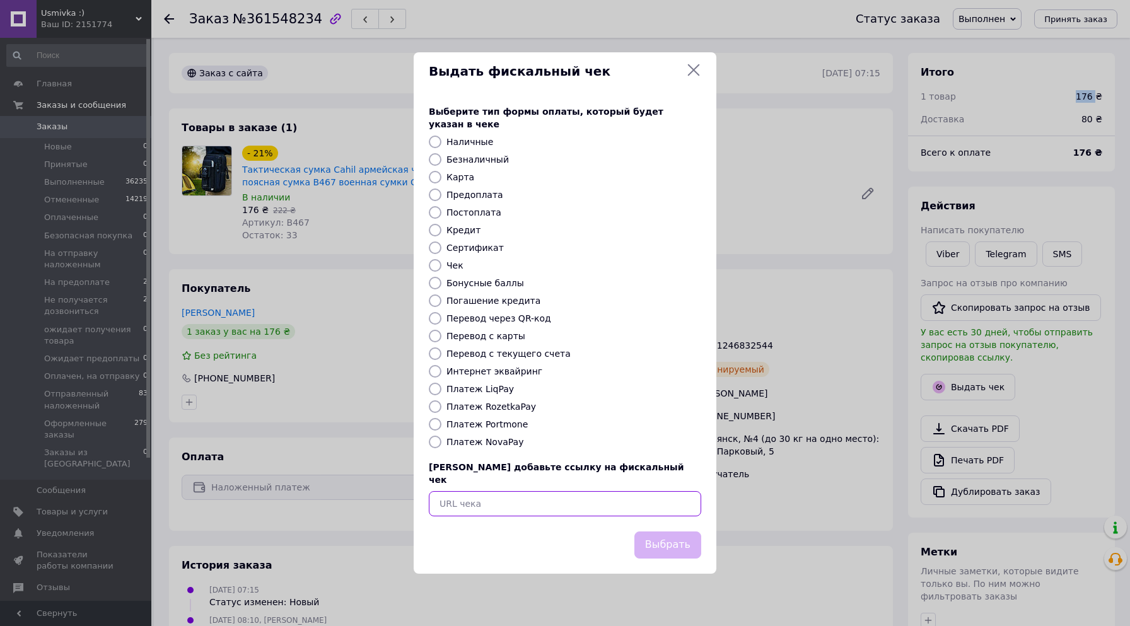
click at [479, 491] on input "text" at bounding box center [565, 503] width 272 height 25
paste input "[URL][DOMAIN_NAME]"
type input "https://cabinet.tax.gov.ua/cashregs/check?id=5204019467&fn=4000206109&date=2025…"
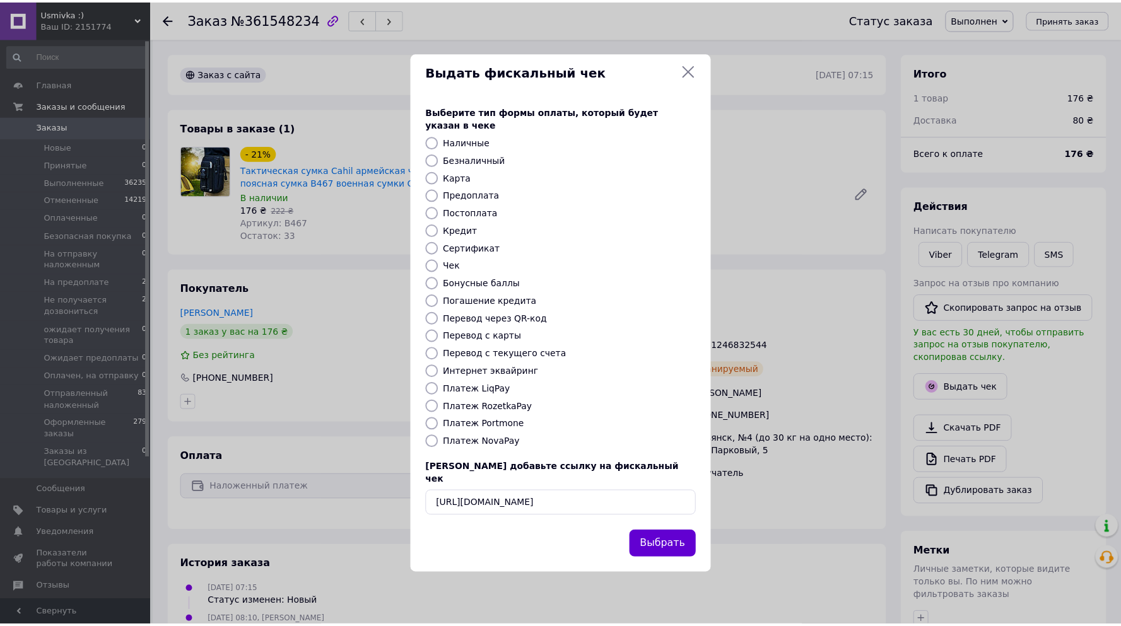
scroll to position [0, 0]
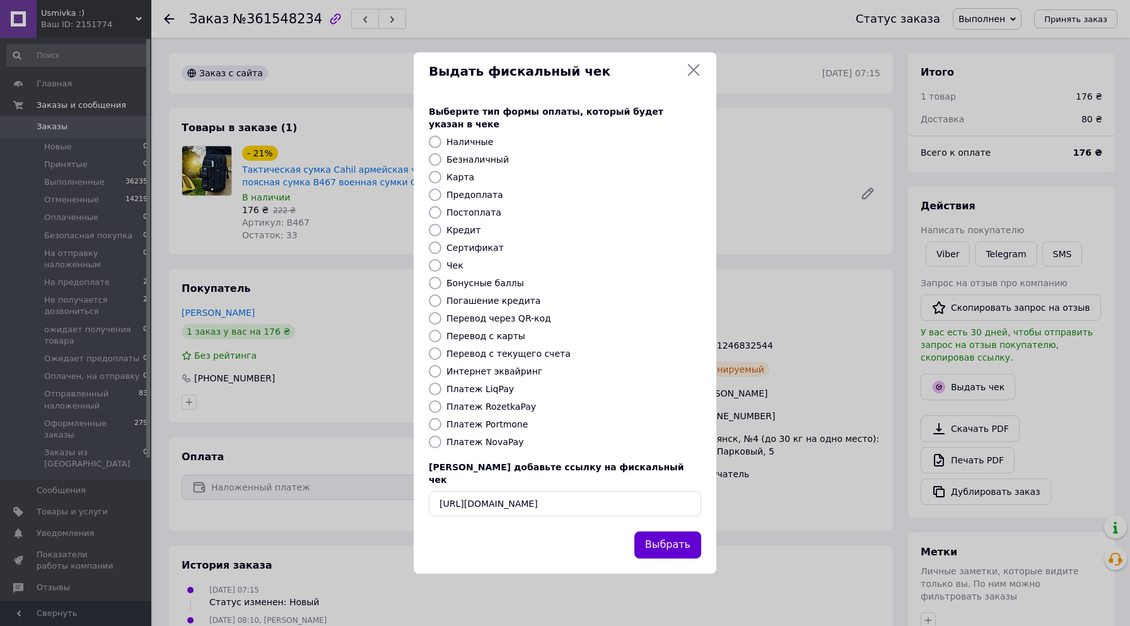
click at [680, 532] on button "Выбрать" at bounding box center [667, 545] width 67 height 27
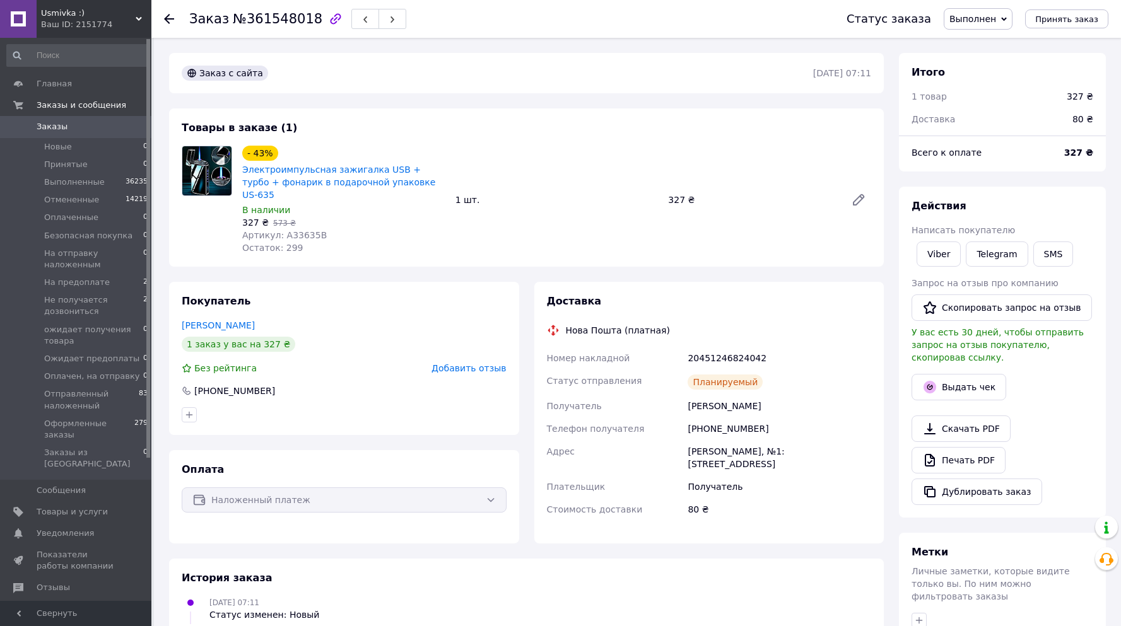
click at [1079, 96] on div "327 ₴" at bounding box center [1079, 96] width 26 height 13
copy div "327"
click at [964, 374] on button "Выдать чек" at bounding box center [958, 387] width 95 height 26
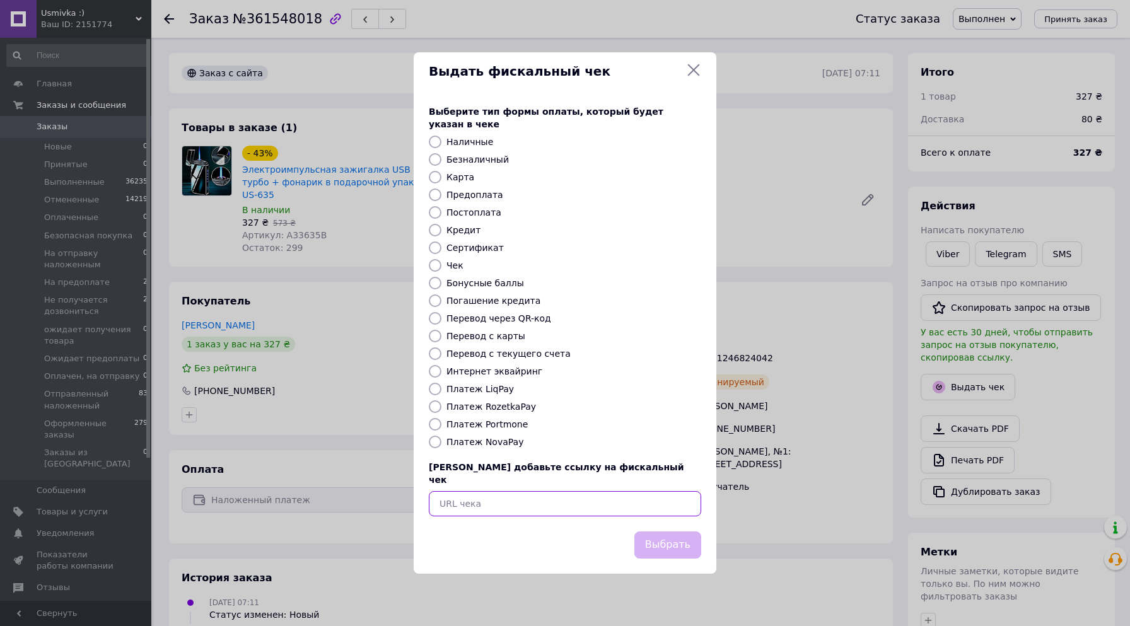
click at [470, 491] on input "text" at bounding box center [565, 503] width 272 height 25
paste input "https://cabinet.tax.gov.ua/cashregs/check?id=5204013153&fn=4000206109&date=2025…"
type input "https://cabinet.tax.gov.ua/cashregs/check?id=5204013153&fn=4000206109&date=2025…"
click at [660, 532] on button "Выбрать" at bounding box center [667, 545] width 67 height 27
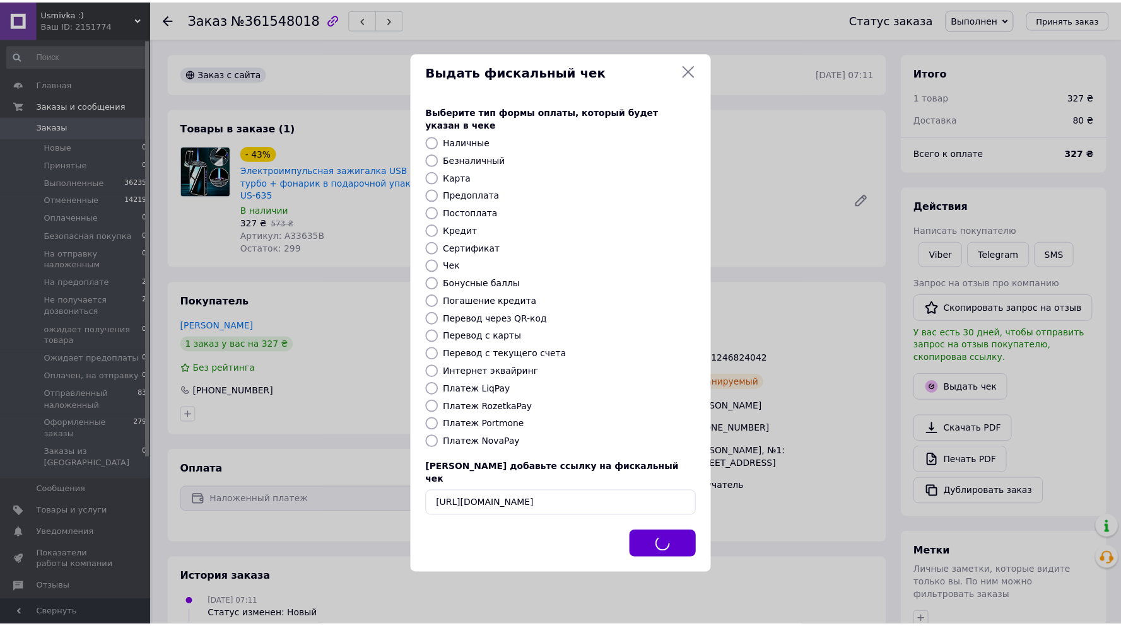
scroll to position [0, 0]
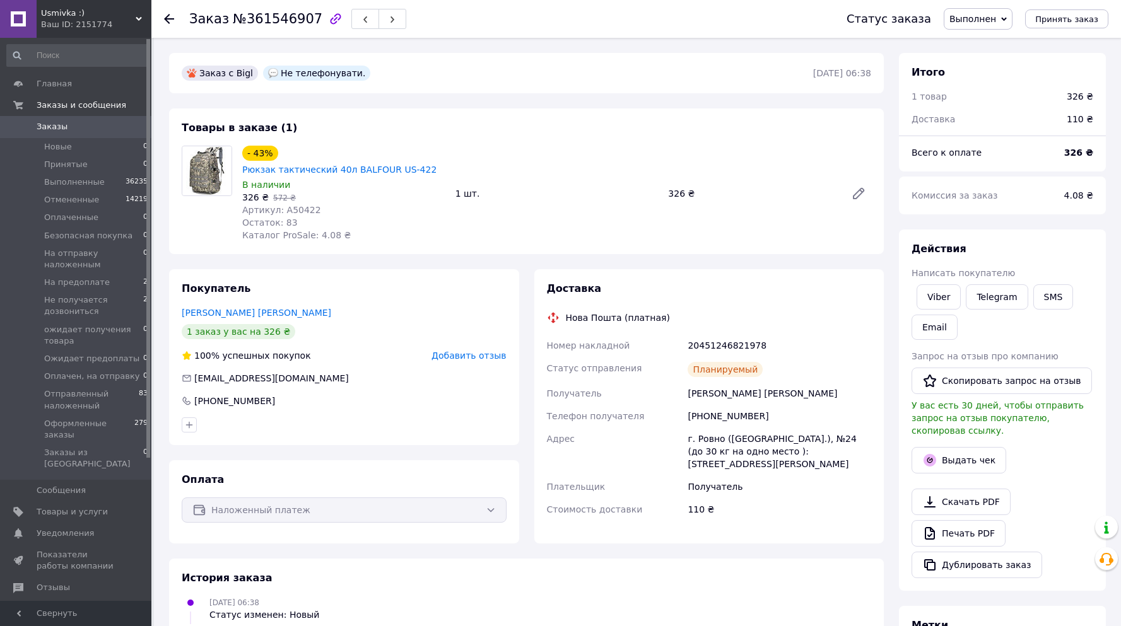
click at [1080, 96] on div "326 ₴" at bounding box center [1079, 96] width 26 height 13
copy div "326"
click at [960, 447] on button "Выдать чек" at bounding box center [958, 460] width 95 height 26
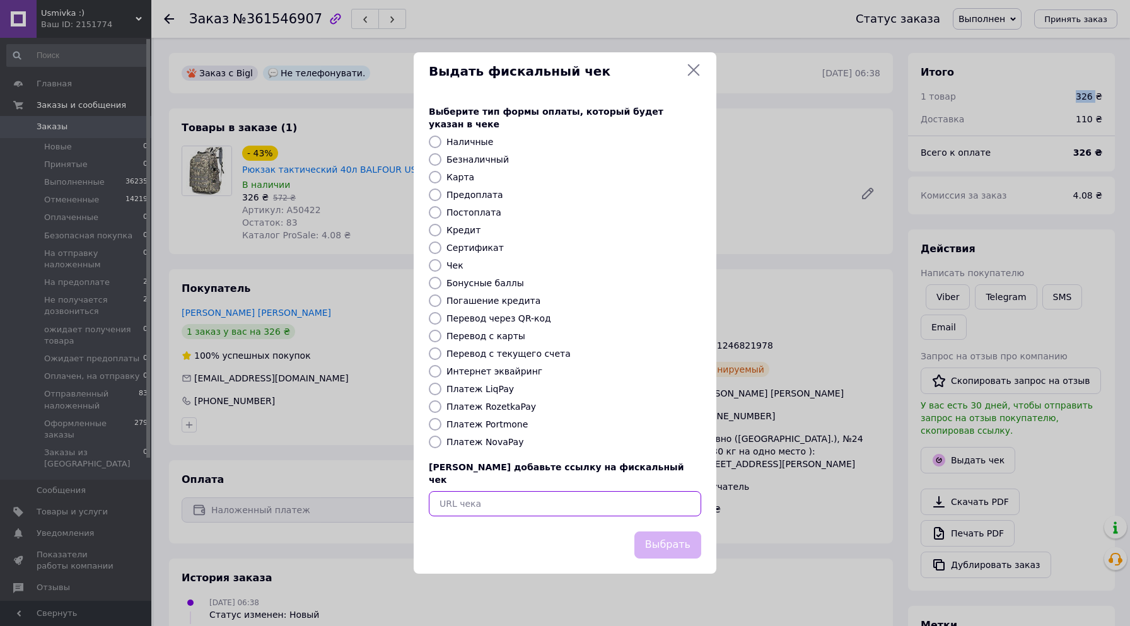
click at [486, 494] on input "text" at bounding box center [565, 503] width 272 height 25
paste input "https://cabinet.tax.gov.ua/cashregs/check?id=5204006367&fn=4000206109&date=2025…"
type input "https://cabinet.tax.gov.ua/cashregs/check?id=5204006367&fn=4000206109&date=2025…"
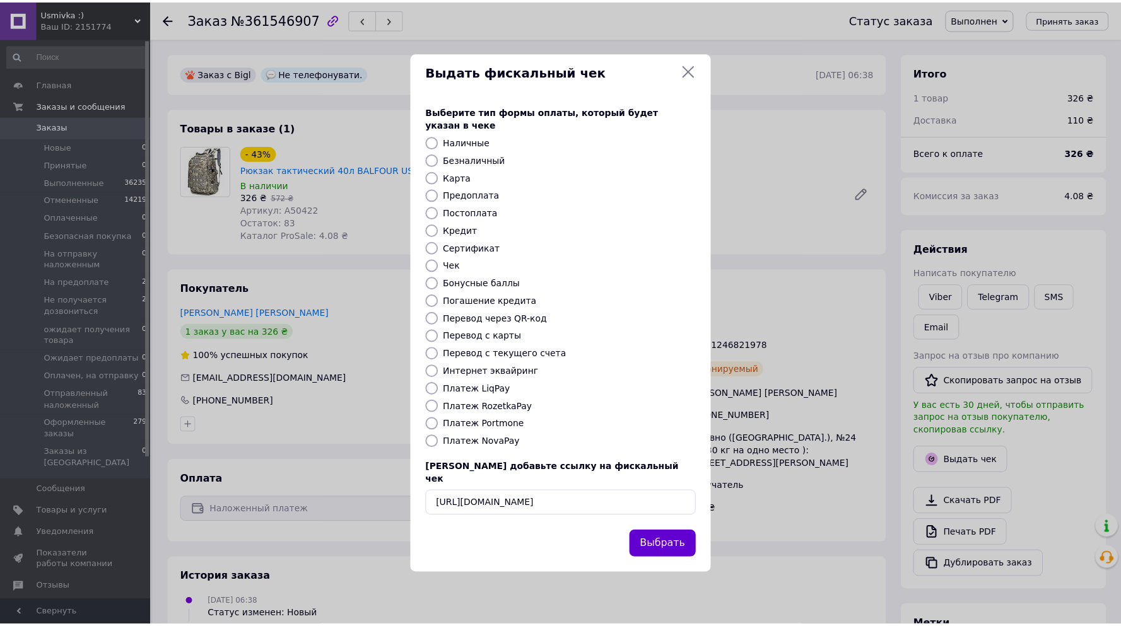
scroll to position [0, 0]
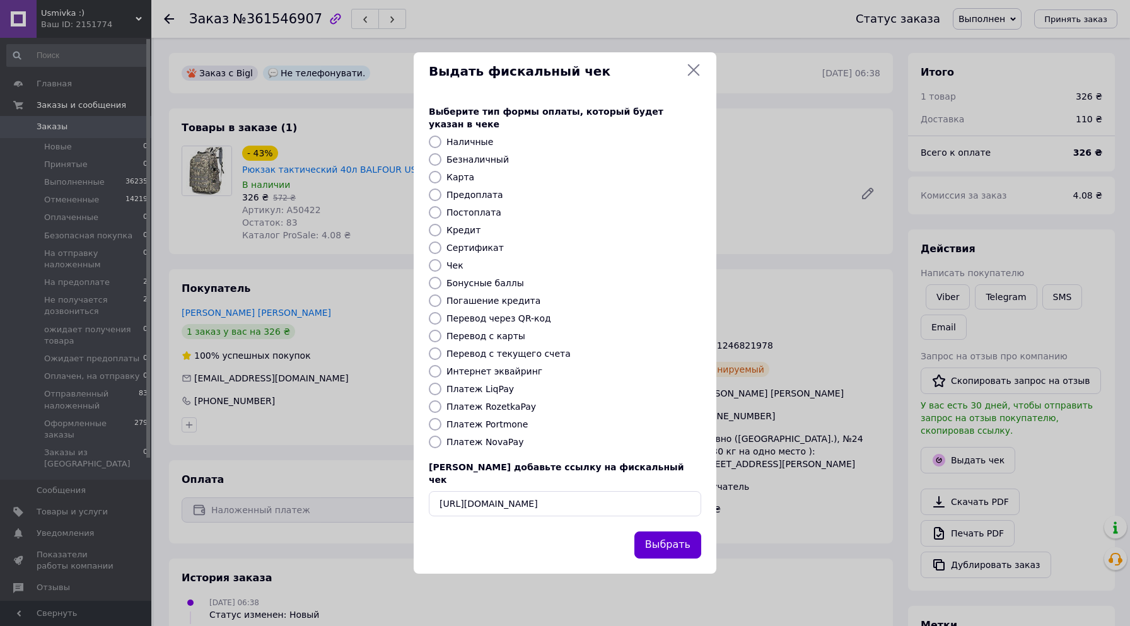
click at [654, 532] on button "Выбрать" at bounding box center [667, 545] width 67 height 27
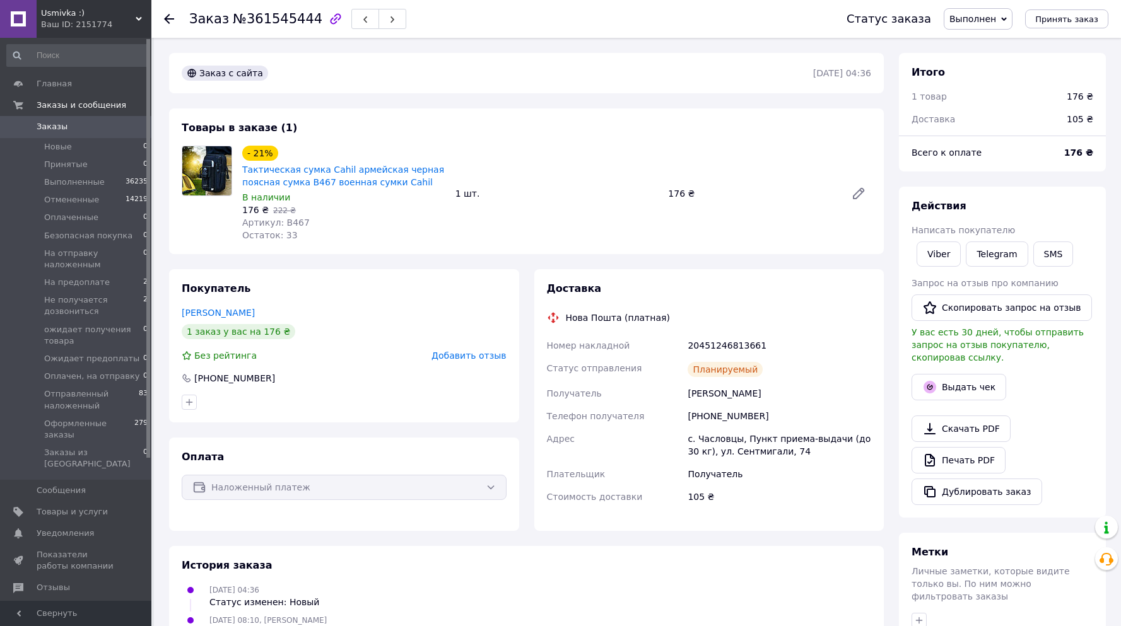
click at [1078, 98] on div "176 ₴" at bounding box center [1079, 96] width 26 height 13
copy div "176"
click at [946, 378] on button "Выдать чек" at bounding box center [958, 387] width 95 height 26
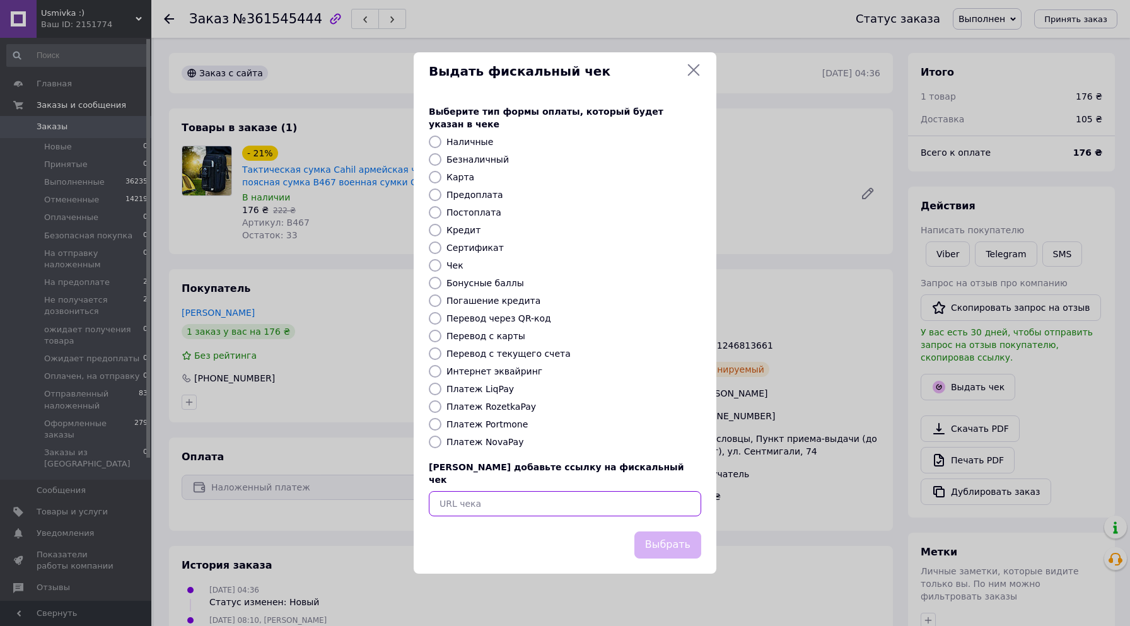
click at [464, 491] on input "text" at bounding box center [565, 503] width 272 height 25
paste input "[URL][DOMAIN_NAME]"
type input "[URL][DOMAIN_NAME]"
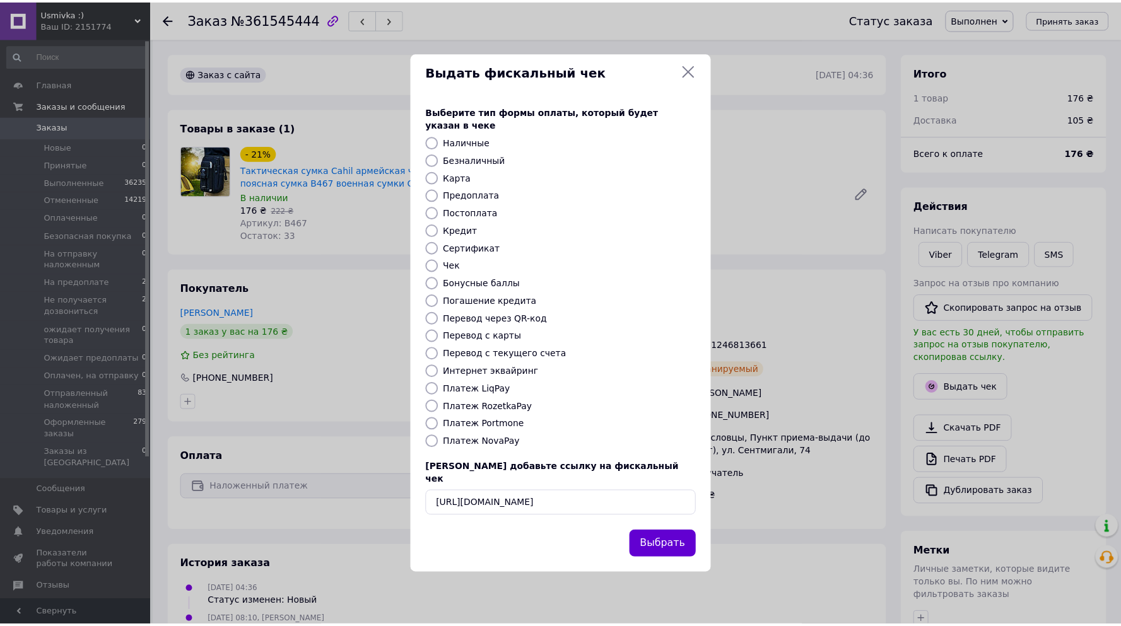
scroll to position [0, 0]
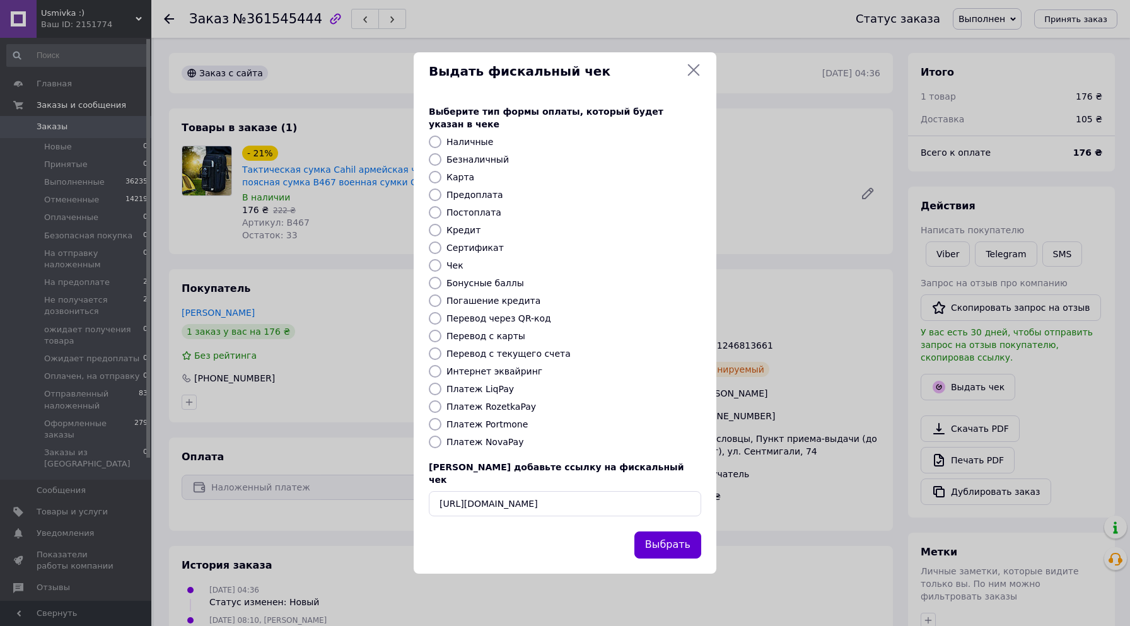
click at [660, 532] on button "Выбрать" at bounding box center [667, 545] width 67 height 27
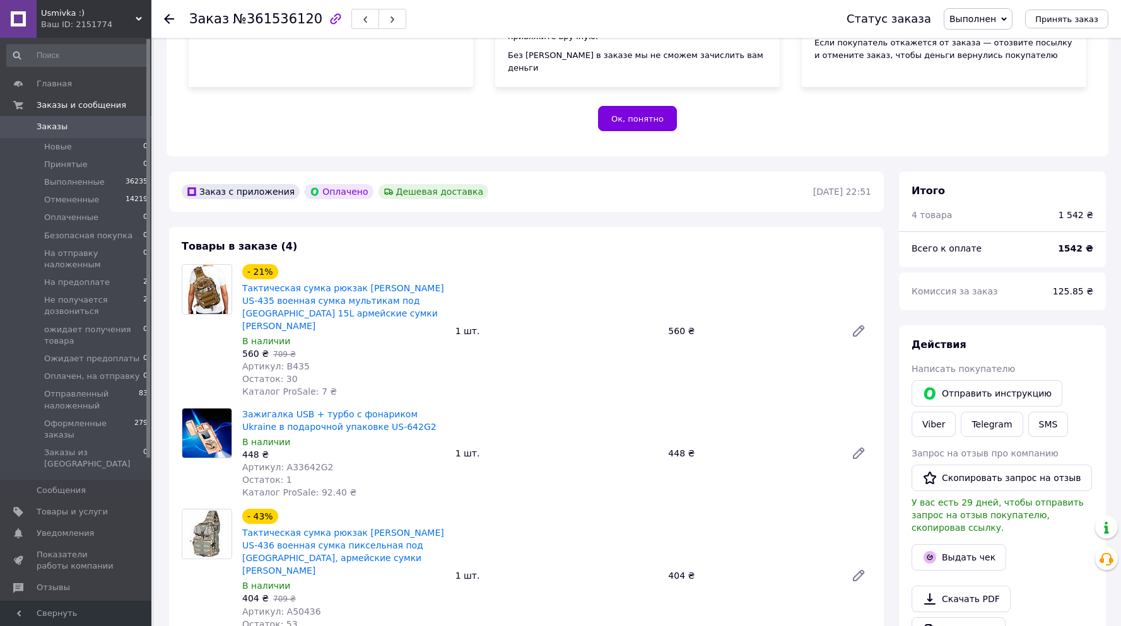
scroll to position [229, 0]
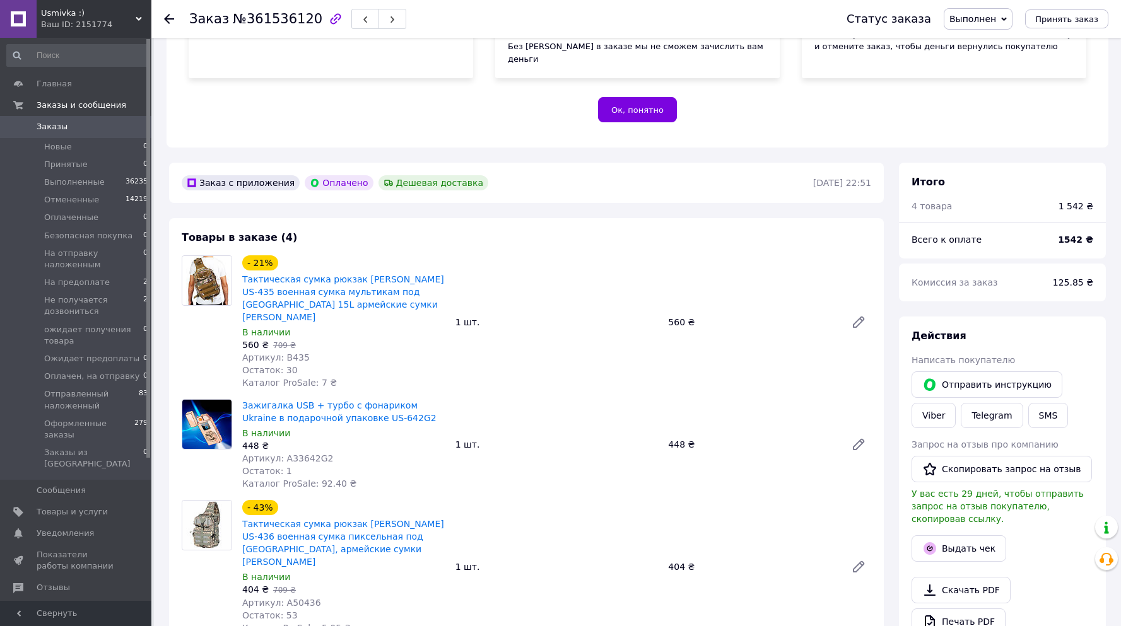
click at [1074, 235] on b "1542 ₴" at bounding box center [1075, 240] width 35 height 10
copy b "1542"
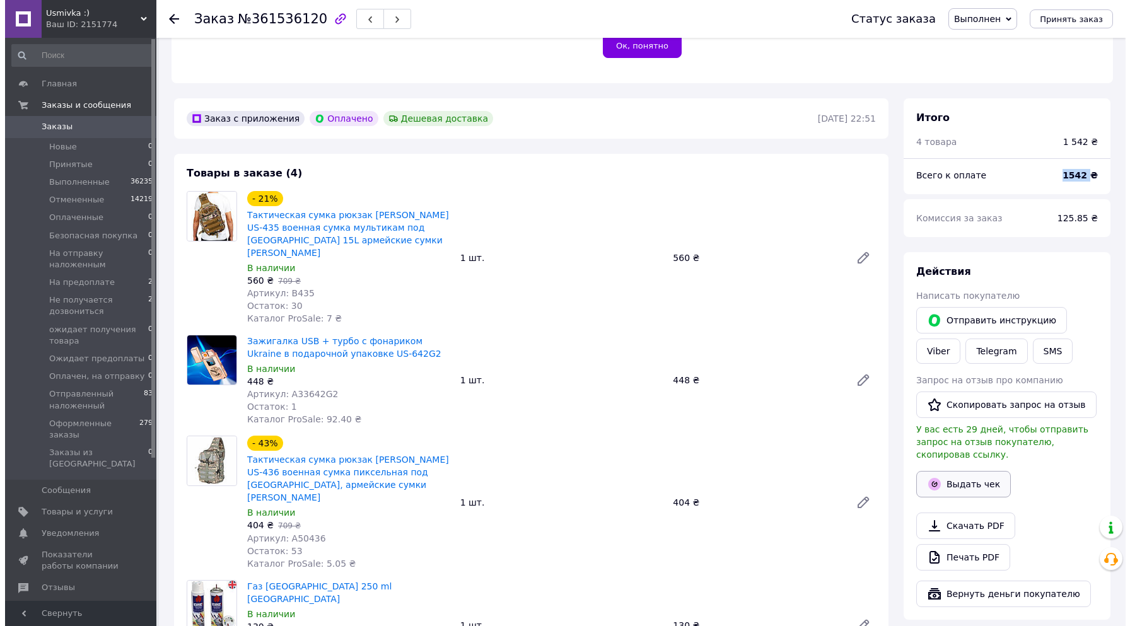
scroll to position [296, 0]
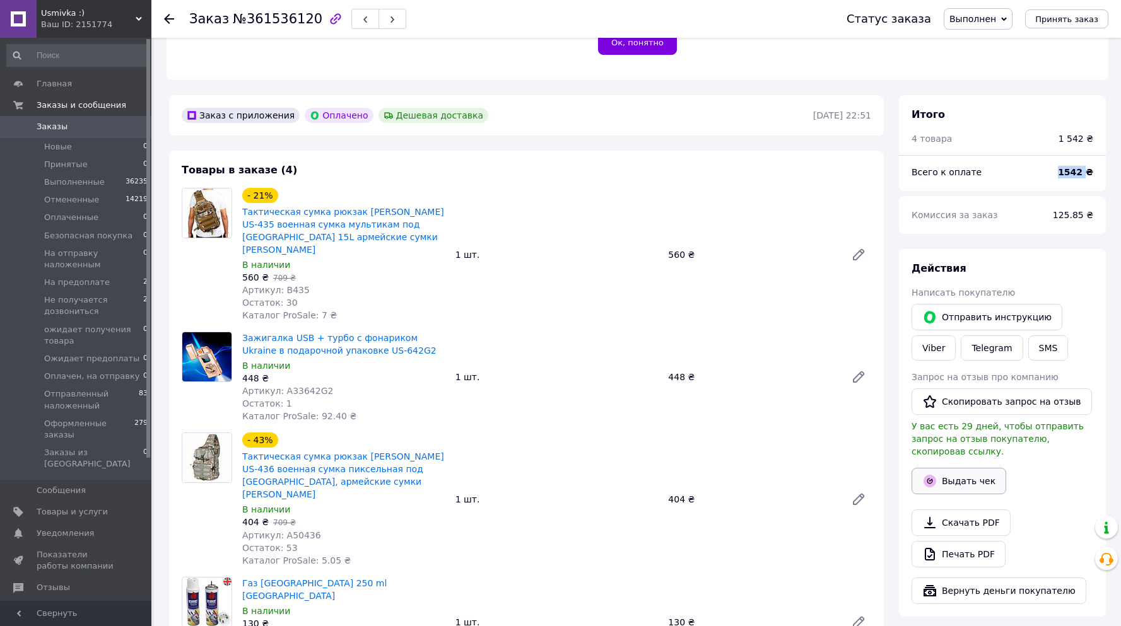
click at [960, 468] on button "Выдать чек" at bounding box center [958, 481] width 95 height 26
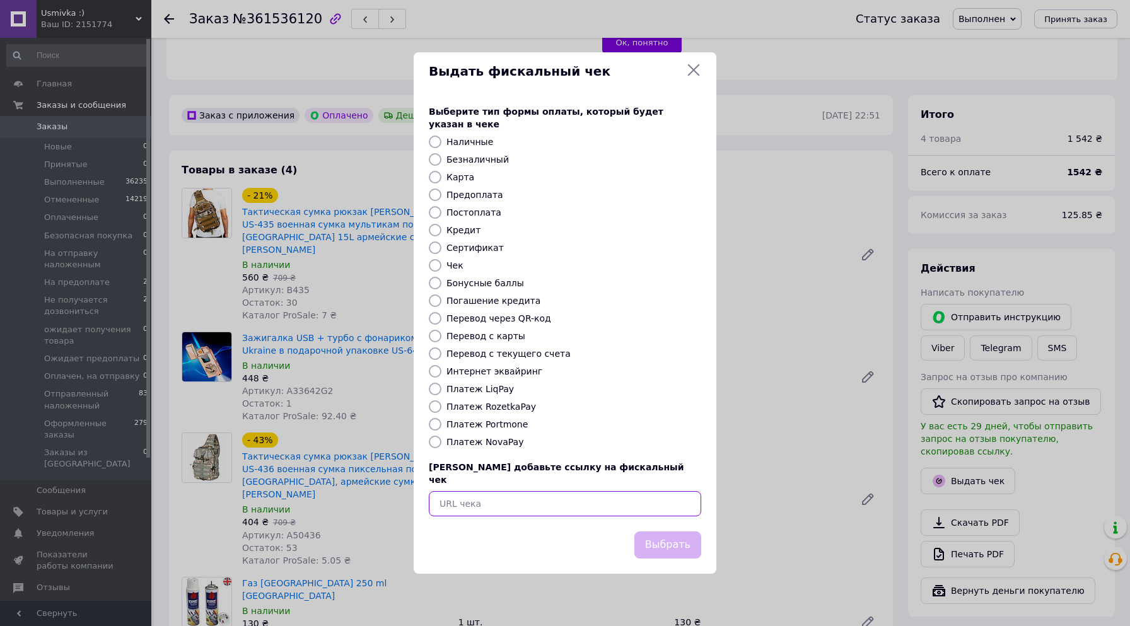
click at [560, 498] on input "text" at bounding box center [565, 503] width 272 height 25
paste input "https://cabinet.tax.gov.ua/cashregs/check?id=5203993041&fn=4000206109&date=2025…"
type input "https://cabinet.tax.gov.ua/cashregs/check?id=5203993041&fn=4000206109&date=2025…"
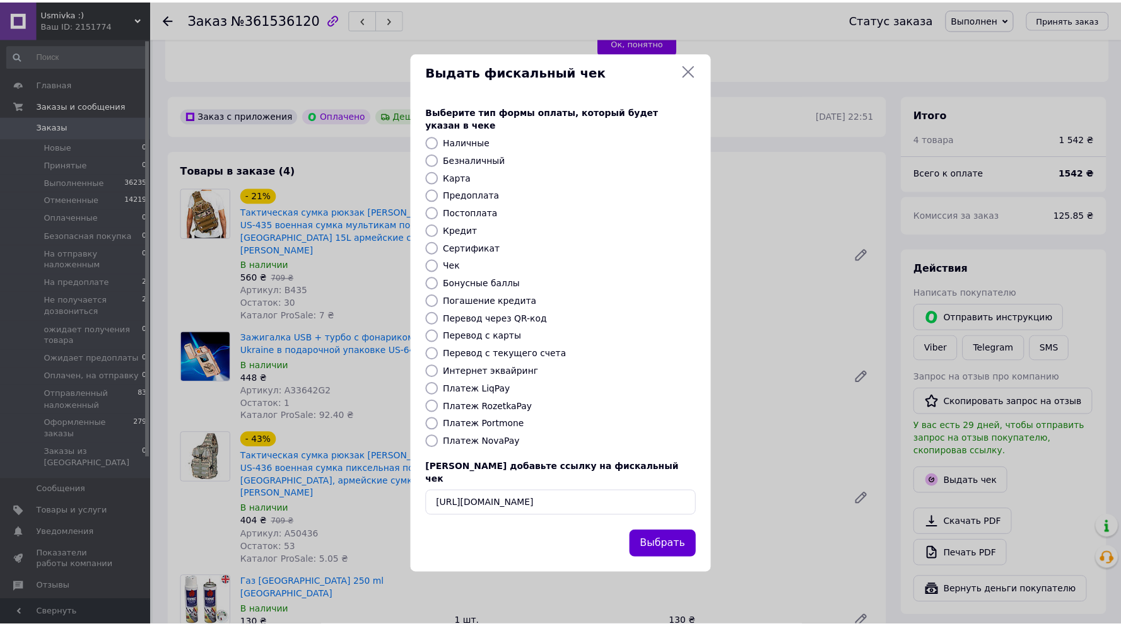
scroll to position [0, 0]
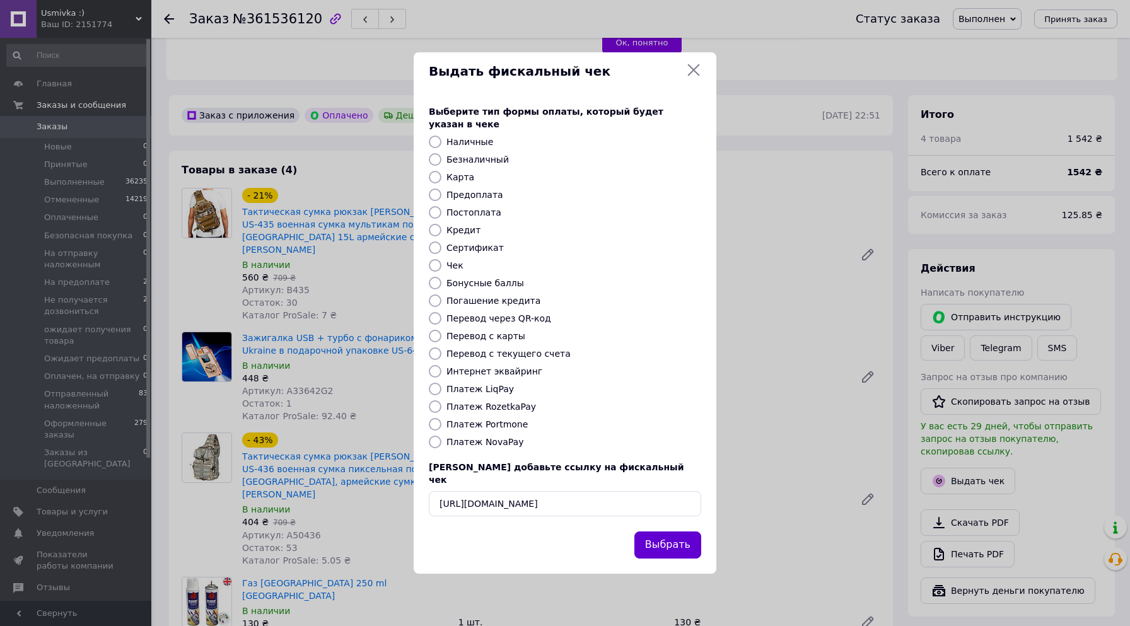
click at [673, 532] on button "Выбрать" at bounding box center [667, 545] width 67 height 27
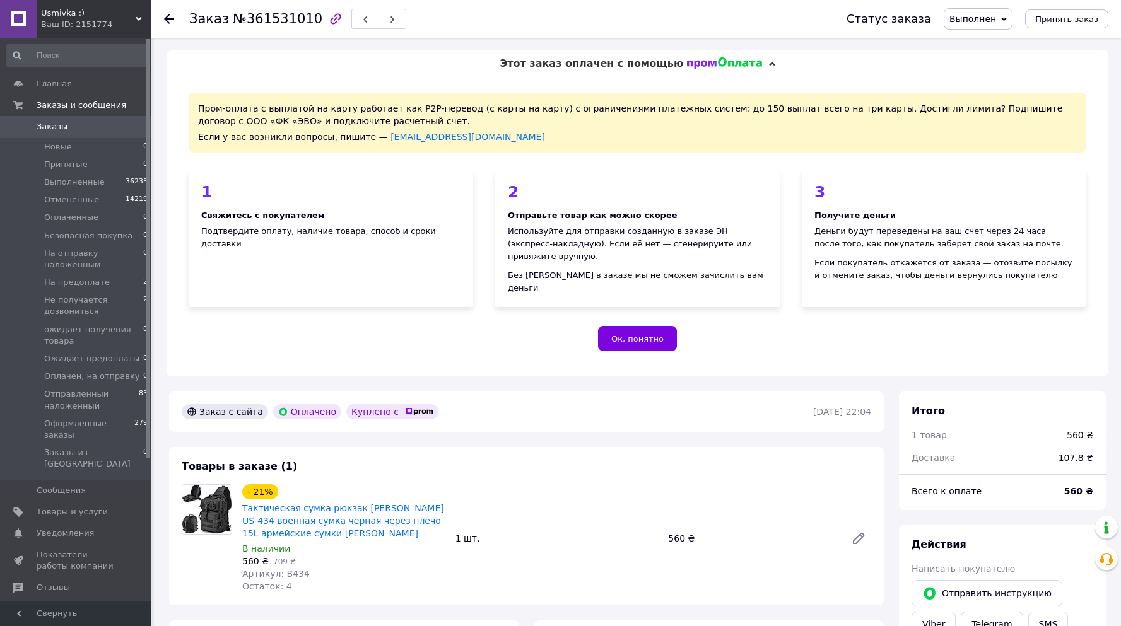
click at [1073, 429] on div "560 ₴" at bounding box center [1079, 435] width 26 height 13
copy div "560"
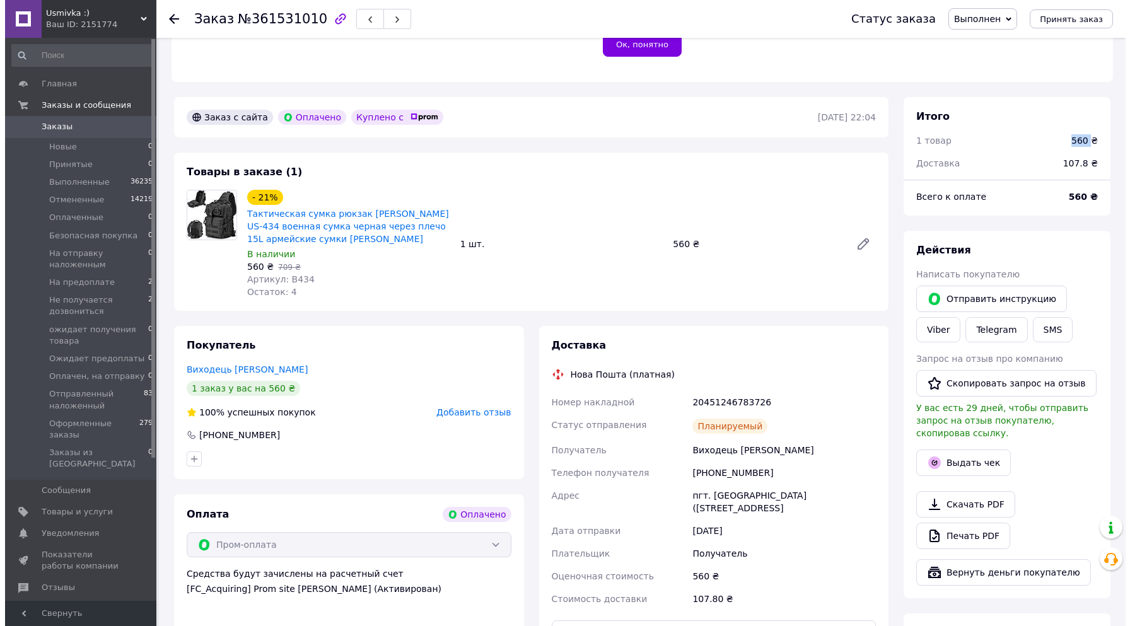
scroll to position [319, 0]
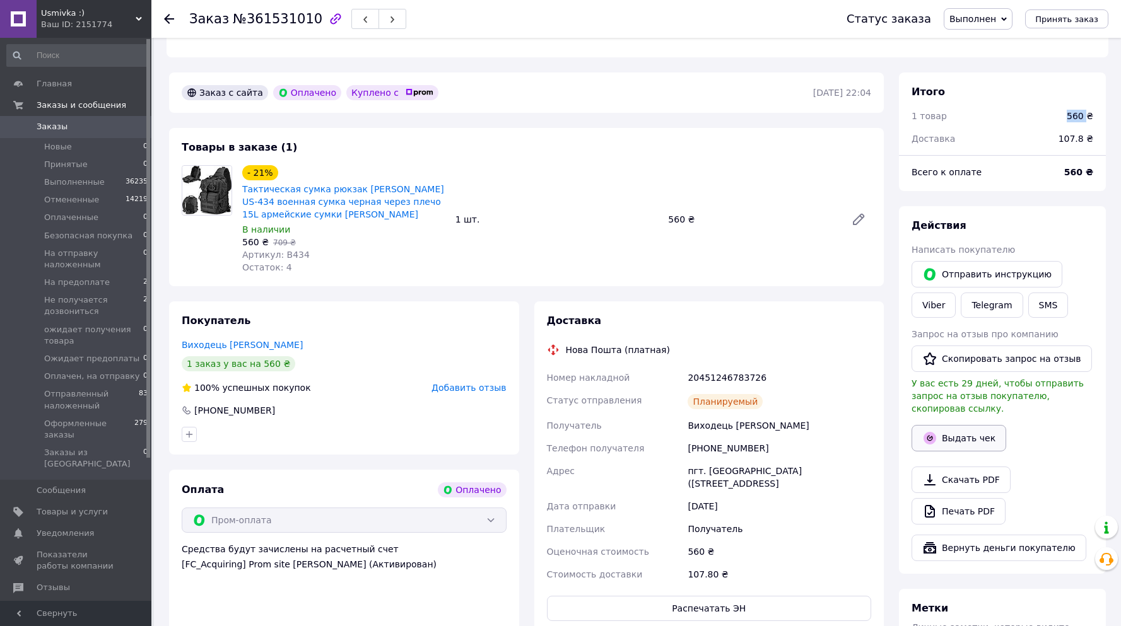
click at [965, 425] on button "Выдать чек" at bounding box center [958, 438] width 95 height 26
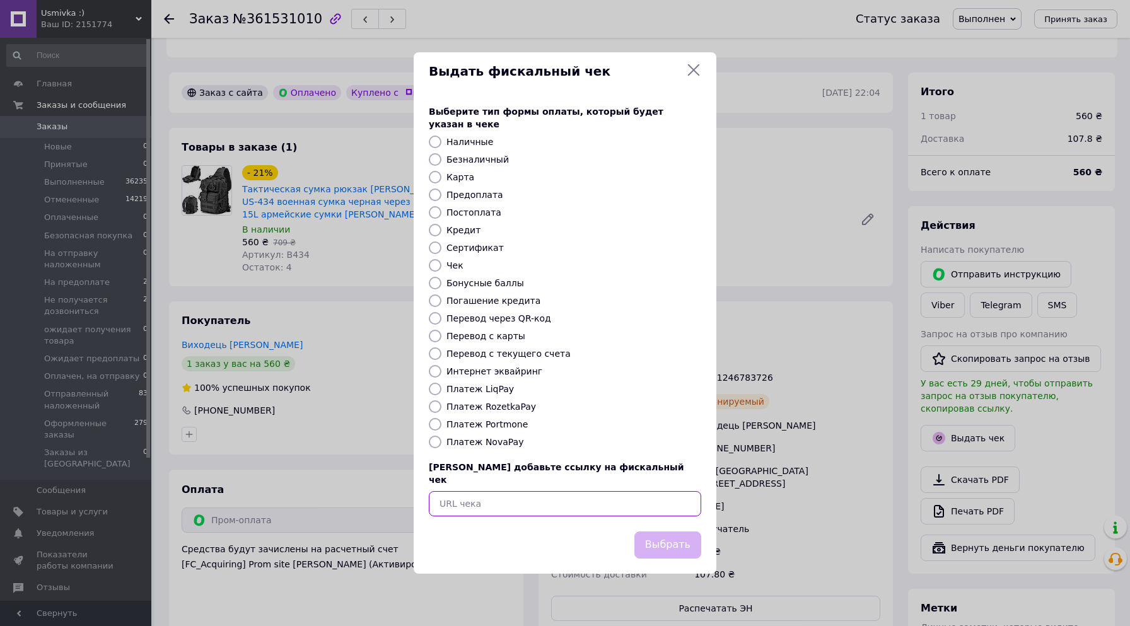
click at [514, 491] on input "text" at bounding box center [565, 503] width 272 height 25
paste input "https://cabinet.tax.gov.ua/cashregs/check?id=5203985123&fn=4000206109&date=2025…"
type input "https://cabinet.tax.gov.ua/cashregs/check?id=5203985123&fn=4000206109&date=2025…"
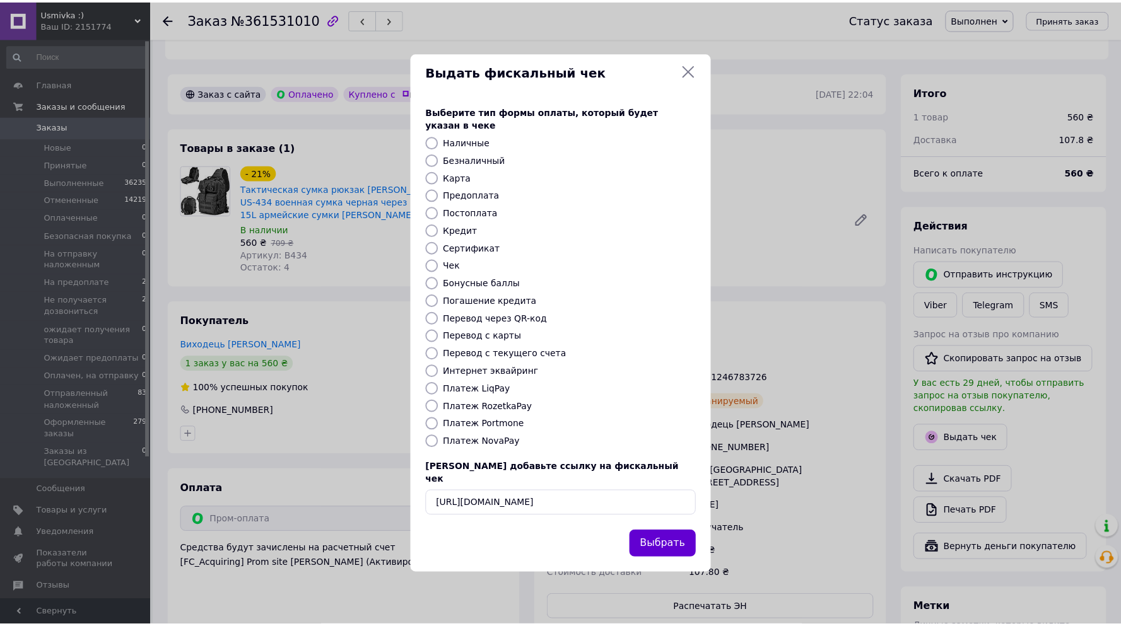
scroll to position [0, 0]
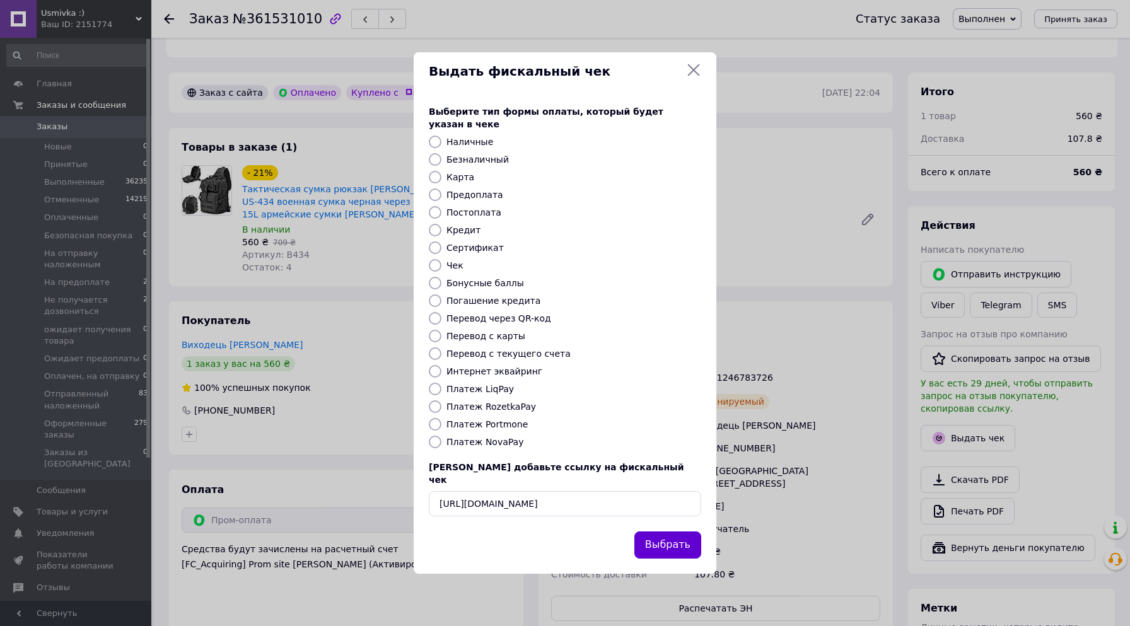
click at [669, 532] on button "Выбрать" at bounding box center [667, 545] width 67 height 27
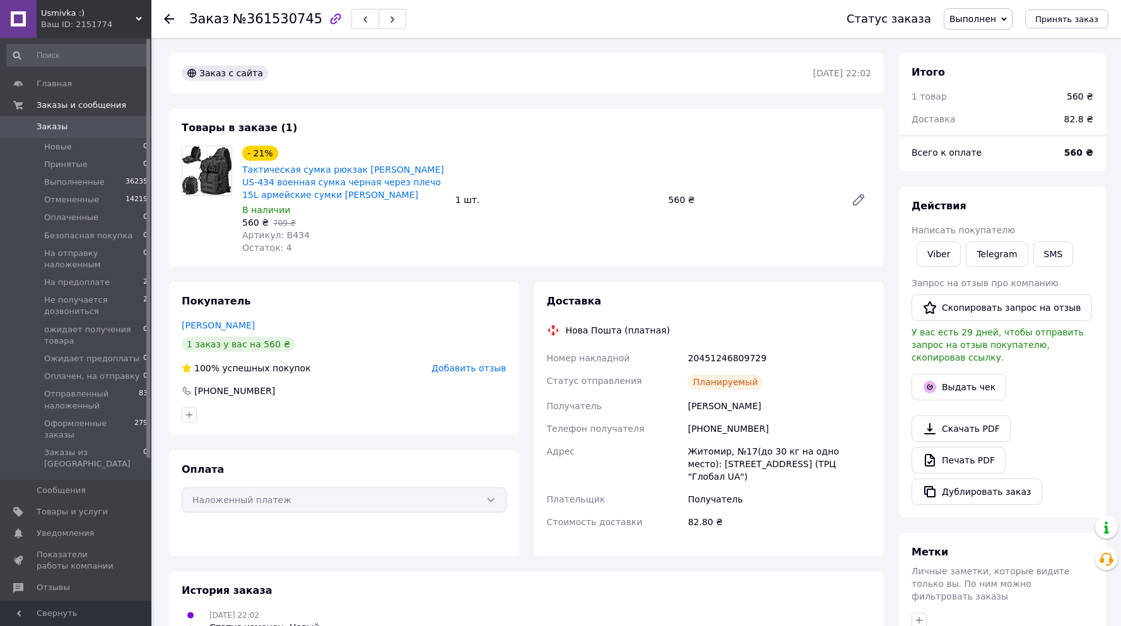
click at [1075, 98] on div "560 ₴" at bounding box center [1079, 96] width 26 height 13
copy div "560"
click at [945, 375] on button "Выдать чек" at bounding box center [958, 387] width 95 height 26
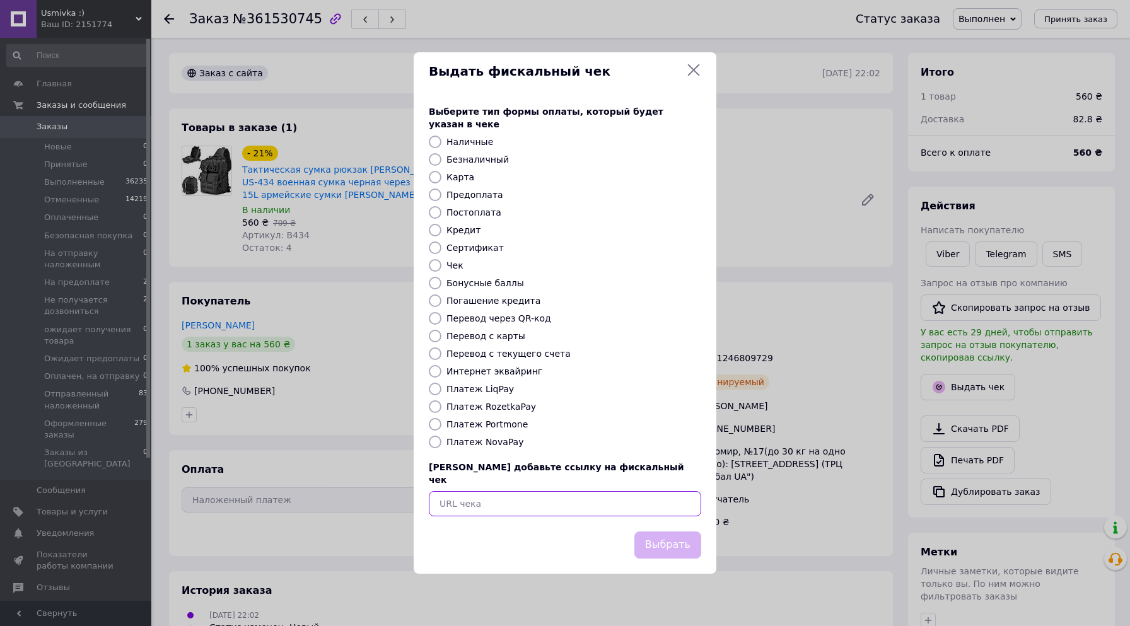
click at [506, 491] on input "text" at bounding box center [565, 503] width 272 height 25
paste input "https://cabinet.tax.gov.ua/cashregs/check?id=5203974208&fn=4000206109&date=2025…"
type input "https://cabinet.tax.gov.ua/cashregs/check?id=5203974208&fn=4000206109&date=2025…"
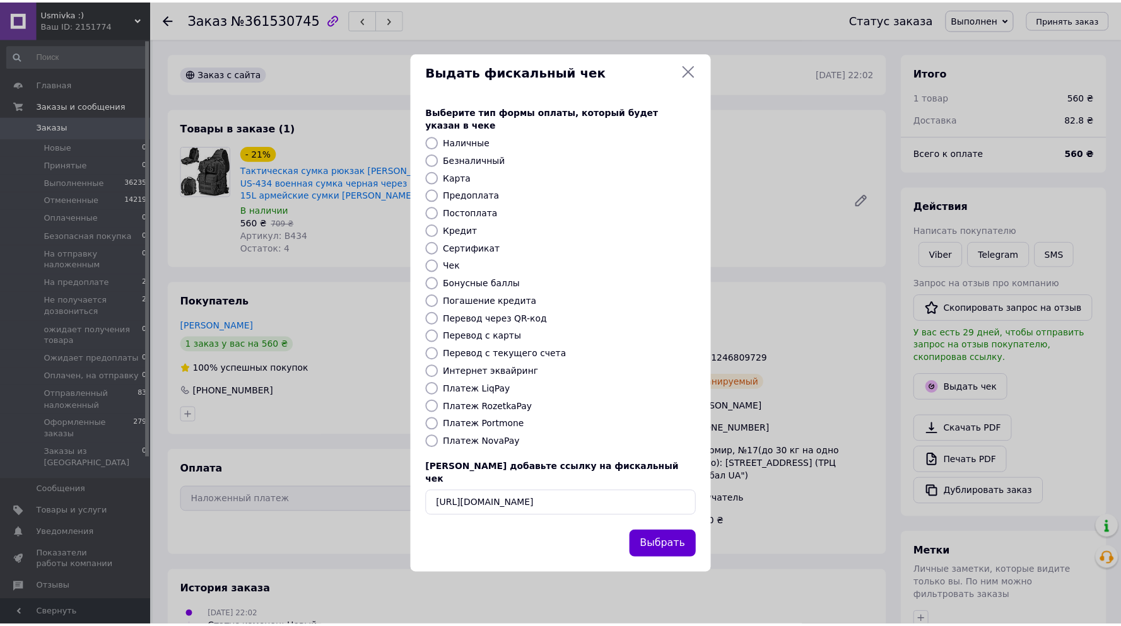
scroll to position [0, 0]
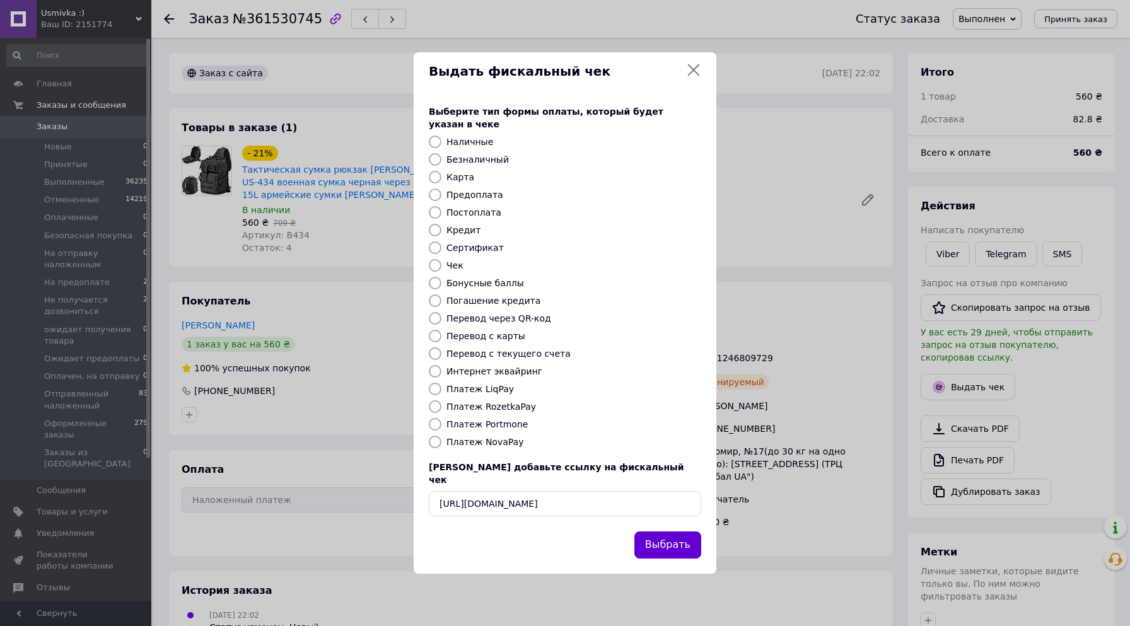
click at [655, 532] on button "Выбрать" at bounding box center [667, 545] width 67 height 27
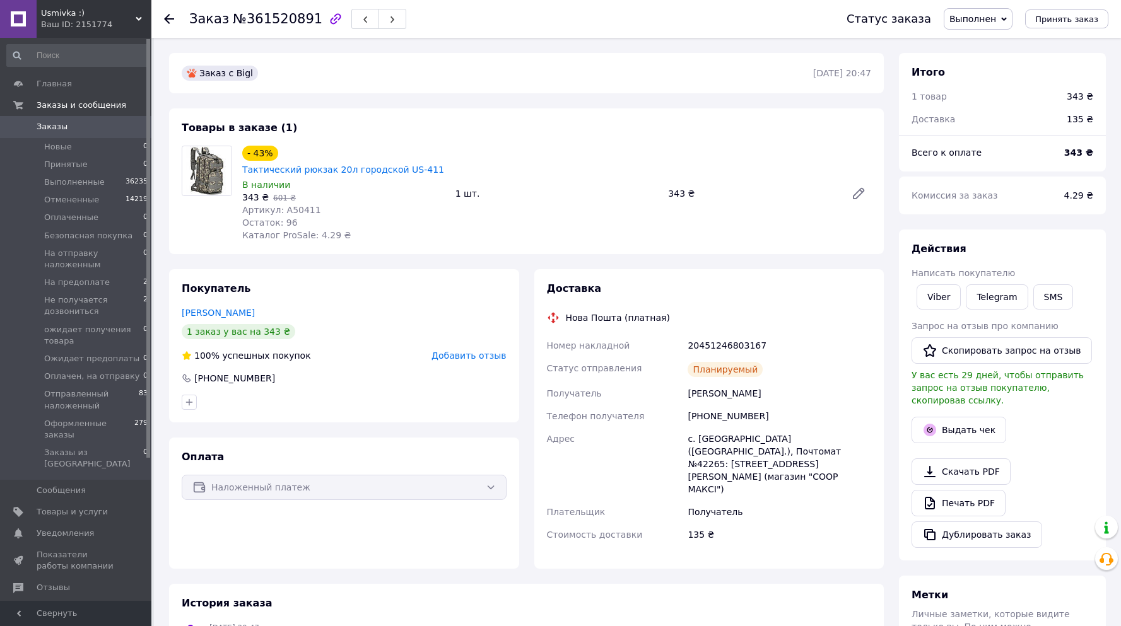
click at [1074, 94] on div "343 ₴" at bounding box center [1079, 96] width 26 height 13
copy div "343"
click at [984, 417] on button "Выдать чек" at bounding box center [958, 430] width 95 height 26
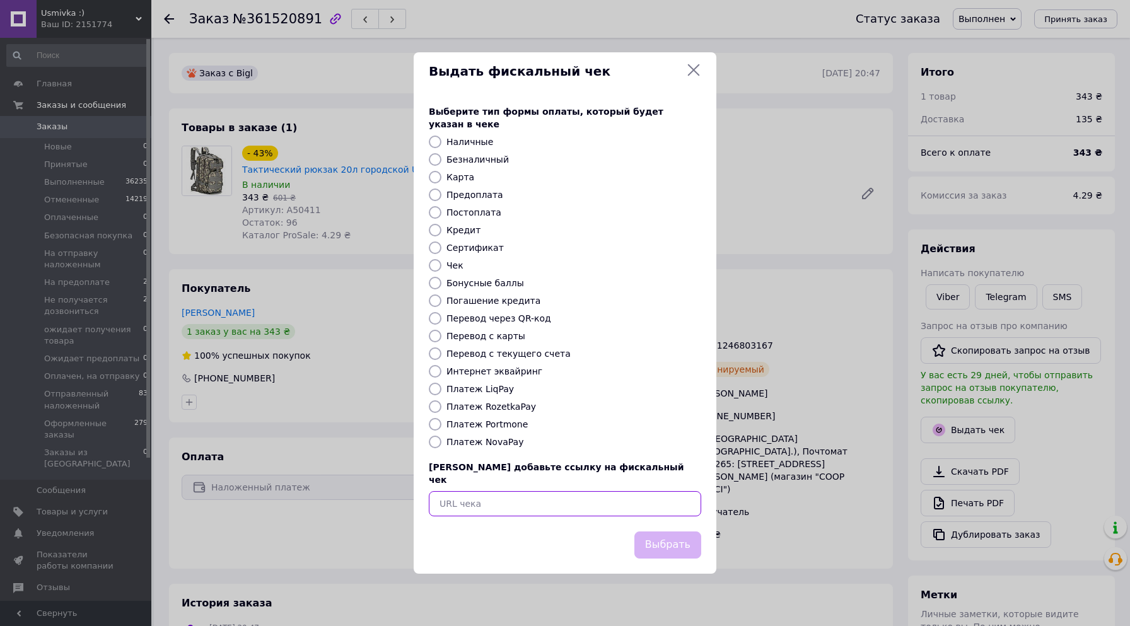
click at [456, 493] on input "text" at bounding box center [565, 503] width 272 height 25
paste input "[URL][DOMAIN_NAME]"
type input "[URL][DOMAIN_NAME]"
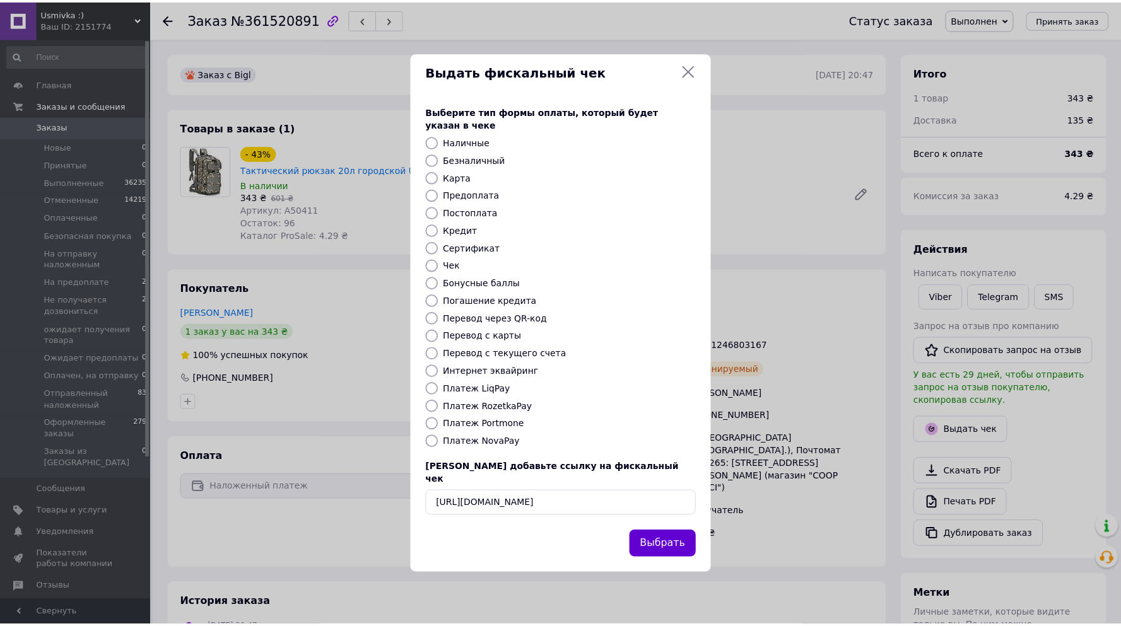
scroll to position [0, 0]
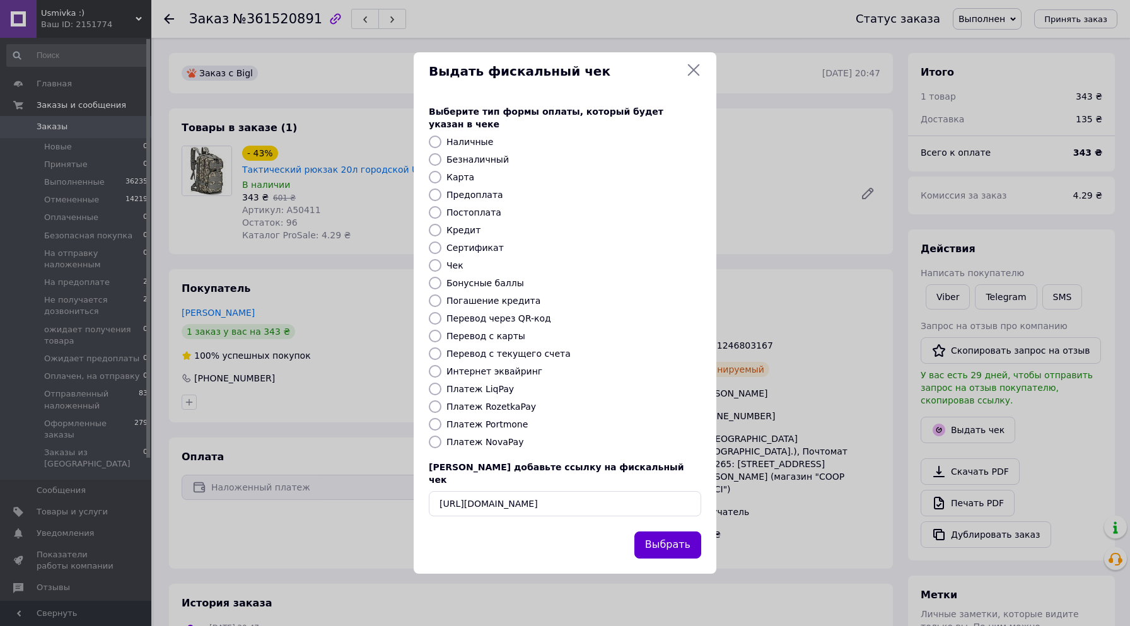
click at [693, 532] on button "Выбрать" at bounding box center [667, 545] width 67 height 27
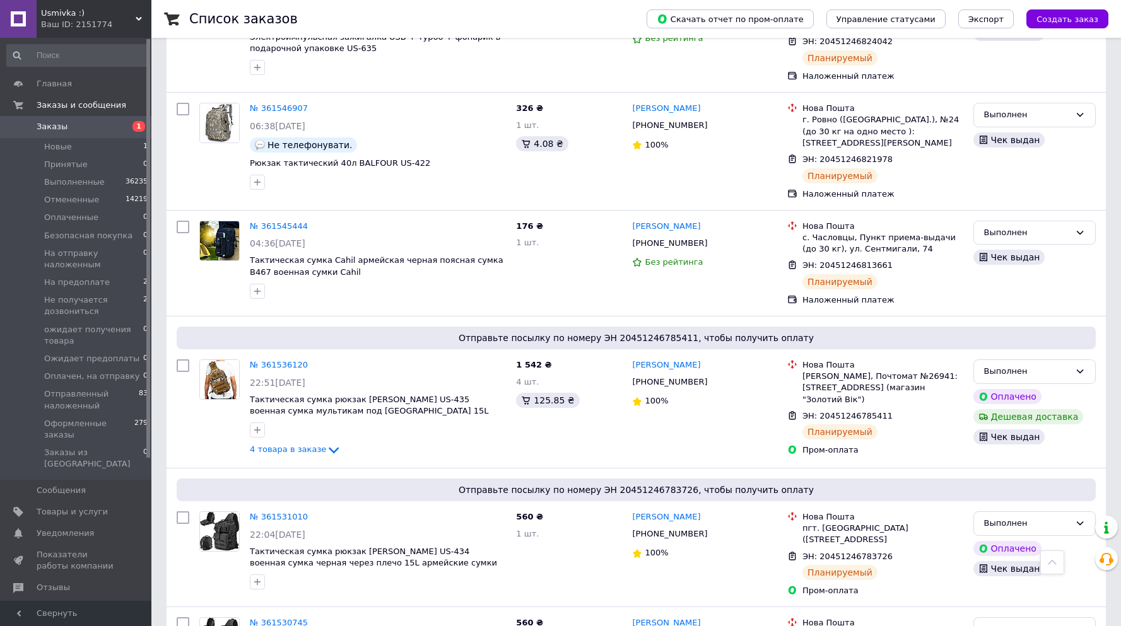
scroll to position [1891, 0]
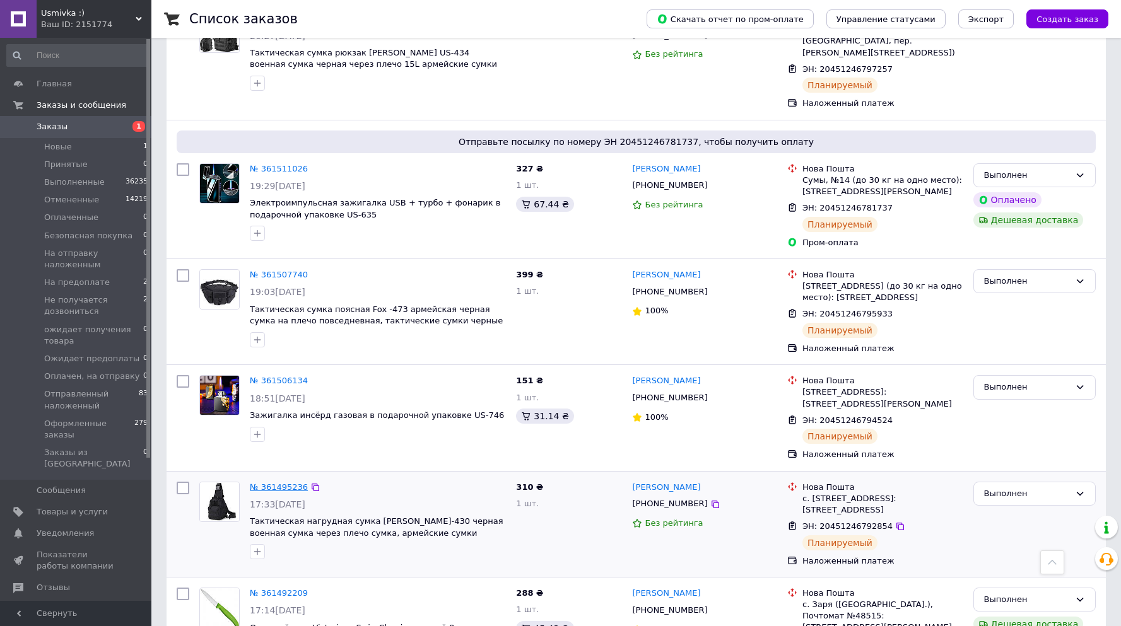
scroll to position [437, 0]
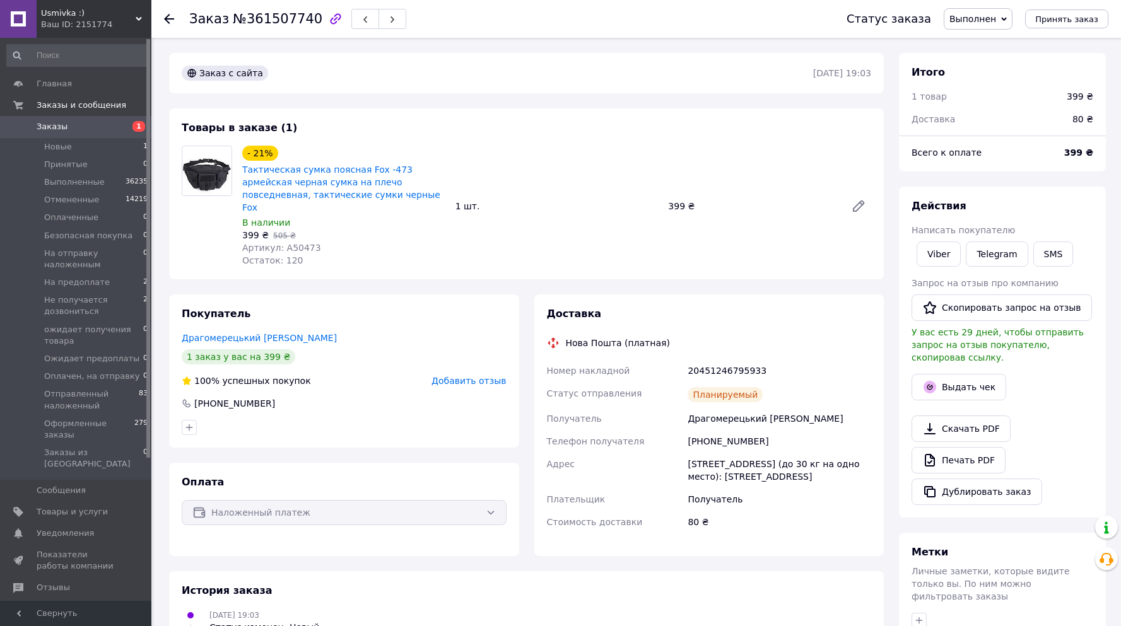
click at [1080, 96] on div "399 ₴" at bounding box center [1079, 96] width 26 height 13
copy div "399"
click at [972, 375] on button "Выдать чек" at bounding box center [958, 387] width 95 height 26
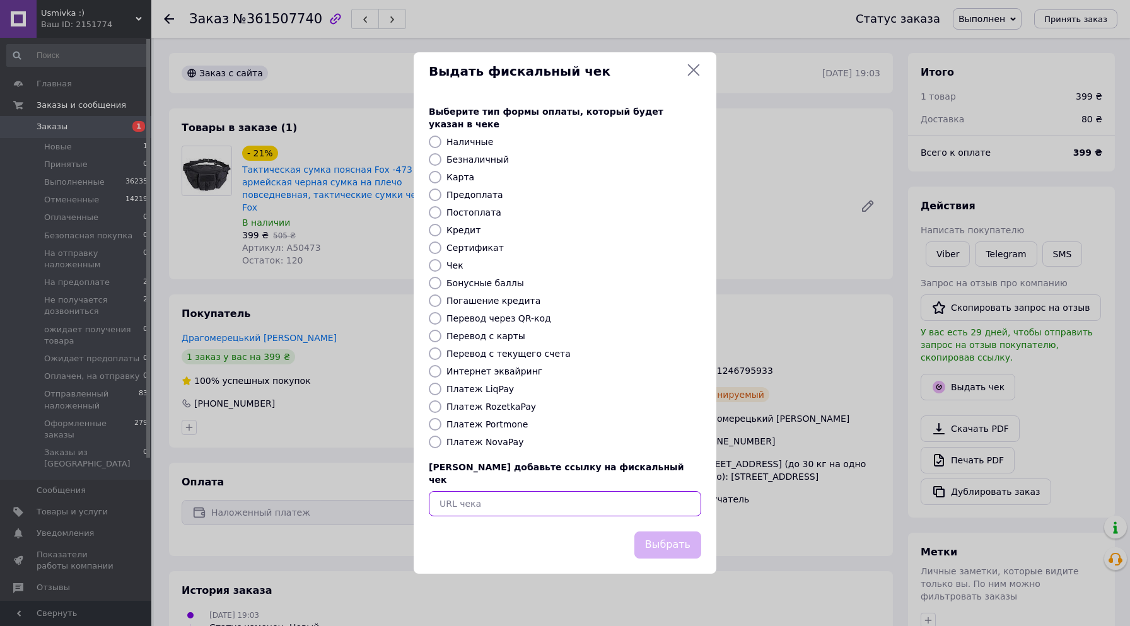
click at [475, 491] on input "text" at bounding box center [565, 503] width 272 height 25
paste input "https://cabinet.tax.gov.ua/cashregs/check?id=5204152110&fn=4000206109&date=2025…"
type input "https://cabinet.tax.gov.ua/cashregs/check?id=5204152110&fn=4000206109&date=2025…"
click at [669, 539] on button "Выбрать" at bounding box center [667, 545] width 67 height 27
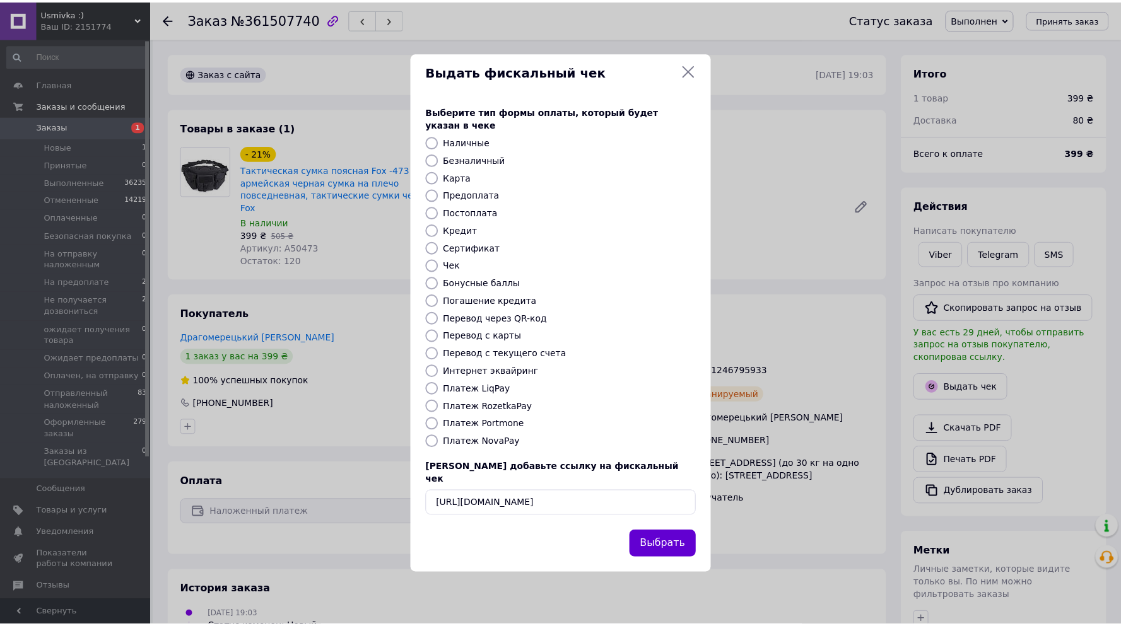
scroll to position [0, 0]
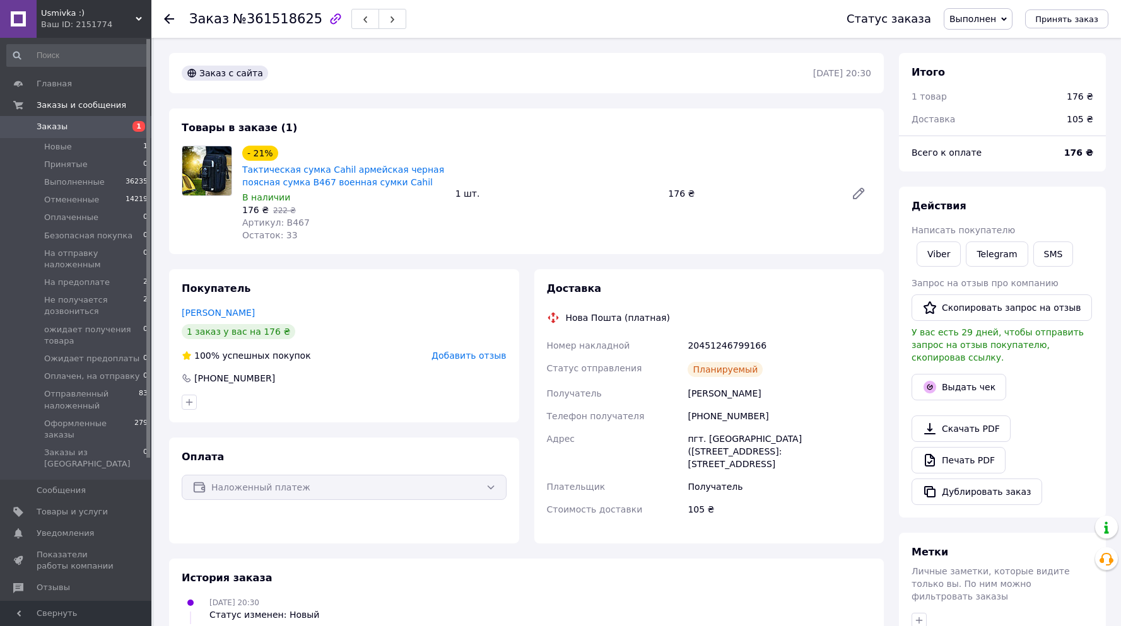
click at [1085, 98] on div "176 ₴" at bounding box center [1079, 96] width 26 height 13
click at [1073, 95] on div "176 ₴" at bounding box center [1079, 96] width 26 height 13
copy div "176"
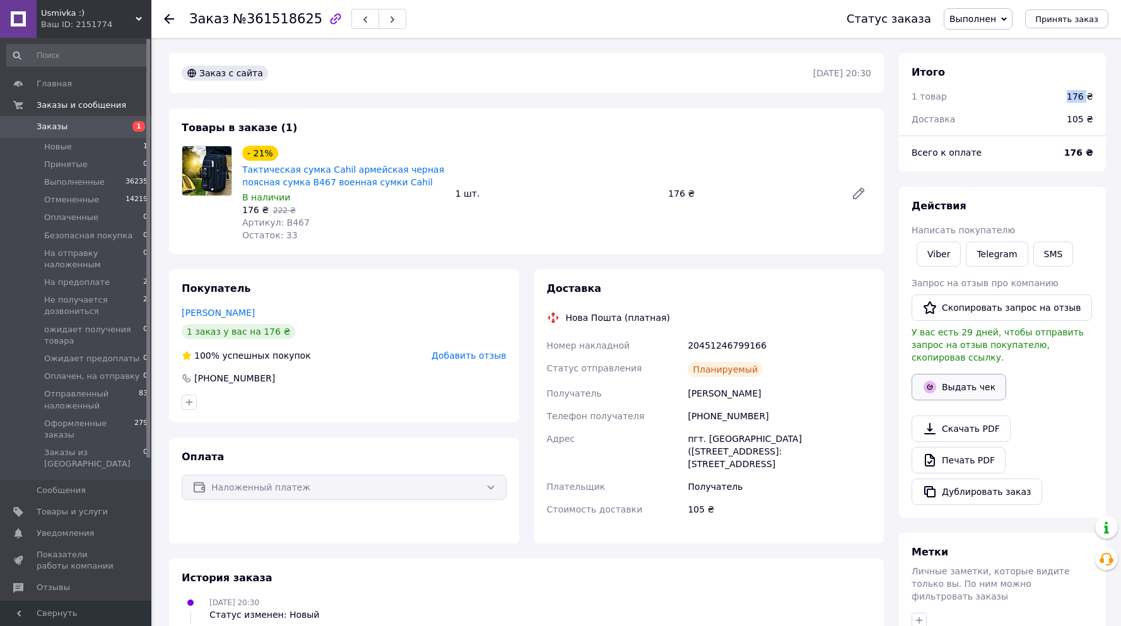
click at [966, 374] on button "Выдать чек" at bounding box center [958, 387] width 95 height 26
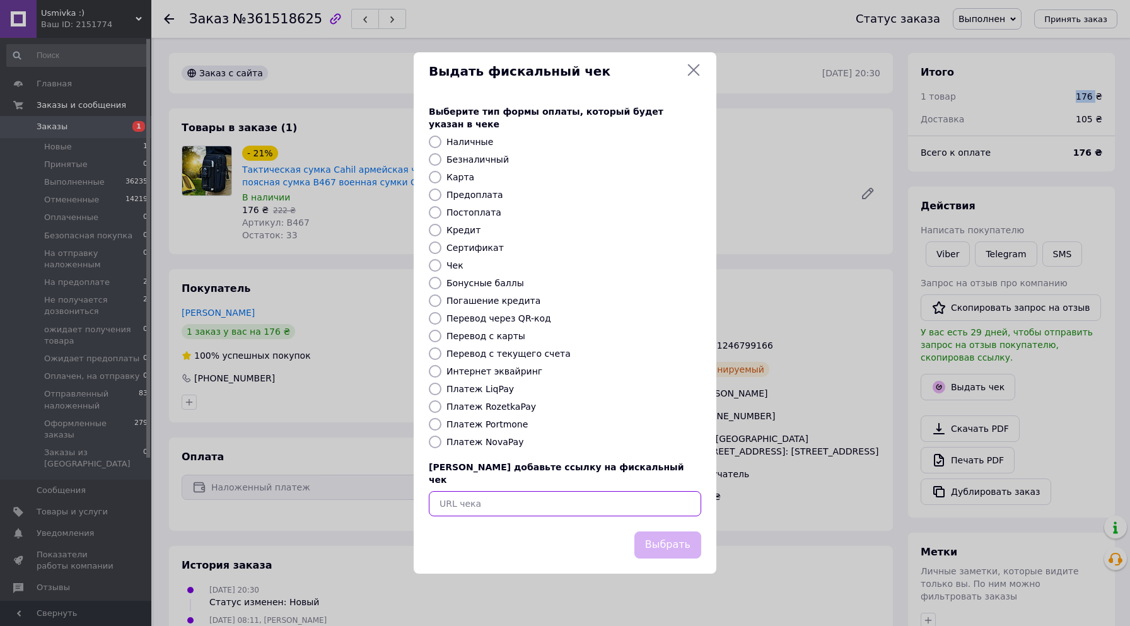
click at [459, 497] on input "text" at bounding box center [565, 503] width 272 height 25
paste input "[URL][DOMAIN_NAME]"
type input "[URL][DOMAIN_NAME]"
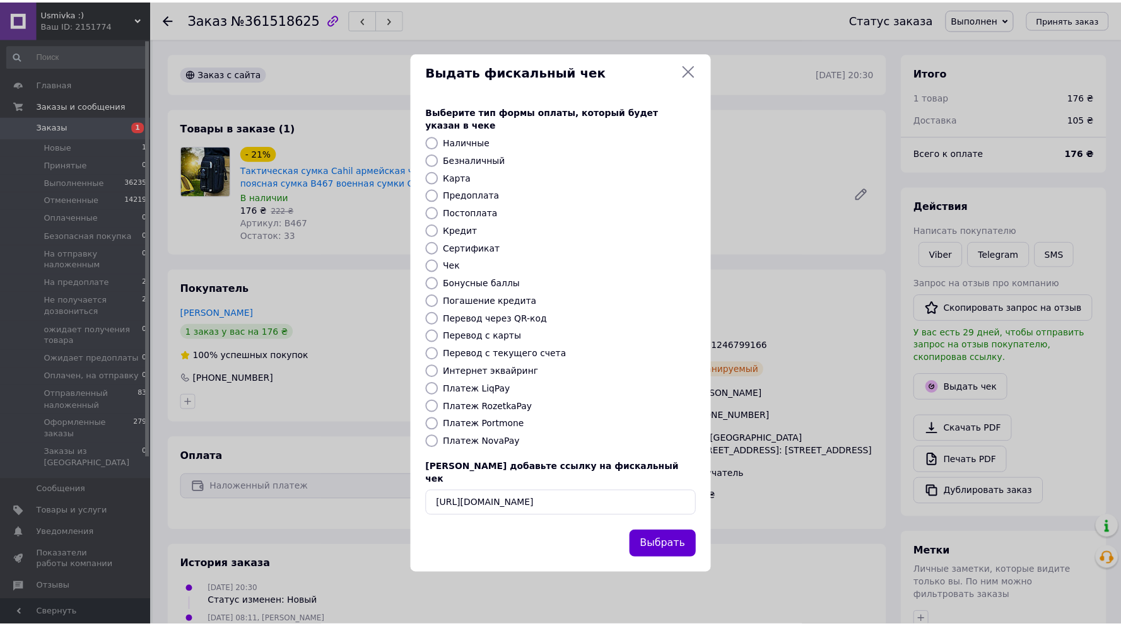
scroll to position [0, 0]
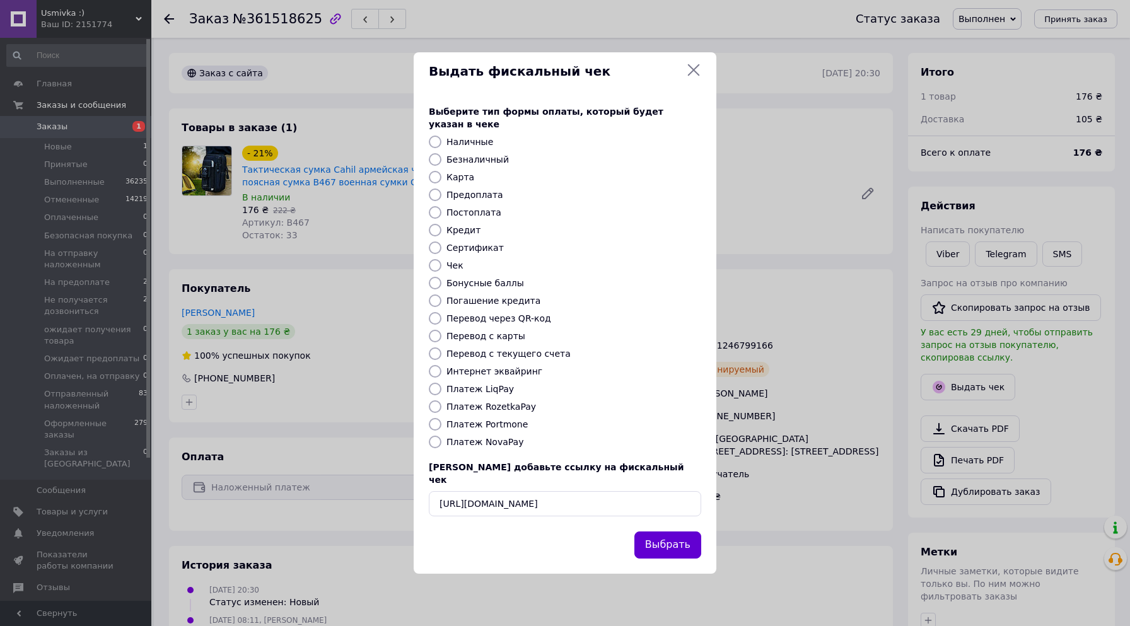
click at [680, 532] on button "Выбрать" at bounding box center [667, 545] width 67 height 27
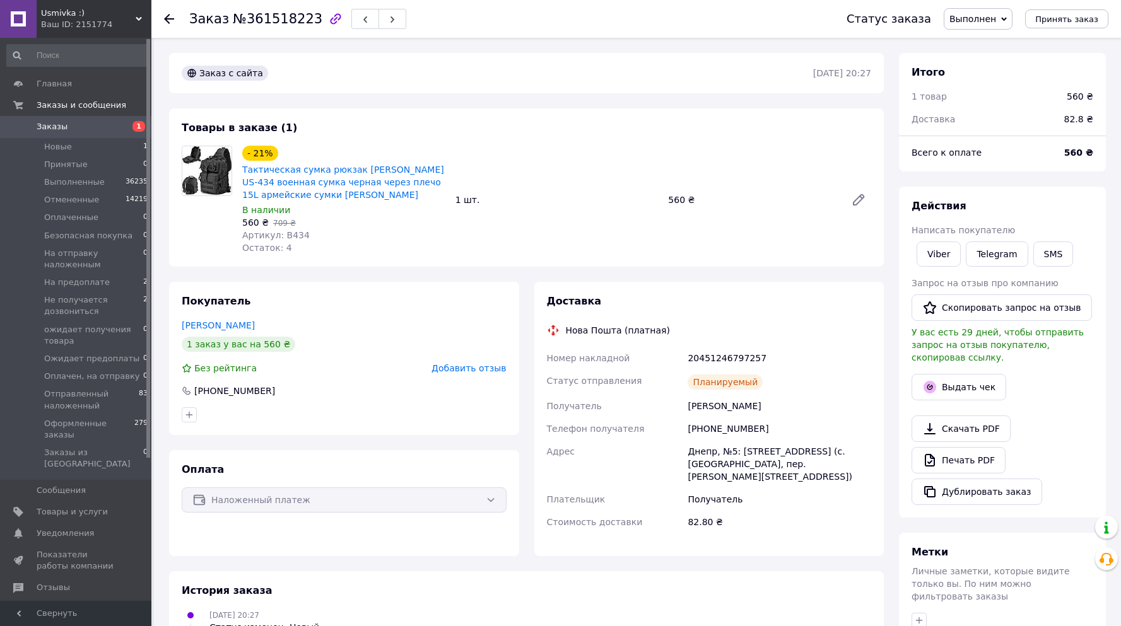
click at [1077, 96] on div "560 ₴" at bounding box center [1079, 96] width 26 height 13
copy div "560"
click at [978, 374] on button "Выдать чек" at bounding box center [958, 387] width 95 height 26
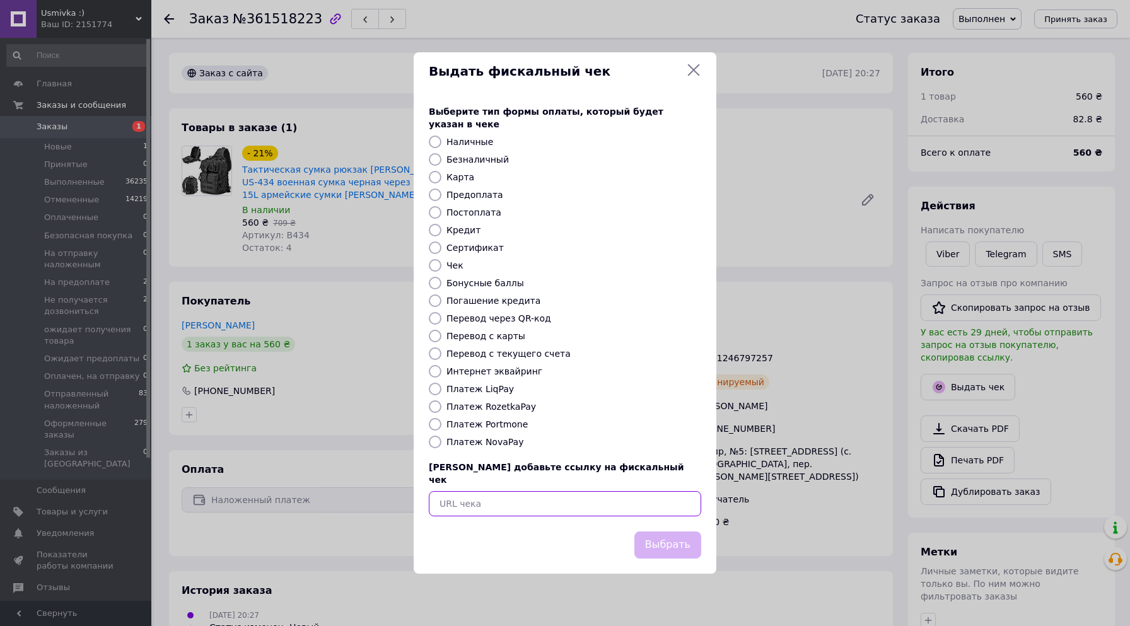
click at [475, 491] on input "text" at bounding box center [565, 503] width 272 height 25
paste input "[URL][DOMAIN_NAME]"
type input "[URL][DOMAIN_NAME]"
click at [666, 532] on button "Выбрать" at bounding box center [667, 545] width 67 height 27
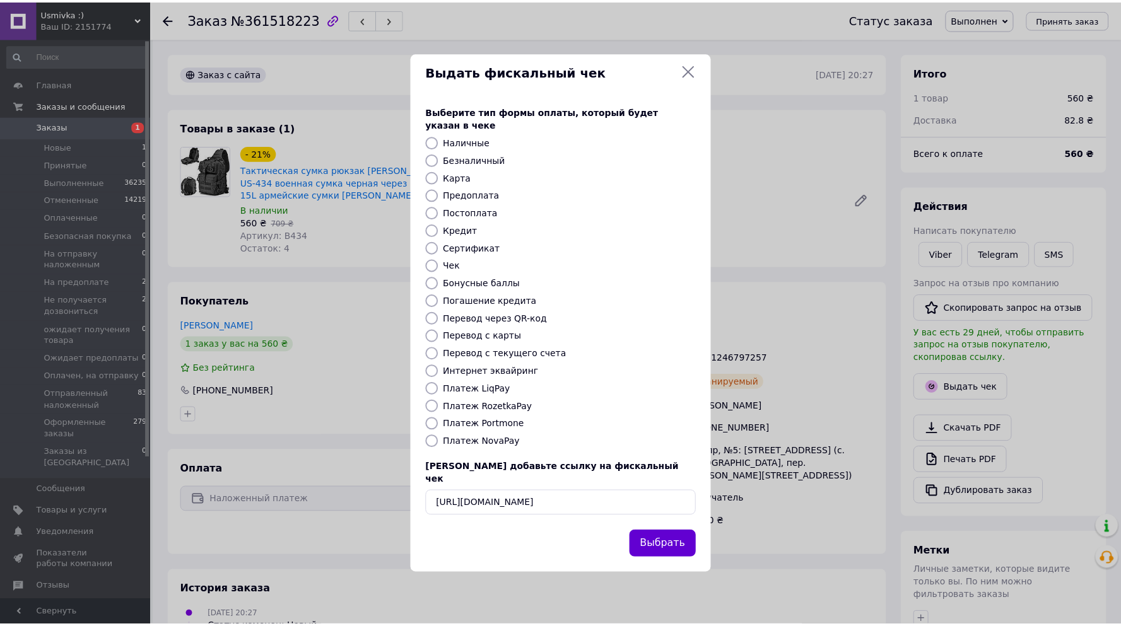
scroll to position [0, 0]
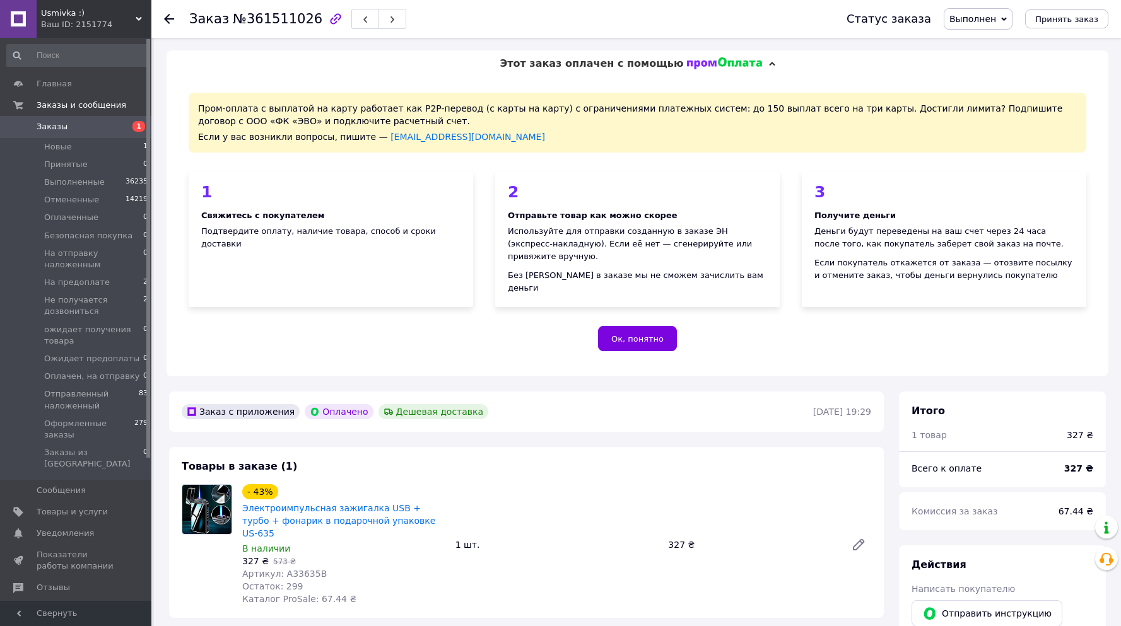
scroll to position [18, 0]
click at [1078, 429] on div "327 ₴" at bounding box center [1079, 435] width 26 height 13
copy div "327"
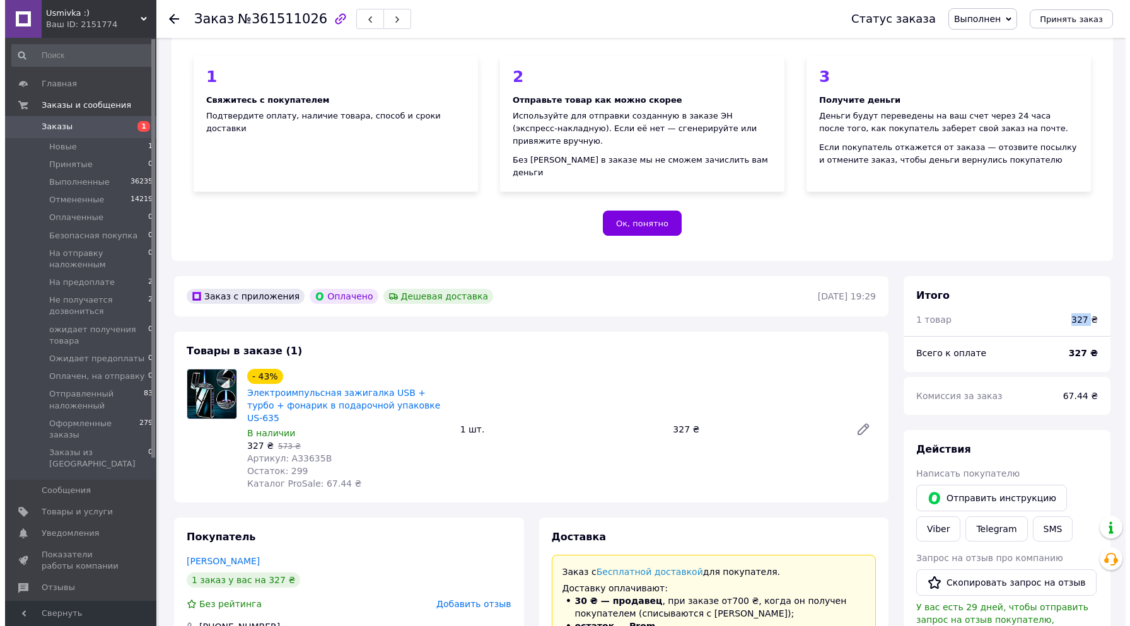
scroll to position [219, 0]
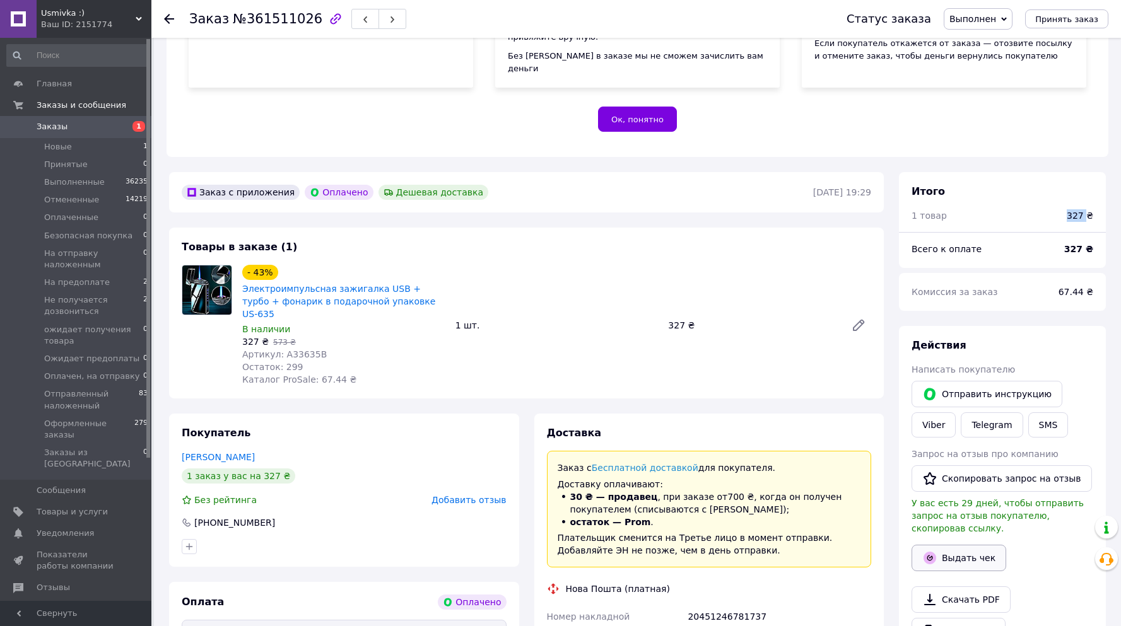
click at [960, 545] on button "Выдать чек" at bounding box center [958, 558] width 95 height 26
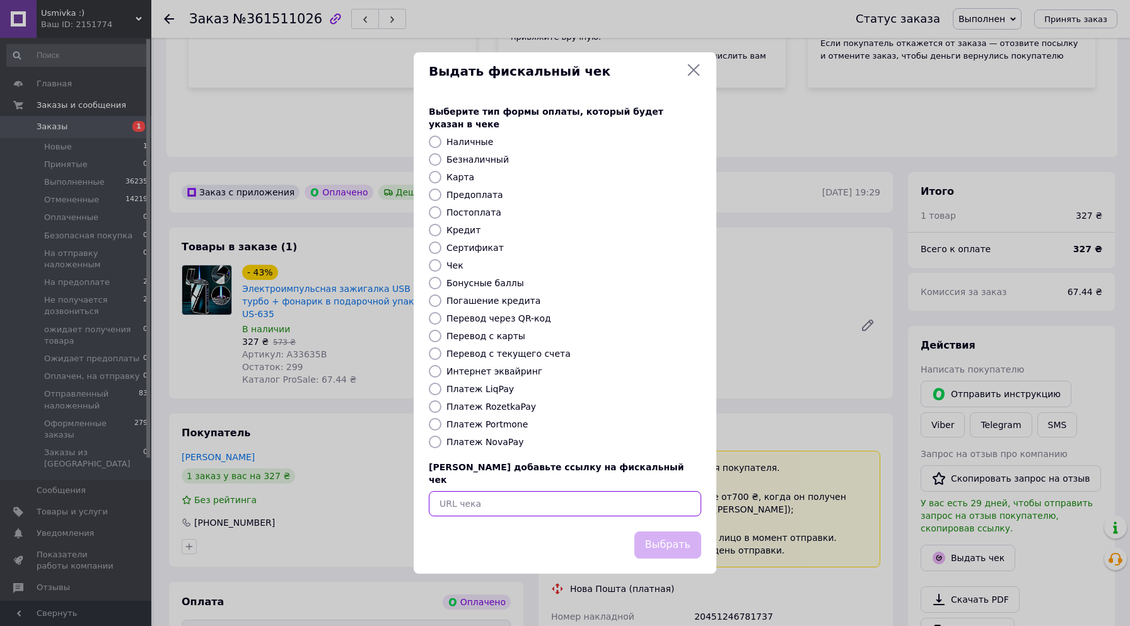
click at [486, 494] on input "text" at bounding box center [565, 503] width 272 height 25
paste input "https://cabinet.tax.gov.ua/cashregs/check?id=5204133258&fn=4000206109&date=2025…"
type input "https://cabinet.tax.gov.ua/cashregs/check?id=5204133258&fn=4000206109&date=2025…"
click at [685, 533] on button "Выбрать" at bounding box center [667, 545] width 67 height 27
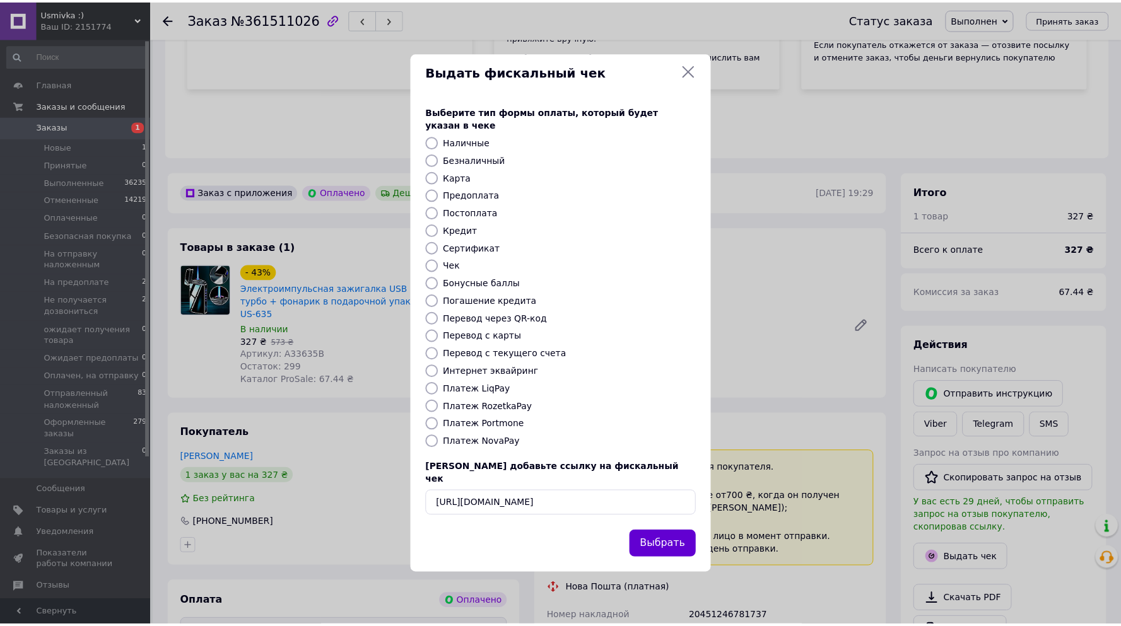
scroll to position [0, 0]
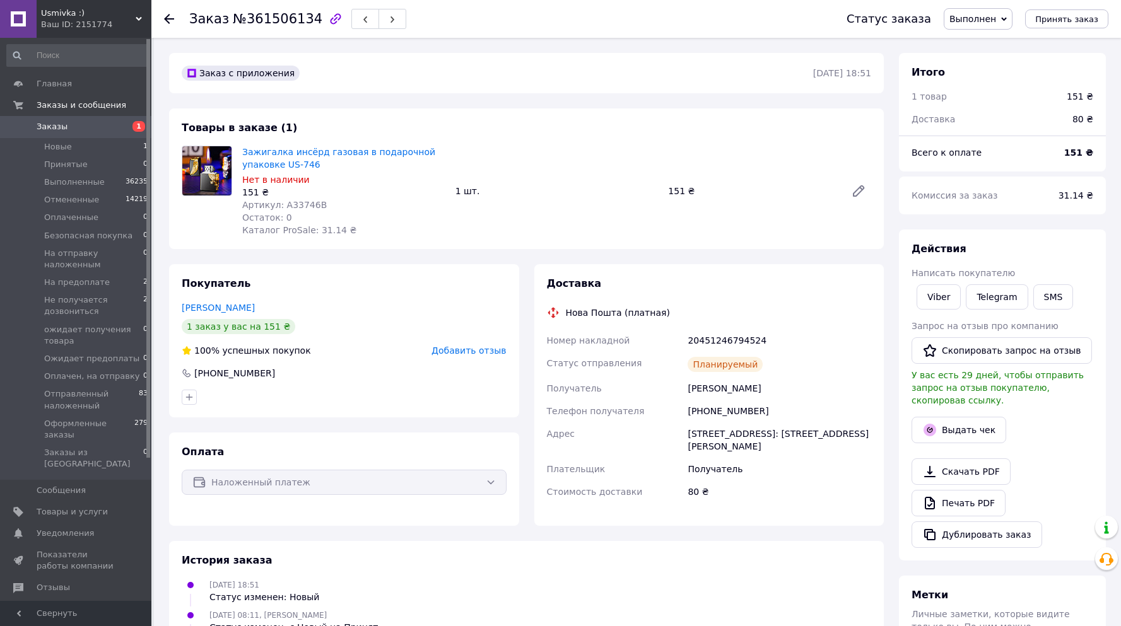
click at [1072, 95] on div "151 ₴" at bounding box center [1079, 96] width 26 height 13
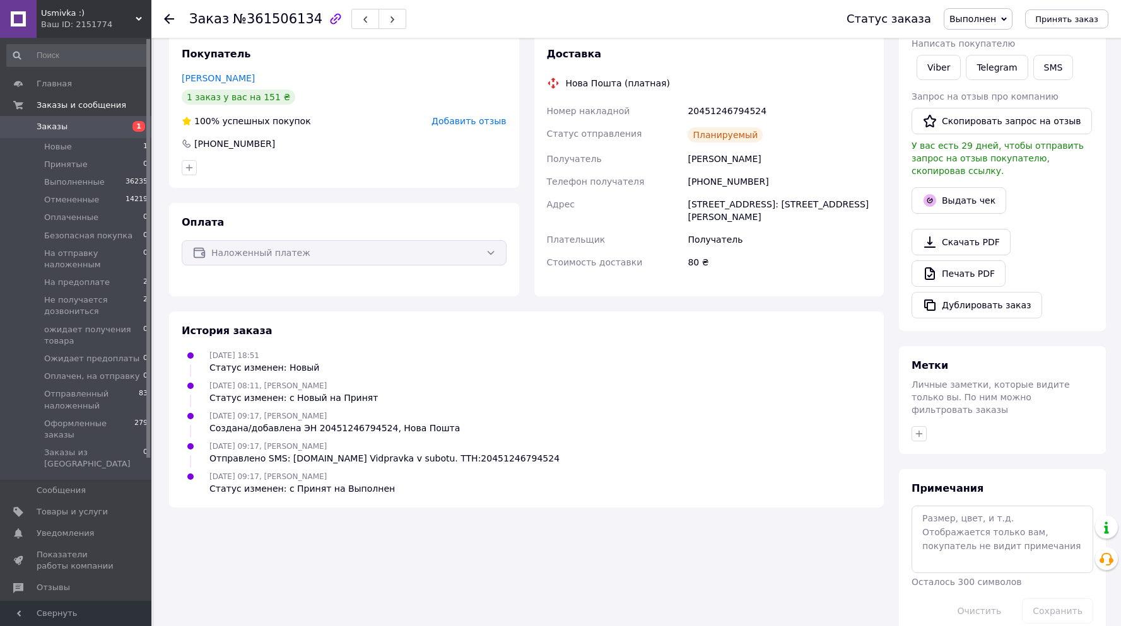
click at [1080, 95] on div "Запрос на отзыв про компанию" at bounding box center [1002, 96] width 182 height 13
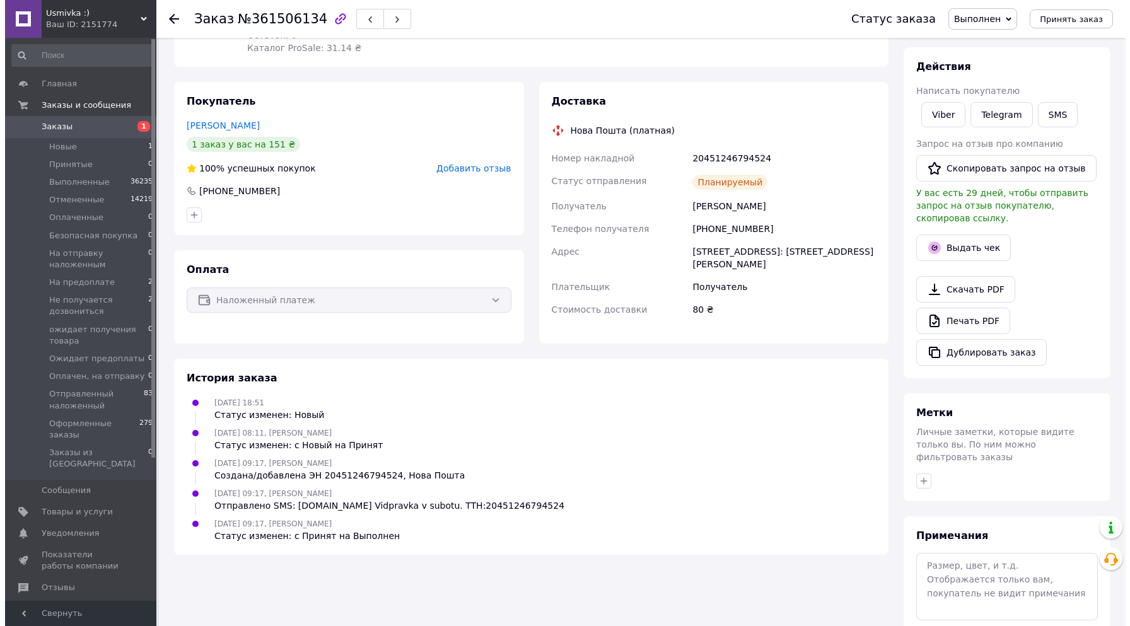
scroll to position [84, 0]
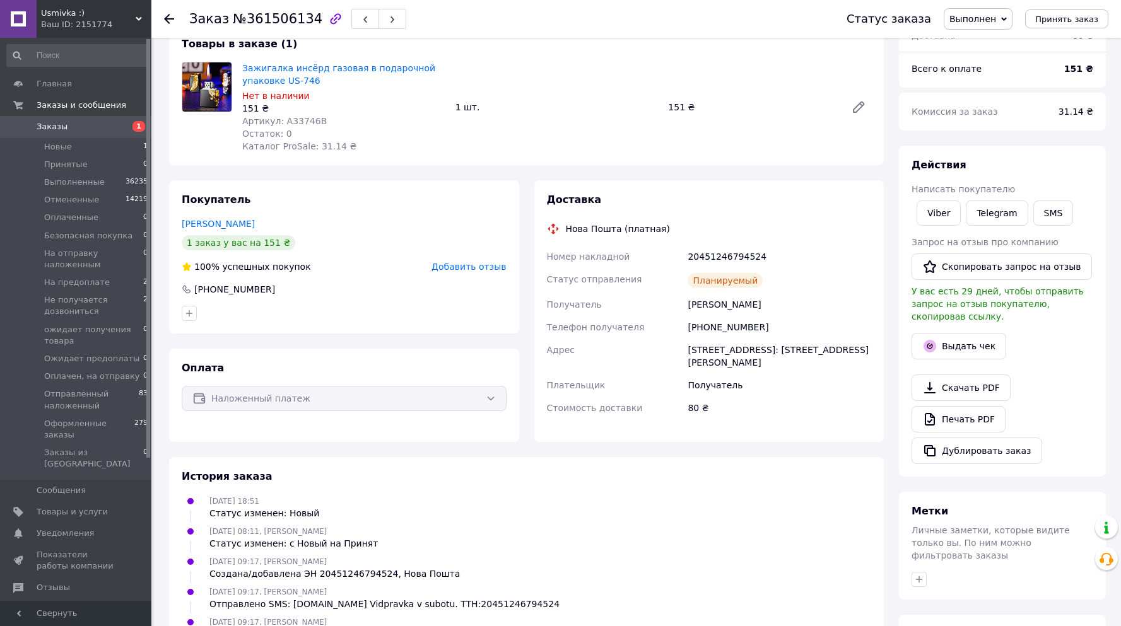
click at [1079, 66] on b "151 ₴" at bounding box center [1078, 69] width 29 height 10
copy b "151"
click at [956, 337] on button "Выдать чек" at bounding box center [958, 346] width 95 height 26
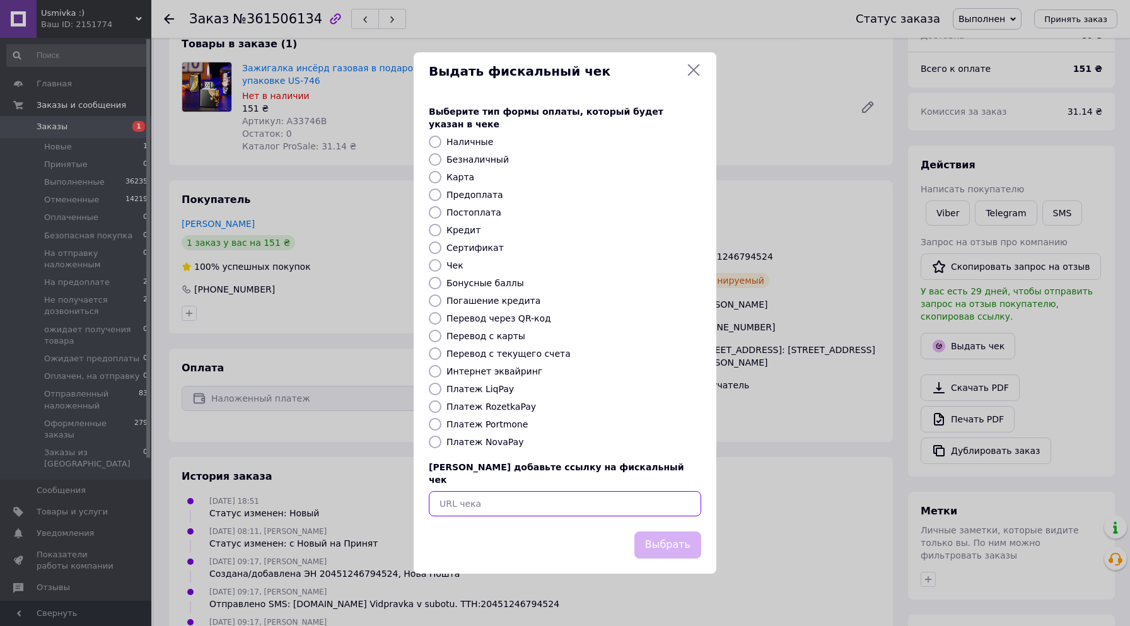
click at [504, 493] on input "text" at bounding box center [565, 503] width 272 height 25
paste input "https://cabinet.tax.gov.ua/cashregs/check?id=5204127321&fn=4000206109&date=2025…"
type input "https://cabinet.tax.gov.ua/cashregs/check?id=5204127321&fn=4000206109&date=2025…"
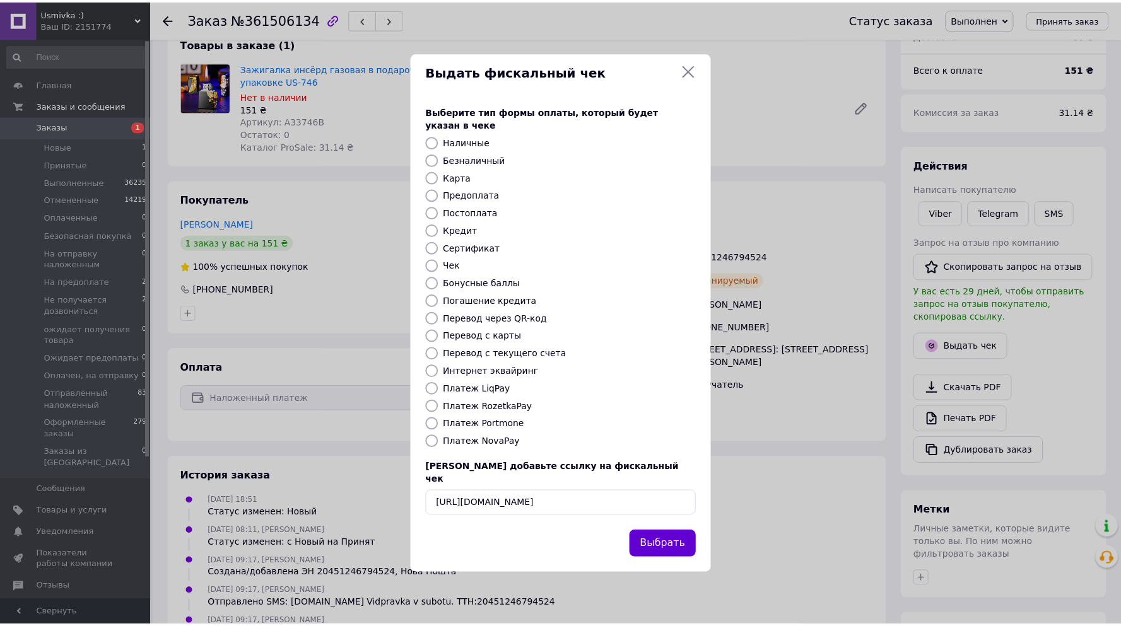
scroll to position [0, 0]
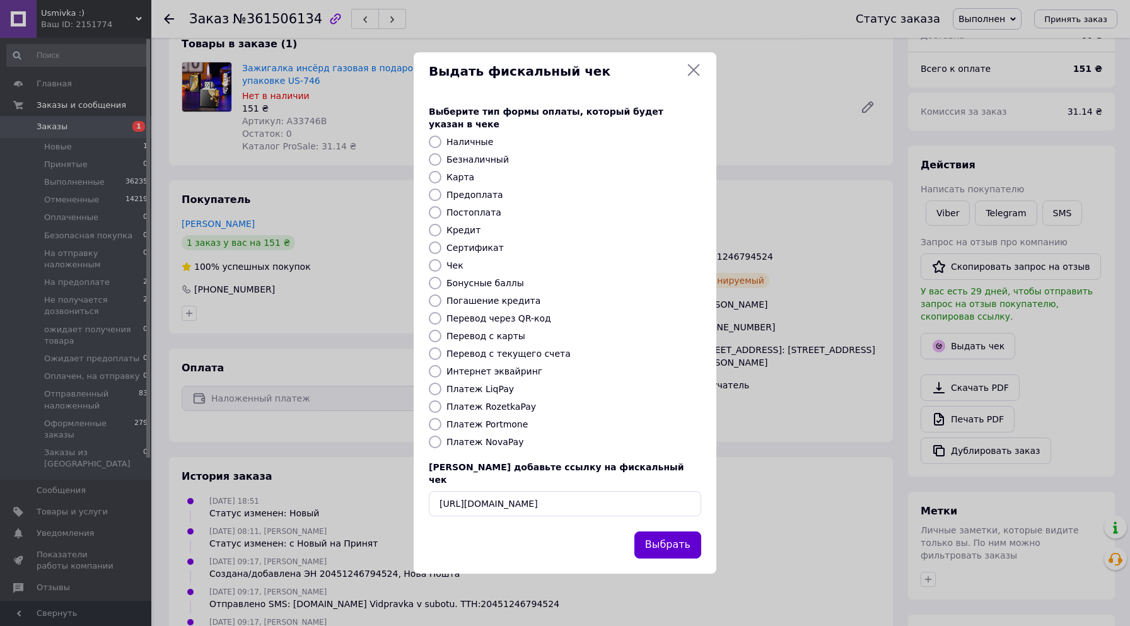
click at [673, 532] on button "Выбрать" at bounding box center [667, 545] width 67 height 27
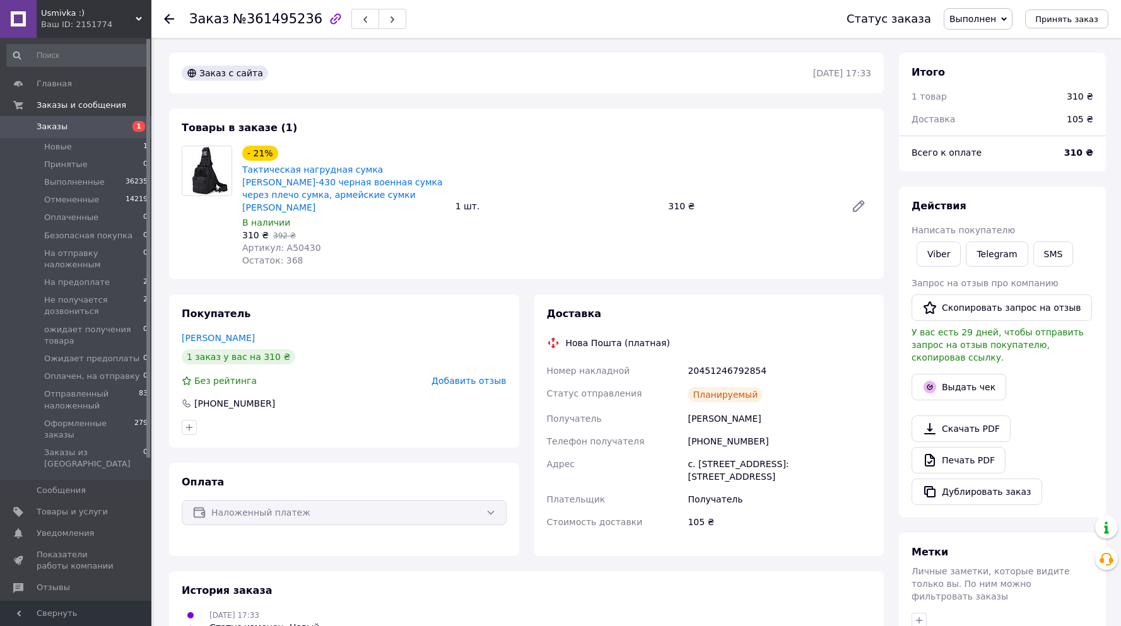
click at [1070, 92] on div "310 ₴" at bounding box center [1080, 97] width 42 height 28
copy div "310"
click at [957, 374] on button "Выдать чек" at bounding box center [958, 387] width 95 height 26
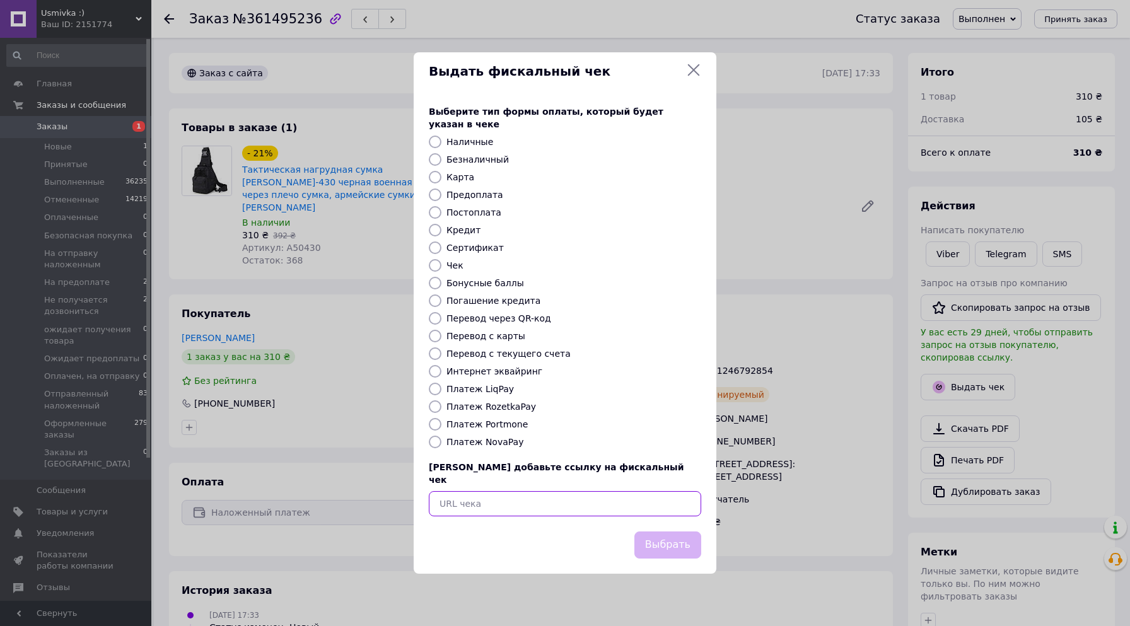
click at [458, 491] on input "text" at bounding box center [565, 503] width 272 height 25
paste input "https://cabinet.tax.gov.ua/cashregs/check?id=5204120612&fn=4000206109&date=2025…"
type input "https://cabinet.tax.gov.ua/cashregs/check?id=5204120612&fn=4000206109&date=2025…"
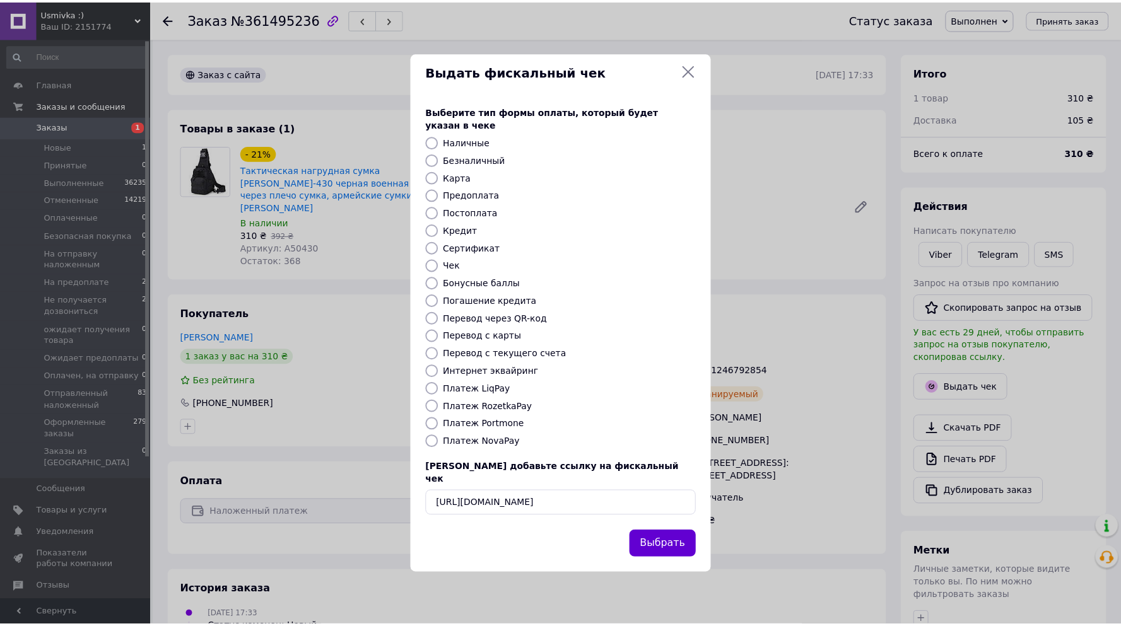
scroll to position [0, 0]
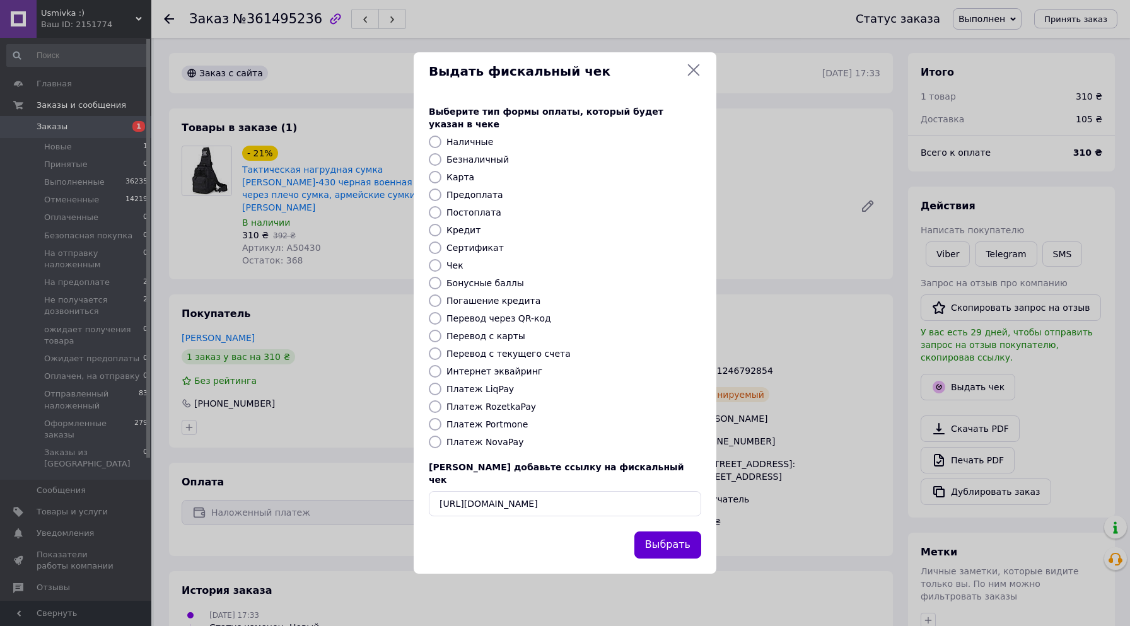
click at [670, 532] on button "Выбрать" at bounding box center [667, 545] width 67 height 27
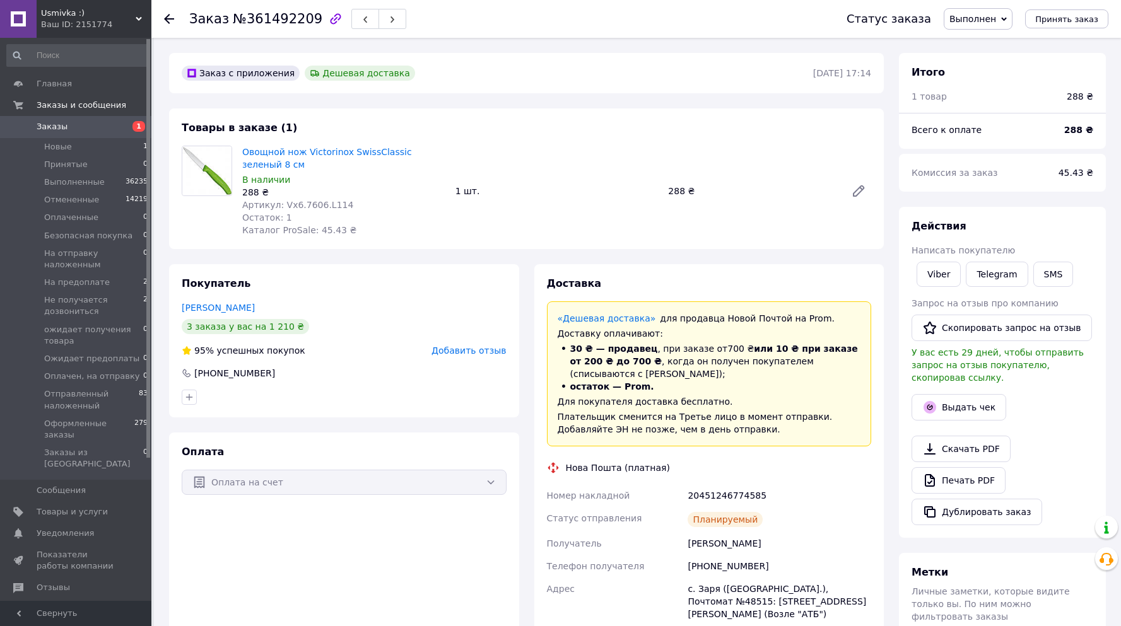
click at [1071, 95] on div "288 ₴" at bounding box center [1079, 96] width 26 height 13
click at [1075, 95] on div "288 ₴" at bounding box center [1079, 96] width 26 height 13
copy div "288"
click at [967, 394] on button "Выдать чек" at bounding box center [958, 407] width 95 height 26
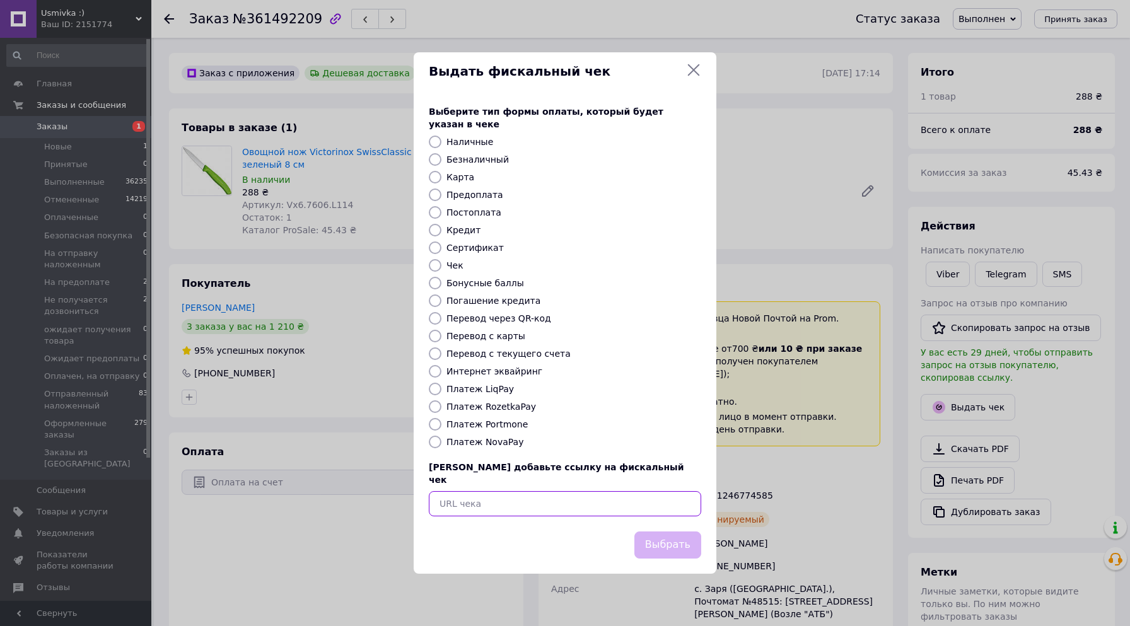
click at [460, 491] on input "text" at bounding box center [565, 503] width 272 height 25
paste input "https://cabinet.tax.gov.ua/cashregs/check?id=5204113969&fn=4000206109&date=2025…"
type input "https://cabinet.tax.gov.ua/cashregs/check?id=5204113969&fn=4000206109&date=2025…"
click at [691, 535] on button "Выбрать" at bounding box center [667, 545] width 67 height 27
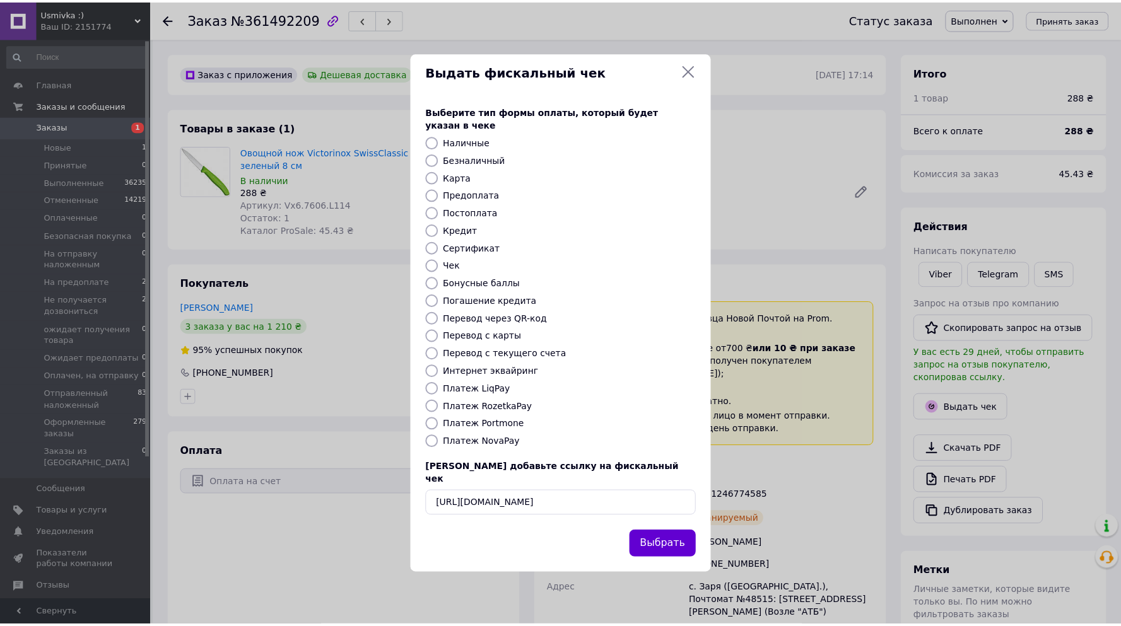
scroll to position [0, 0]
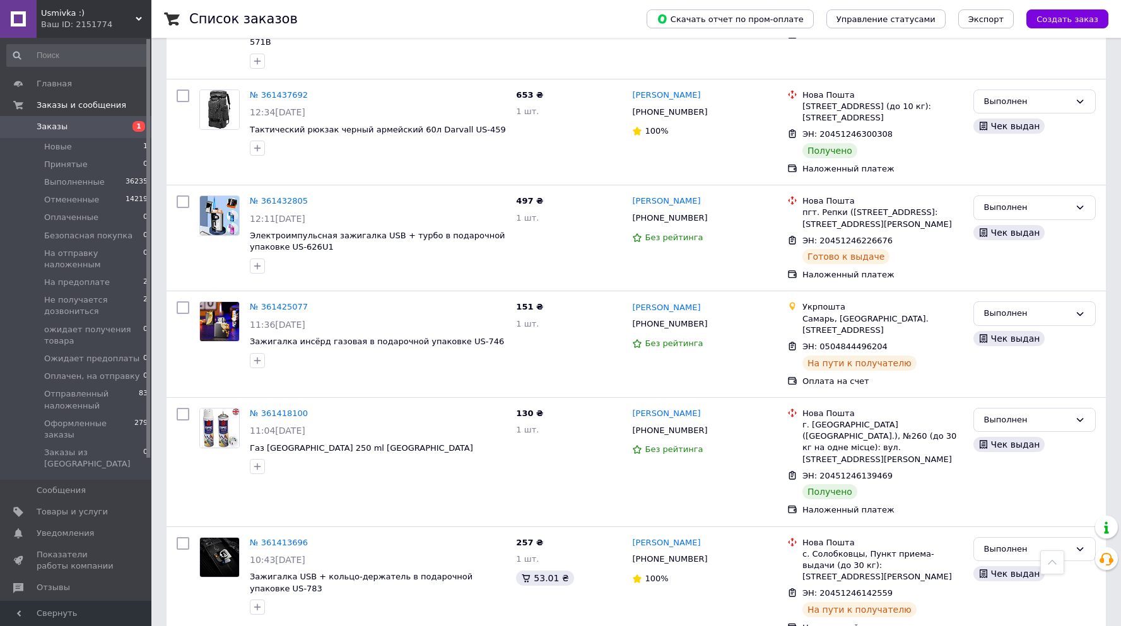
scroll to position [1820, 0]
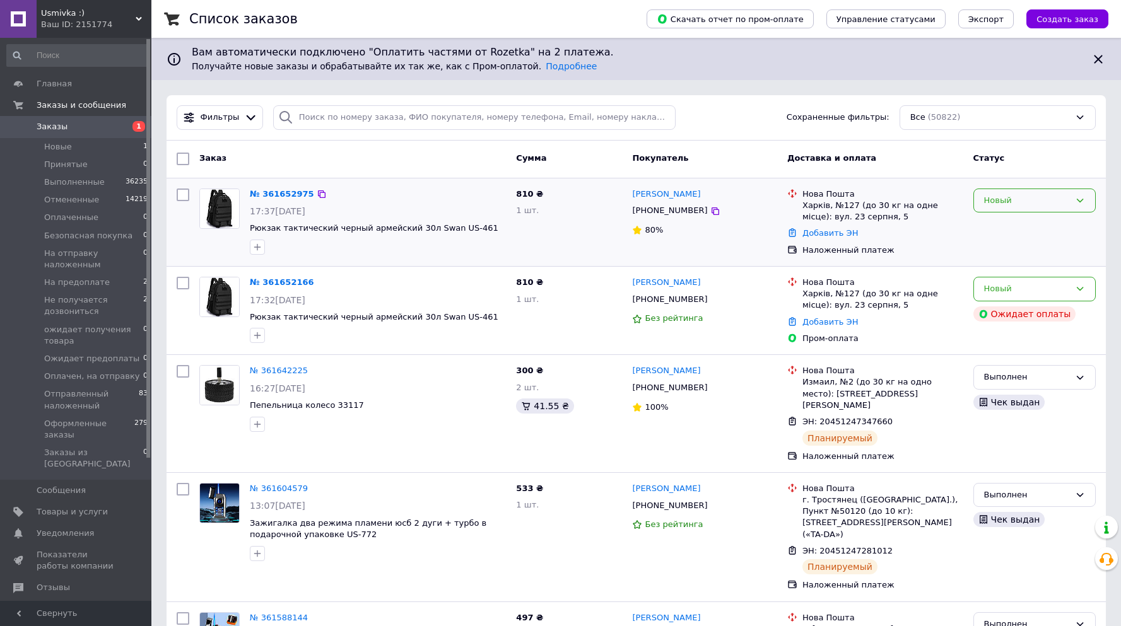
click at [1007, 204] on div "Новый" at bounding box center [1027, 200] width 86 height 13
click at [996, 228] on li "Принят" at bounding box center [1034, 226] width 121 height 23
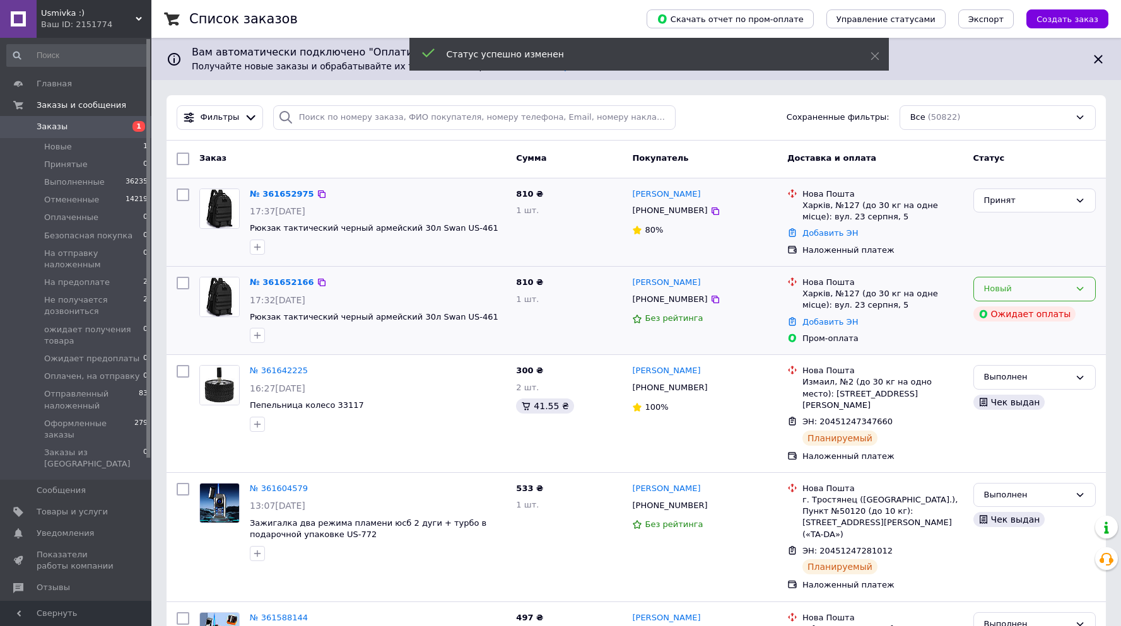
click at [994, 290] on div "Новый" at bounding box center [1027, 289] width 86 height 13
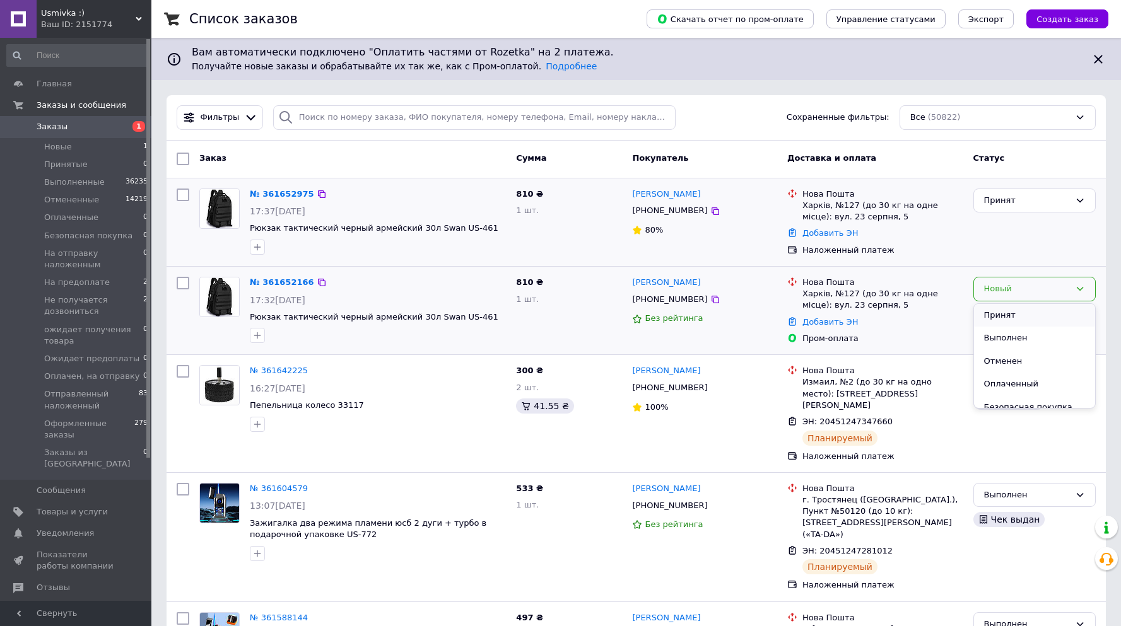
click at [993, 310] on li "Принят" at bounding box center [1034, 315] width 121 height 23
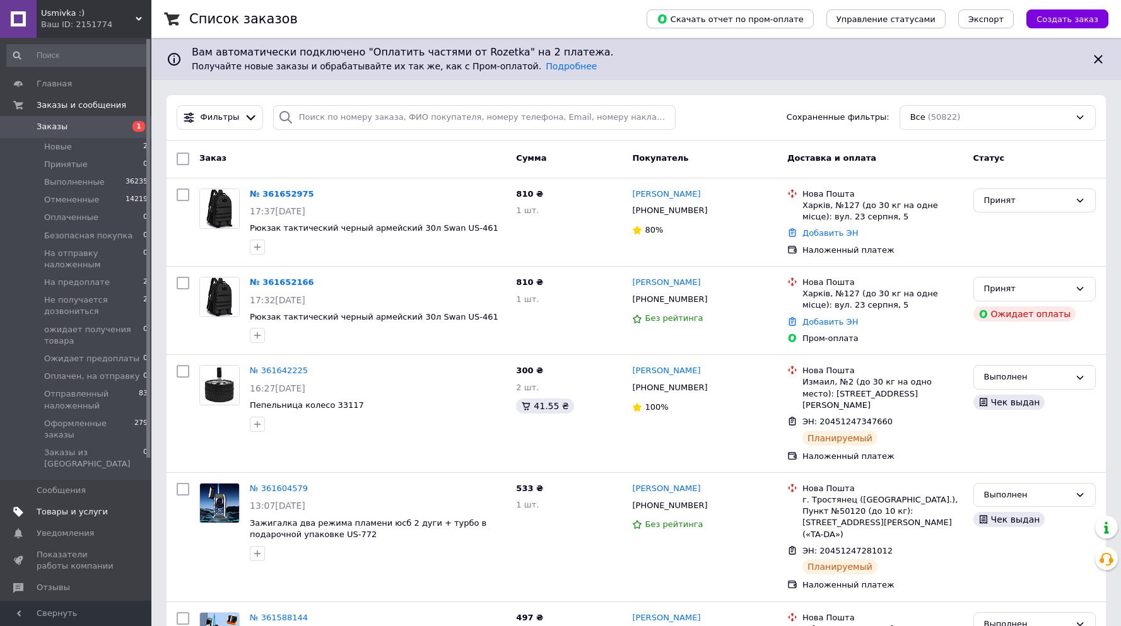
click at [57, 506] on span "Товары и услуги" at bounding box center [72, 511] width 71 height 11
